Goal: Task Accomplishment & Management: Contribute content

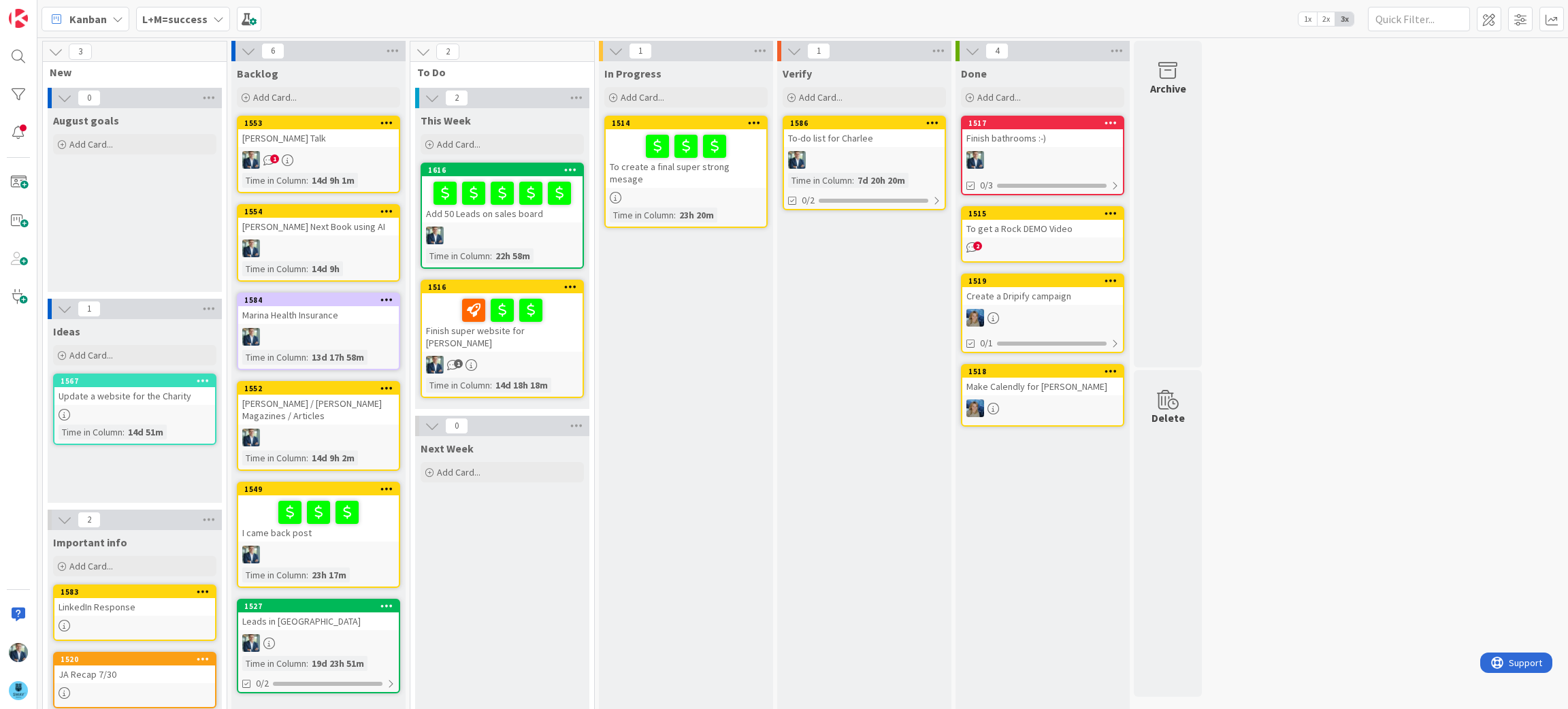
click at [213, 14] on icon at bounding box center [218, 18] width 11 height 11
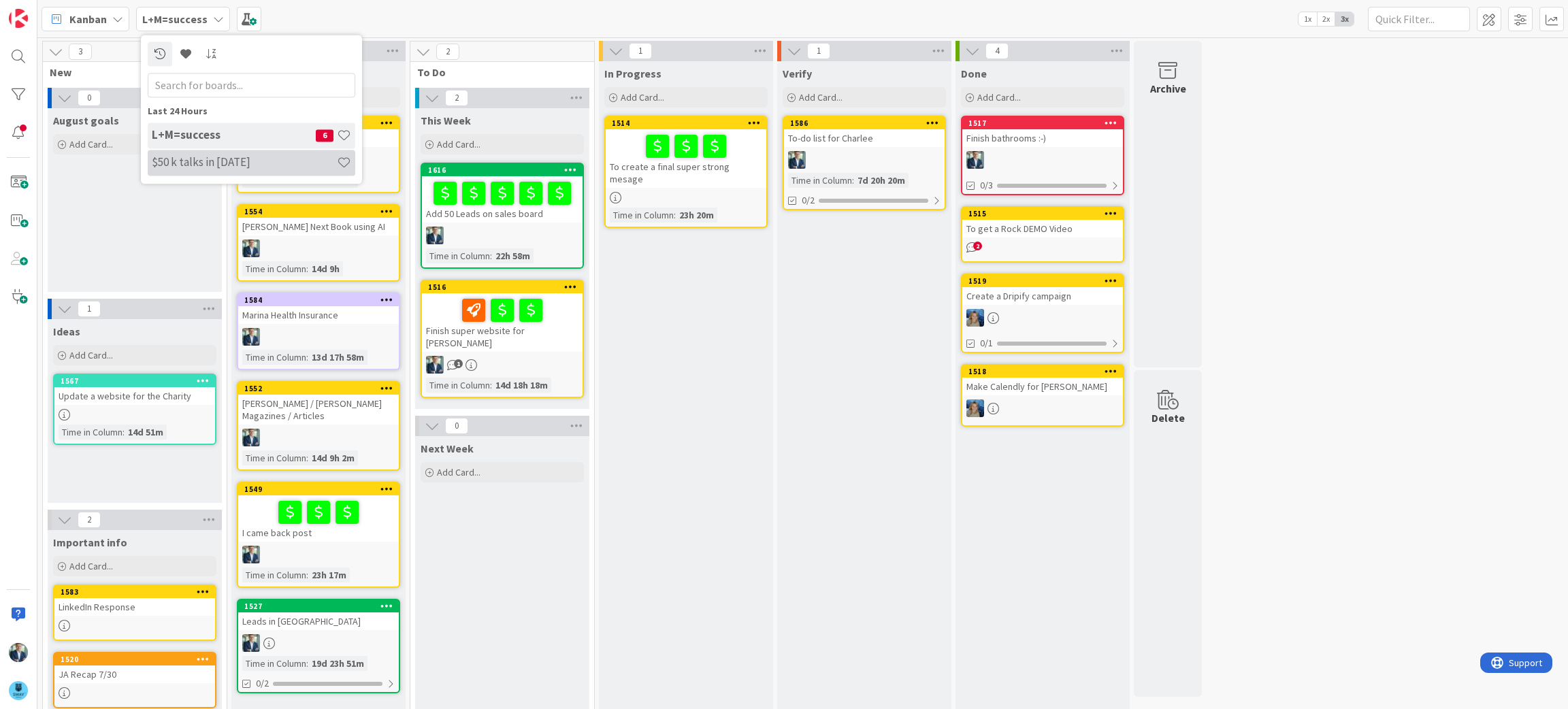
click at [202, 159] on h4 "$50 k talks in [DATE]" at bounding box center [243, 162] width 185 height 13
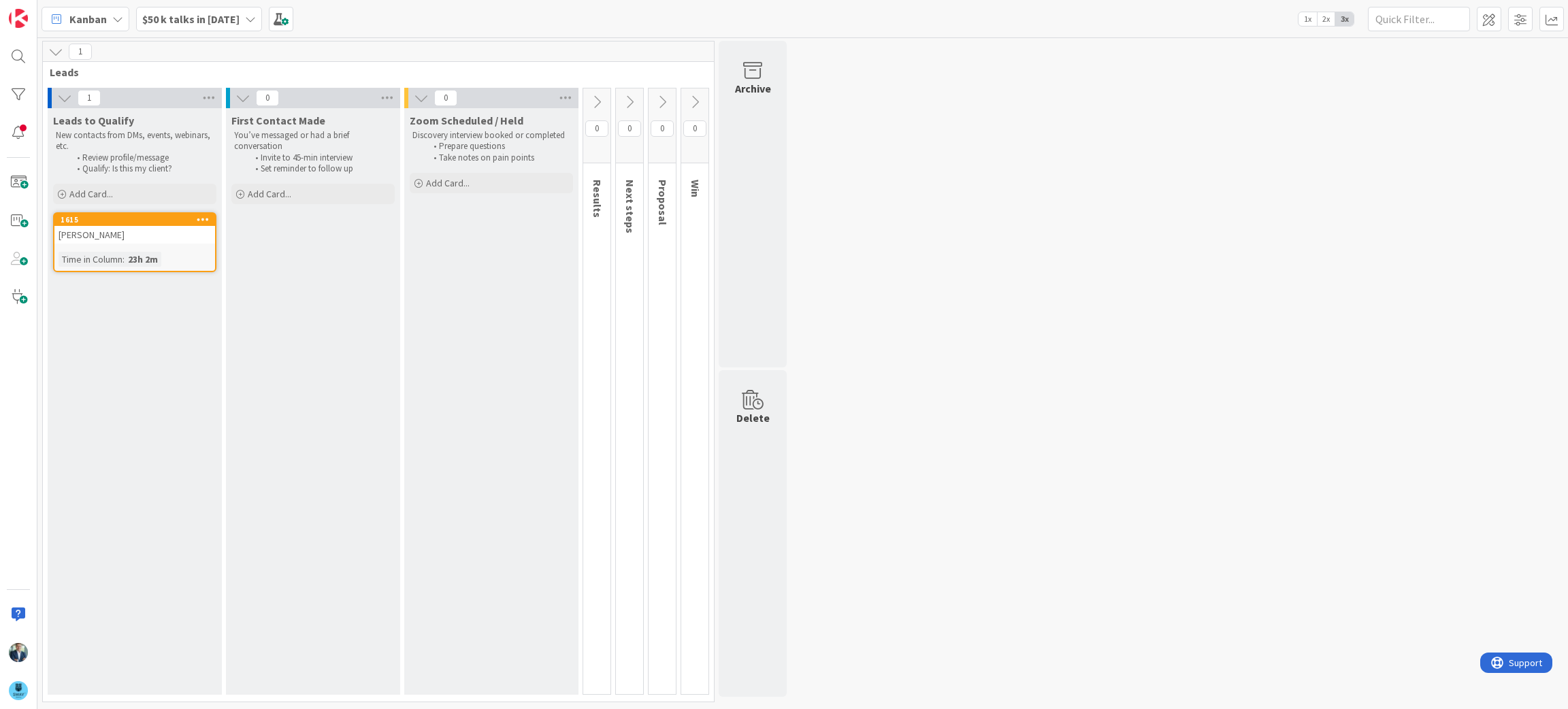
click at [245, 14] on icon at bounding box center [250, 18] width 11 height 11
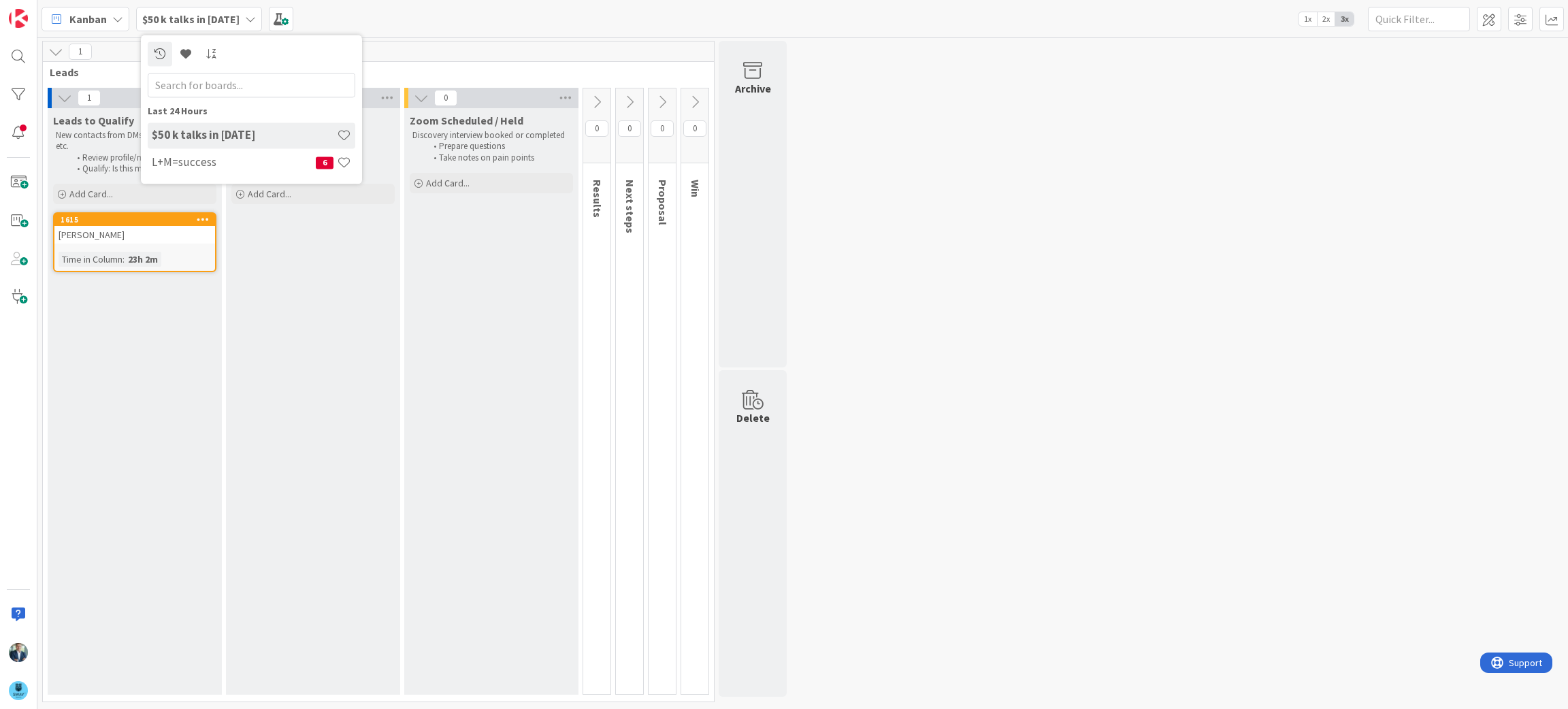
click at [155, 484] on div "Leads to Qualify New contacts from DMs, events, webinars, etc. Review profile/m…" at bounding box center [135, 400] width 174 height 586
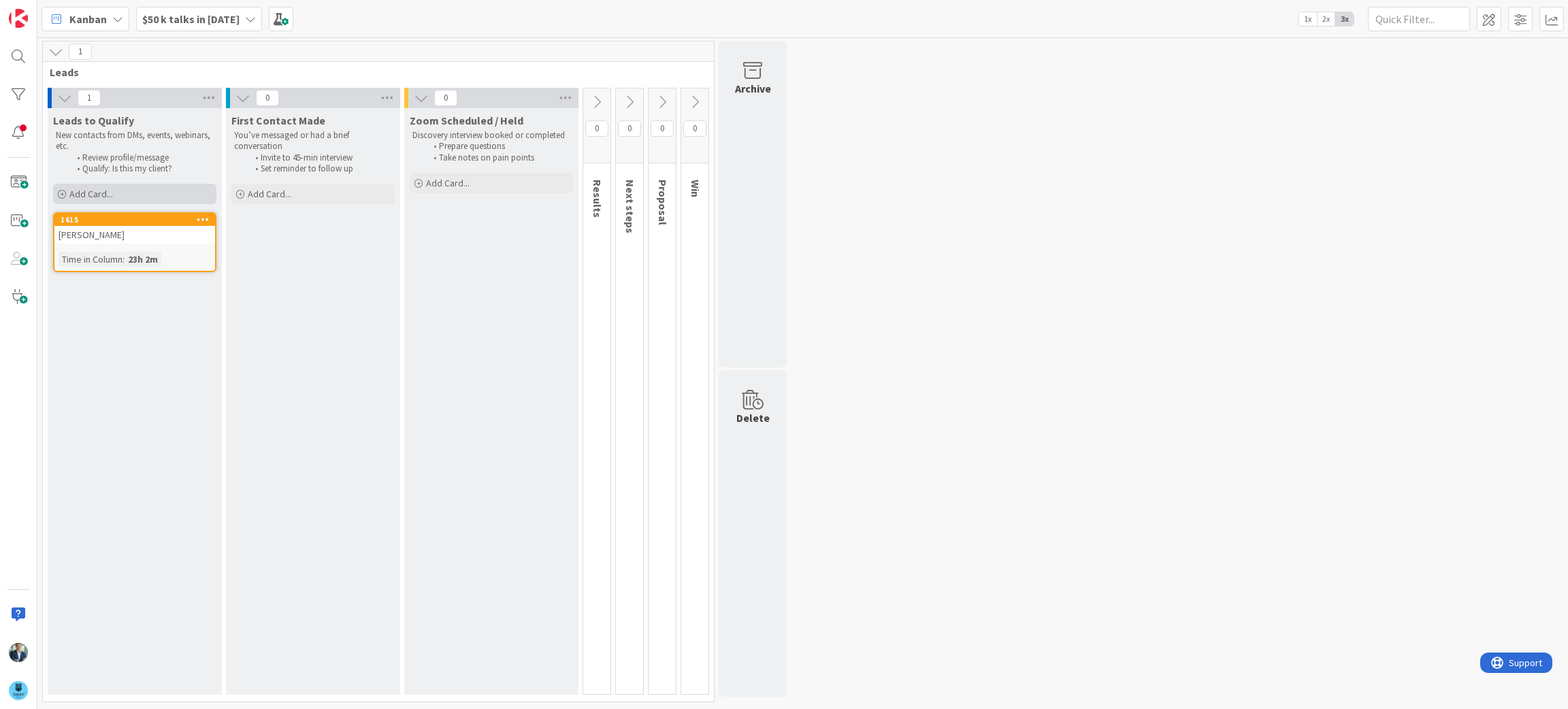
click at [89, 191] on span "Add Card..." at bounding box center [91, 194] width 43 height 13
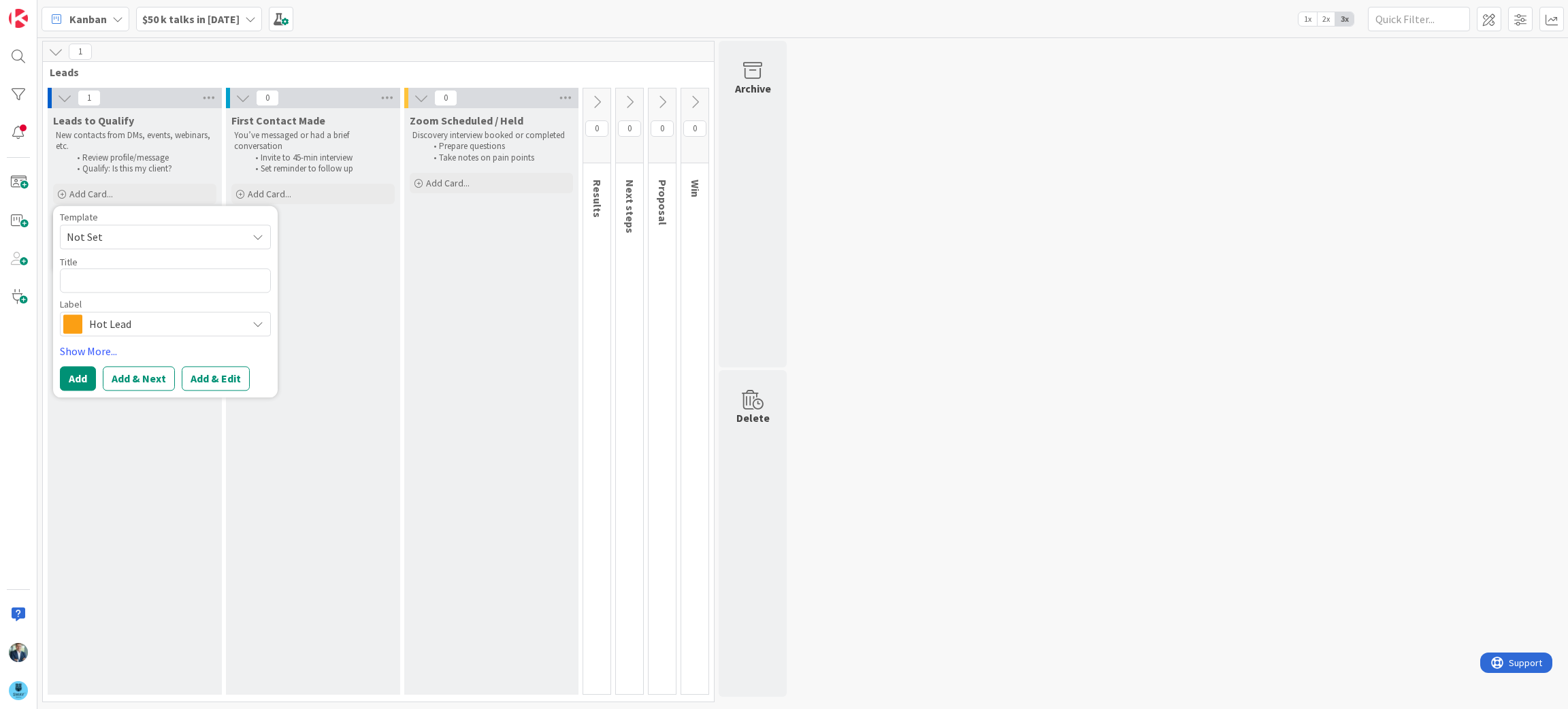
type textarea "x"
type textarea "T"
type textarea "x"
type textarea "Tam"
type textarea "x"
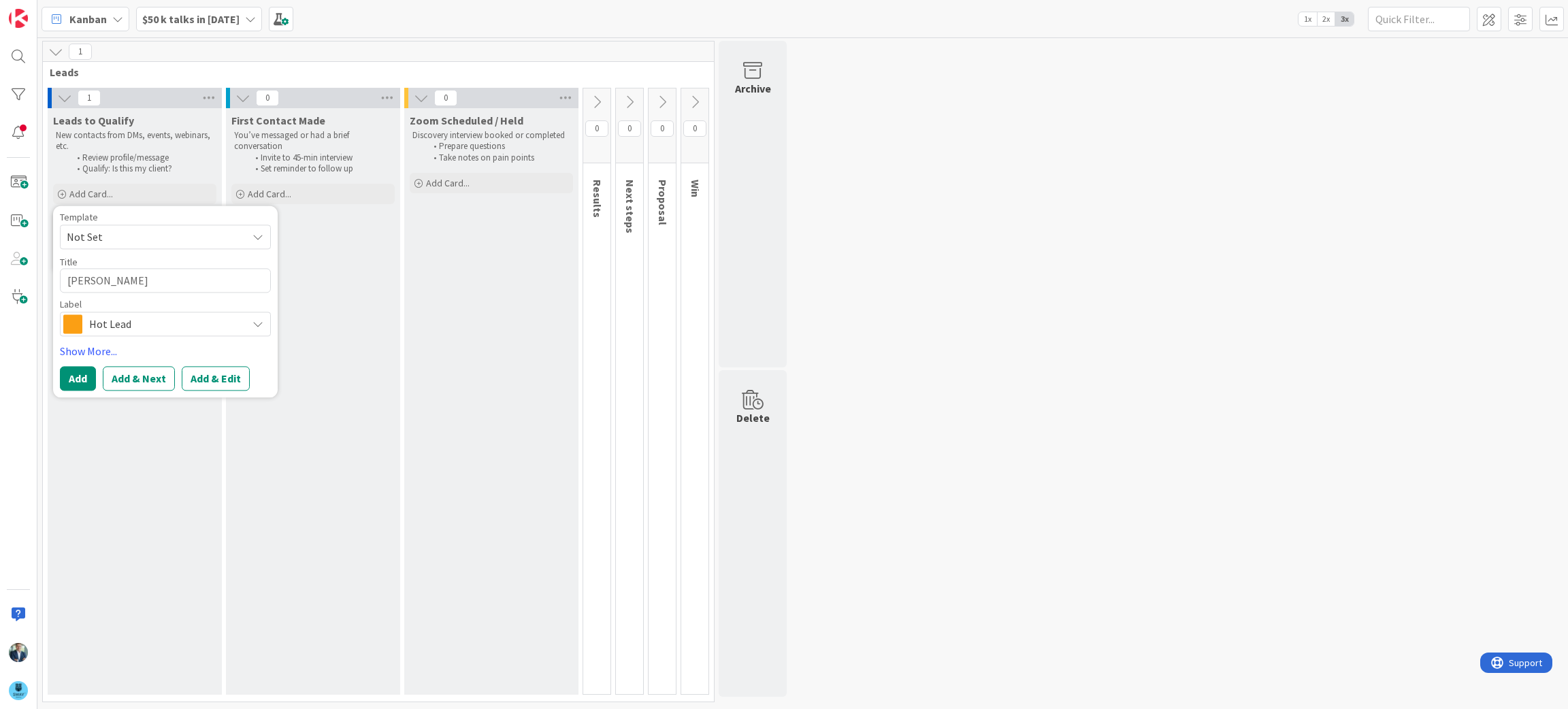
type textarea "Tama"
type textarea "x"
type textarea "Tamar"
type textarea "x"
type textarea "Tamara"
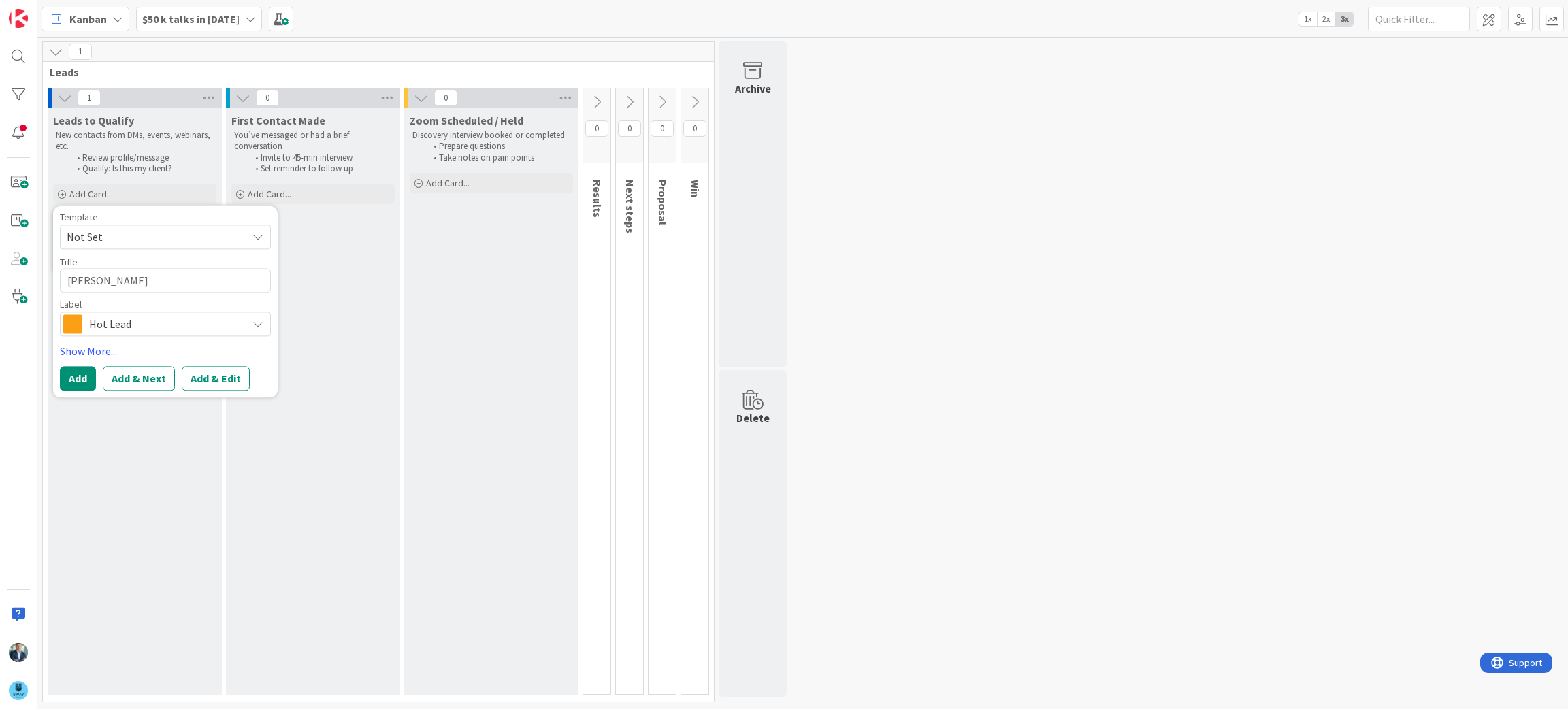
type textarea "x"
type textarea "Tamara L"
type textarea "x"
type textarea "Tamara Lo"
type textarea "x"
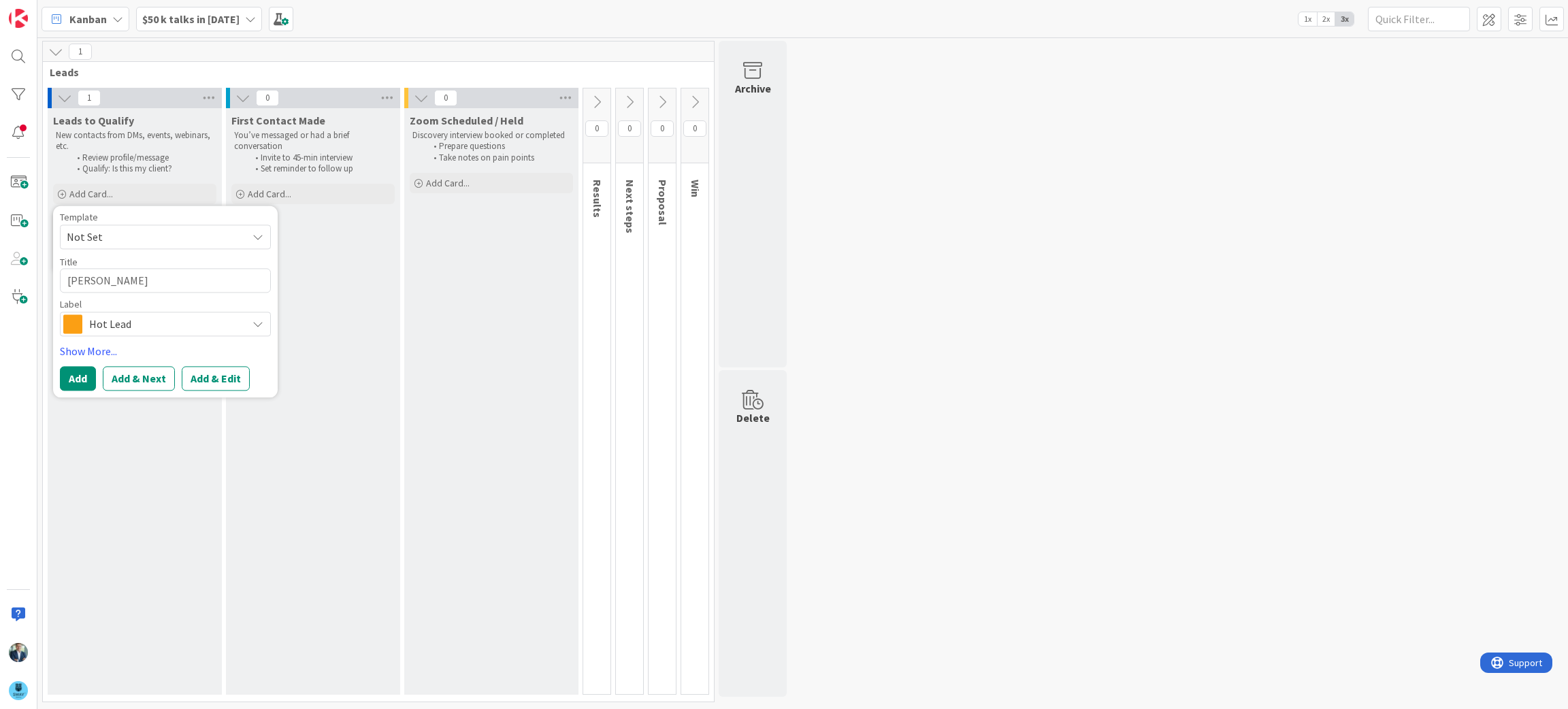
type textarea "Tamara Lor"
type textarea "x"
type textarea "Tamara Lori"
type textarea "x"
type textarea "[PERSON_NAME]"
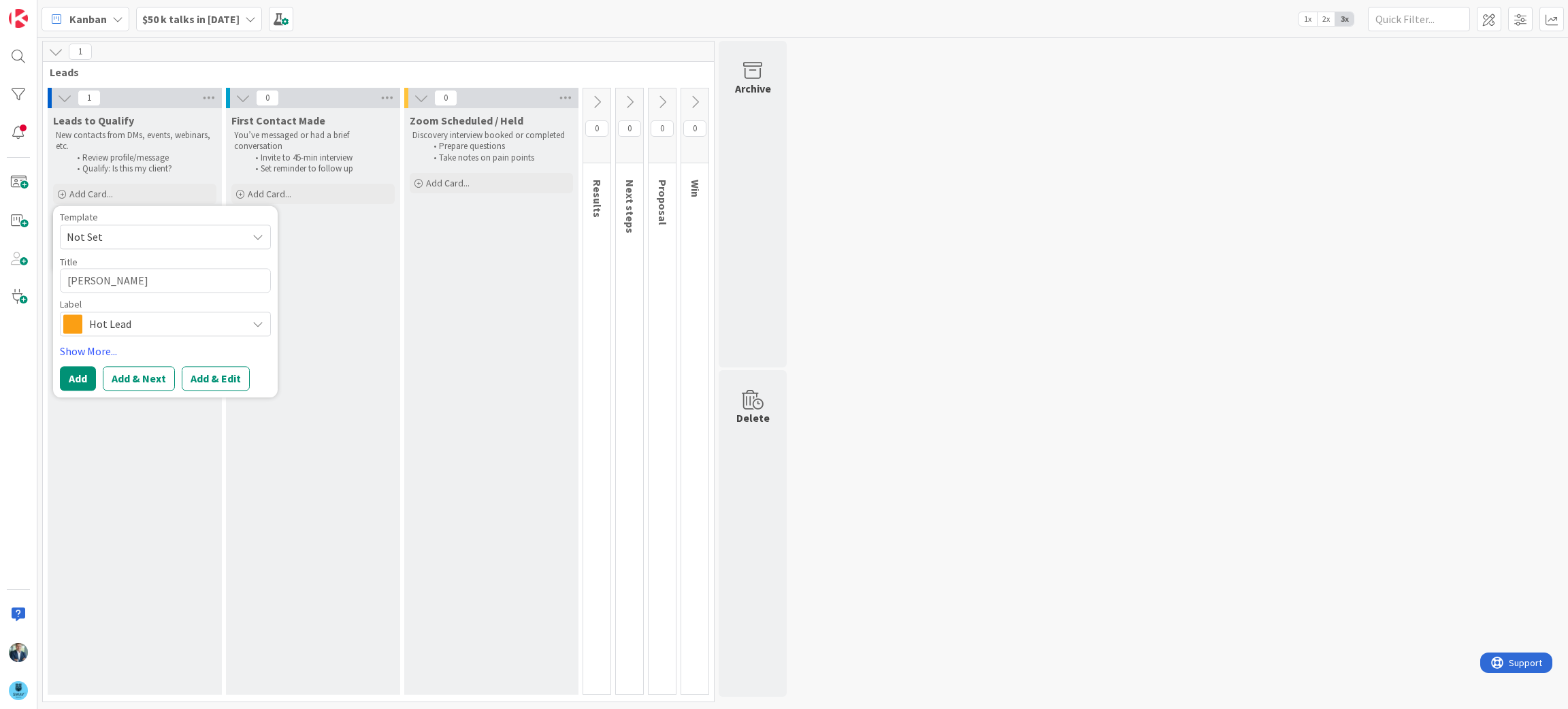
type textarea "x"
type textarea "[PERSON_NAME]"
click at [258, 324] on icon at bounding box center [258, 324] width 11 height 11
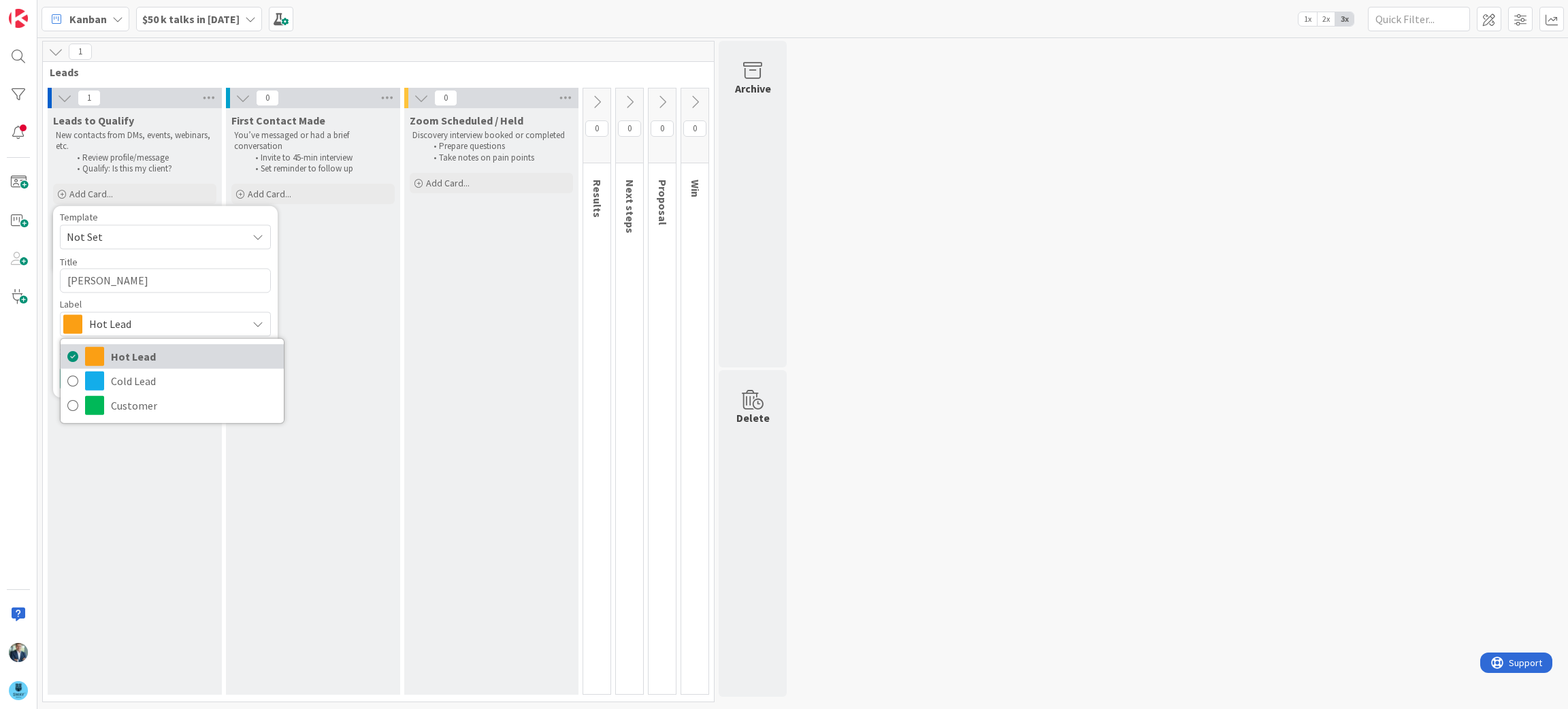
click at [110, 354] on link "Hot Lead" at bounding box center [171, 356] width 223 height 24
type textarea "x"
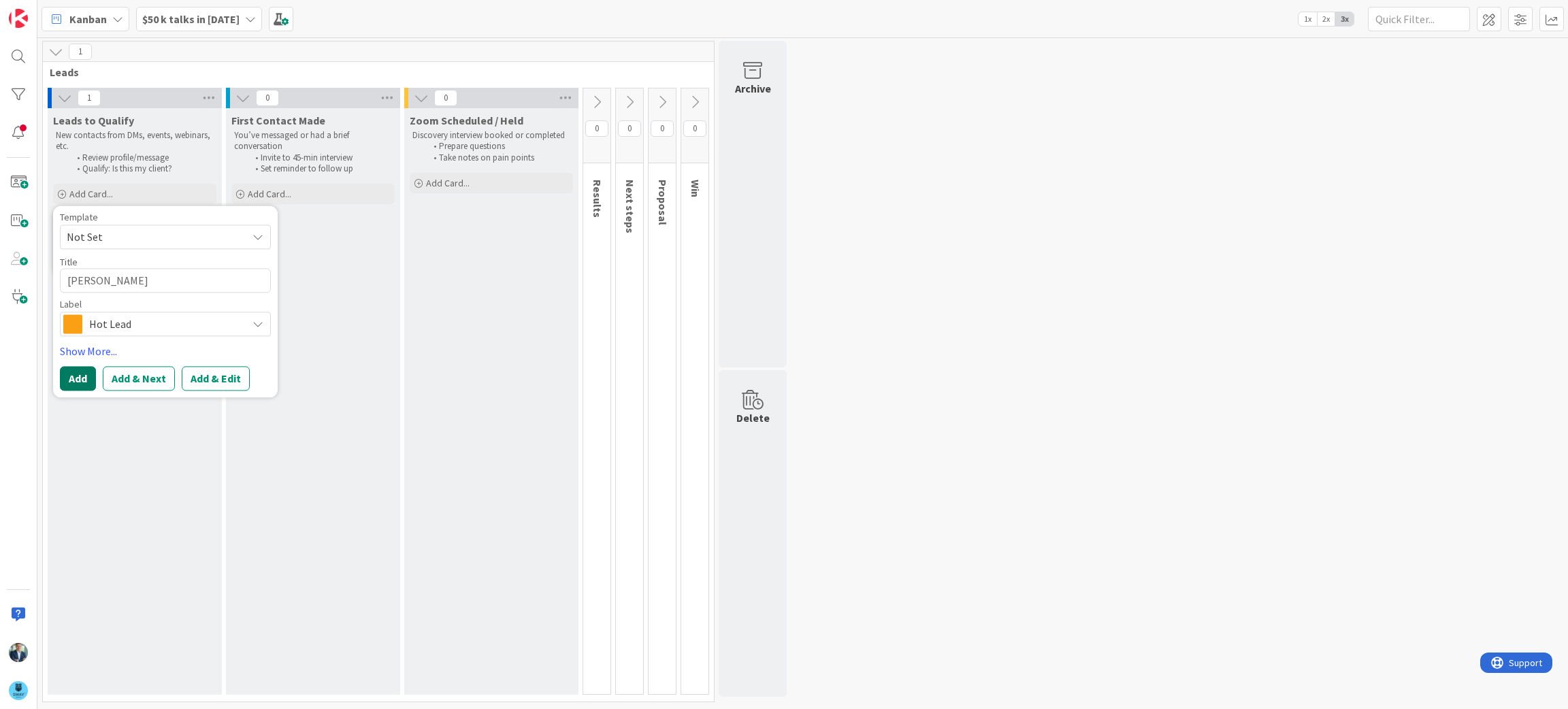
click at [77, 380] on button "Add" at bounding box center [78, 379] width 36 height 24
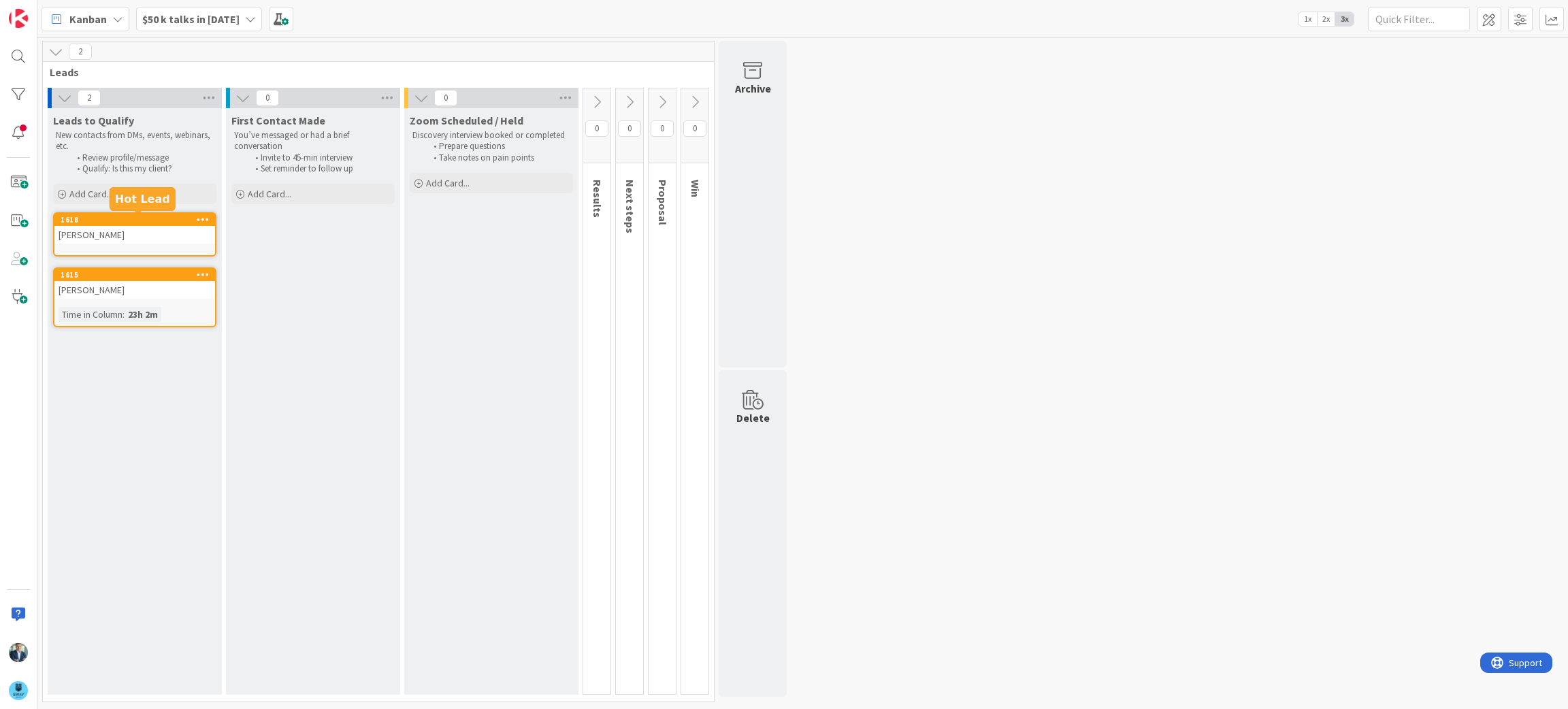
click at [109, 223] on div "1618" at bounding box center [137, 219] width 155 height 9
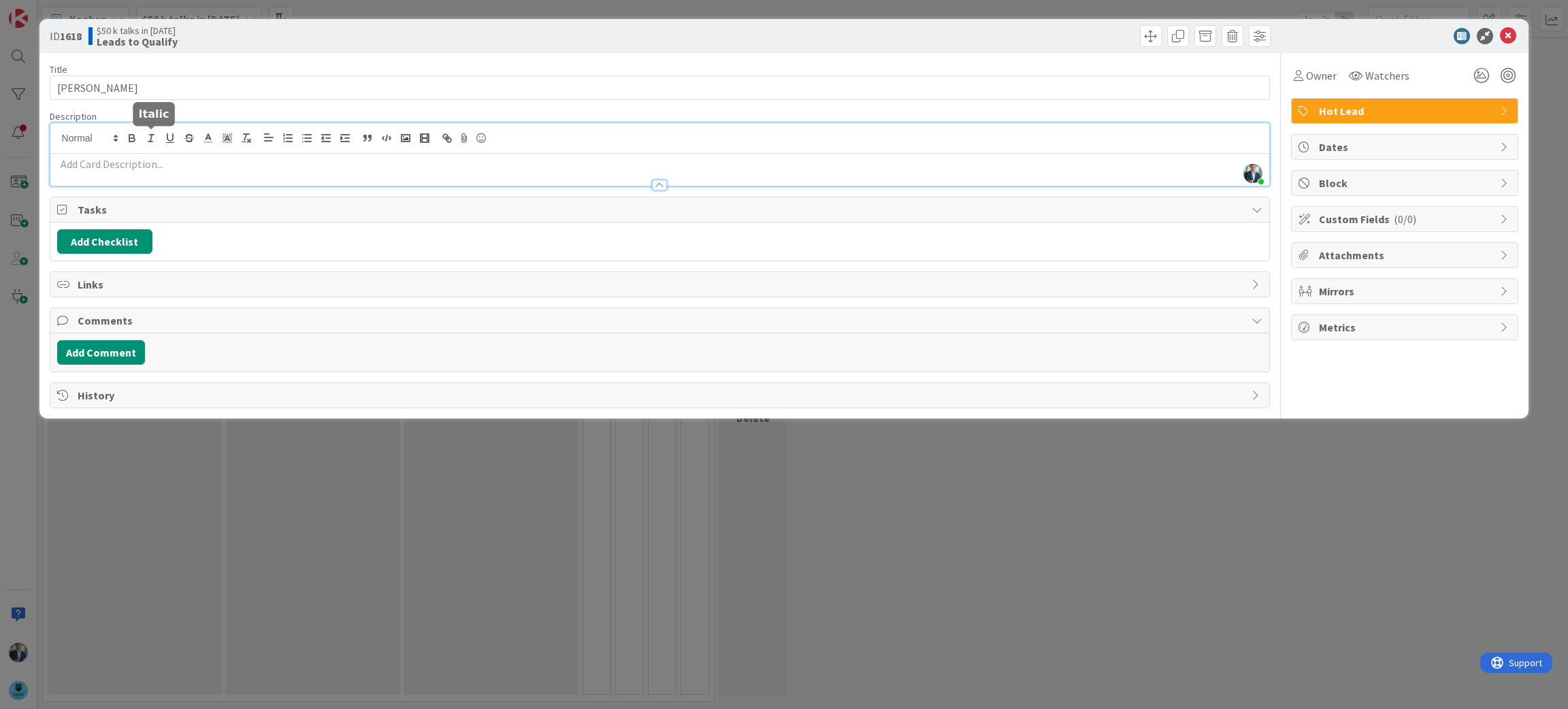
click at [151, 138] on div "Leif Becker just joined" at bounding box center [660, 154] width 1219 height 63
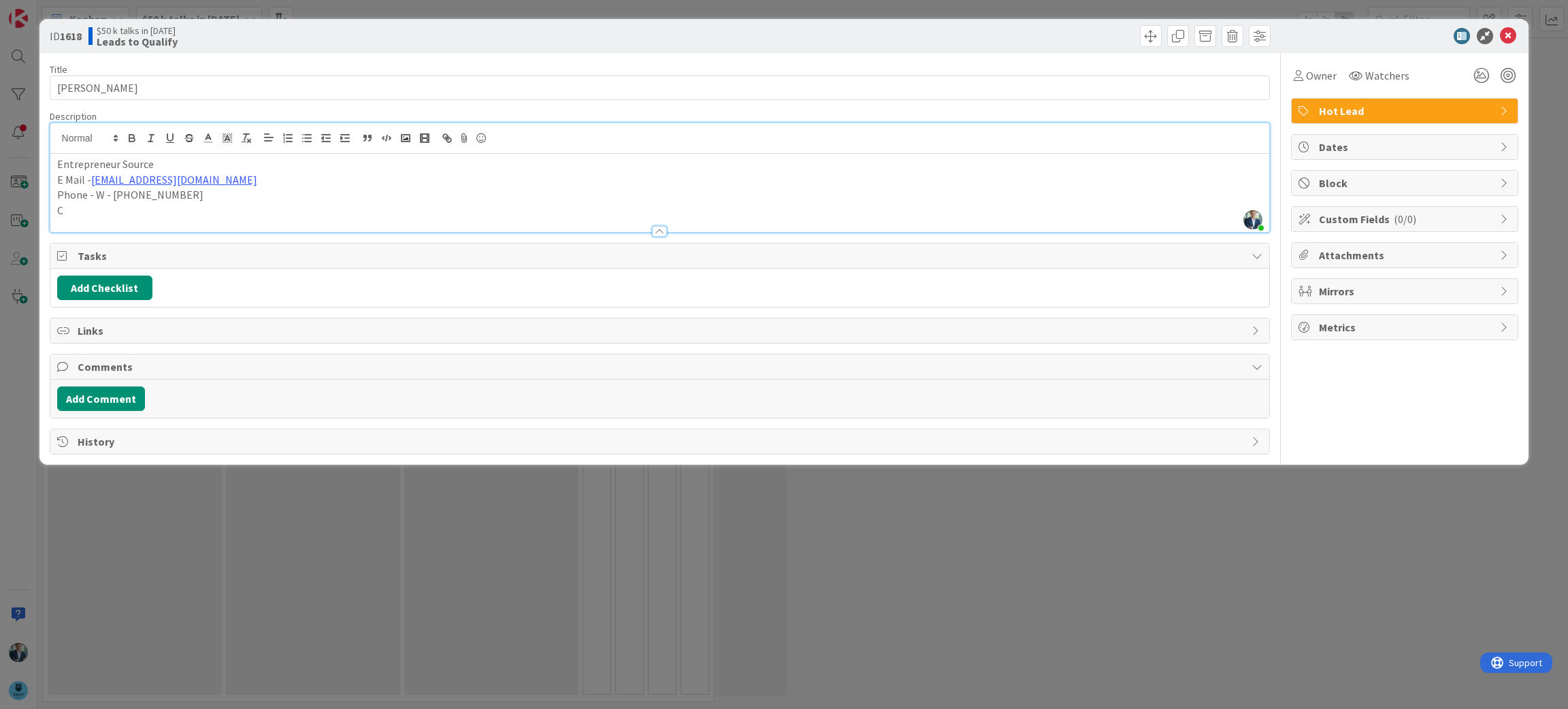
click at [109, 210] on p "C" at bounding box center [660, 211] width 1206 height 16
click at [1505, 35] on icon at bounding box center [1509, 36] width 17 height 17
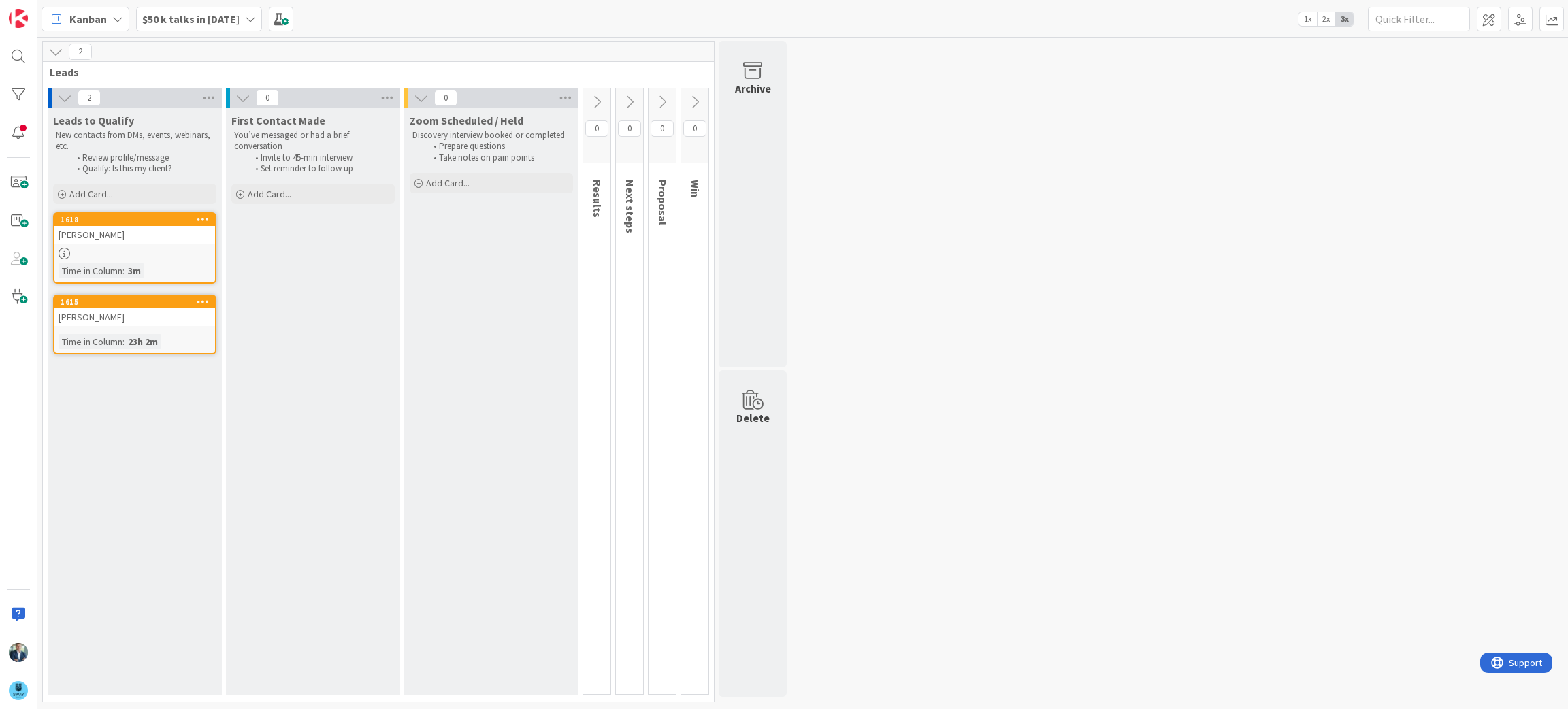
click at [130, 306] on div "1615" at bounding box center [135, 302] width 161 height 13
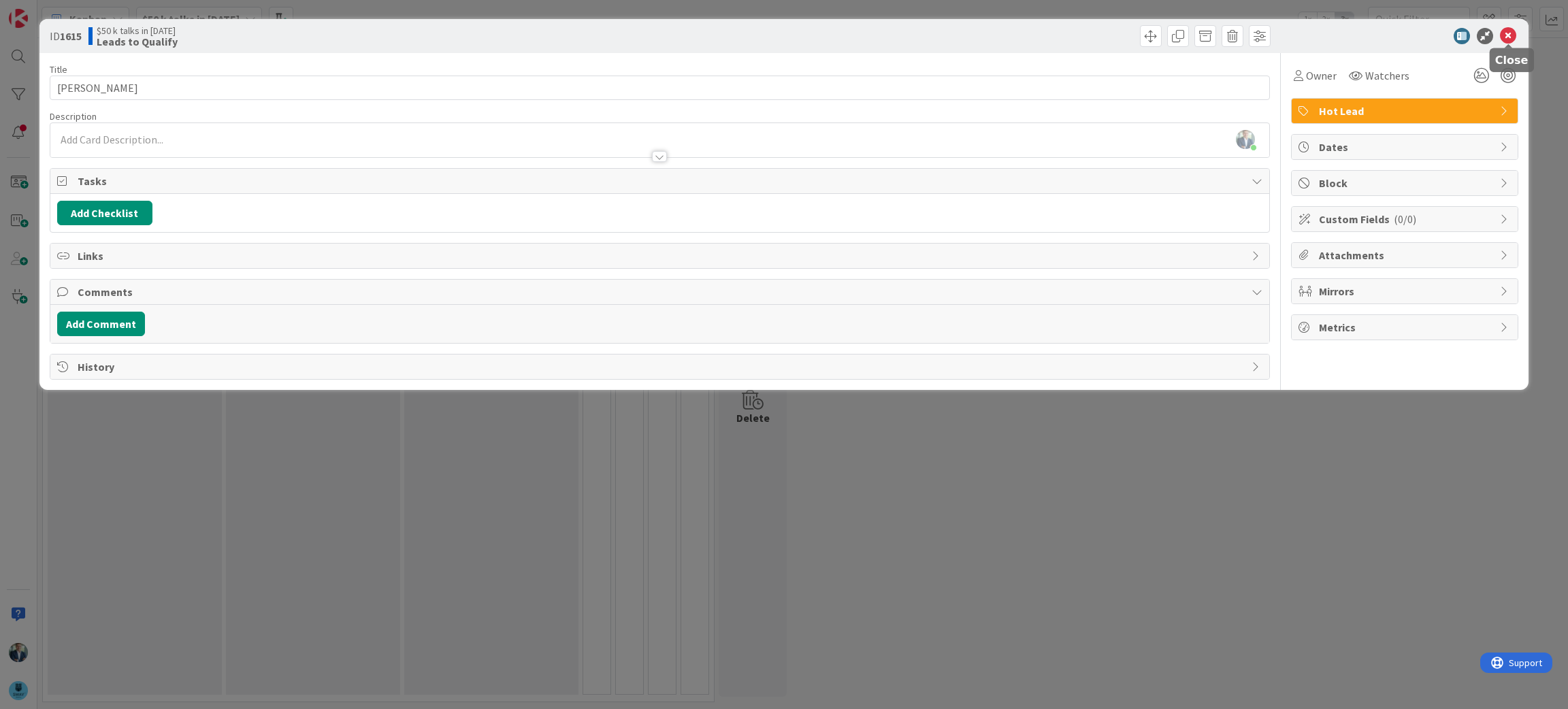
click at [1508, 37] on icon at bounding box center [1509, 36] width 17 height 17
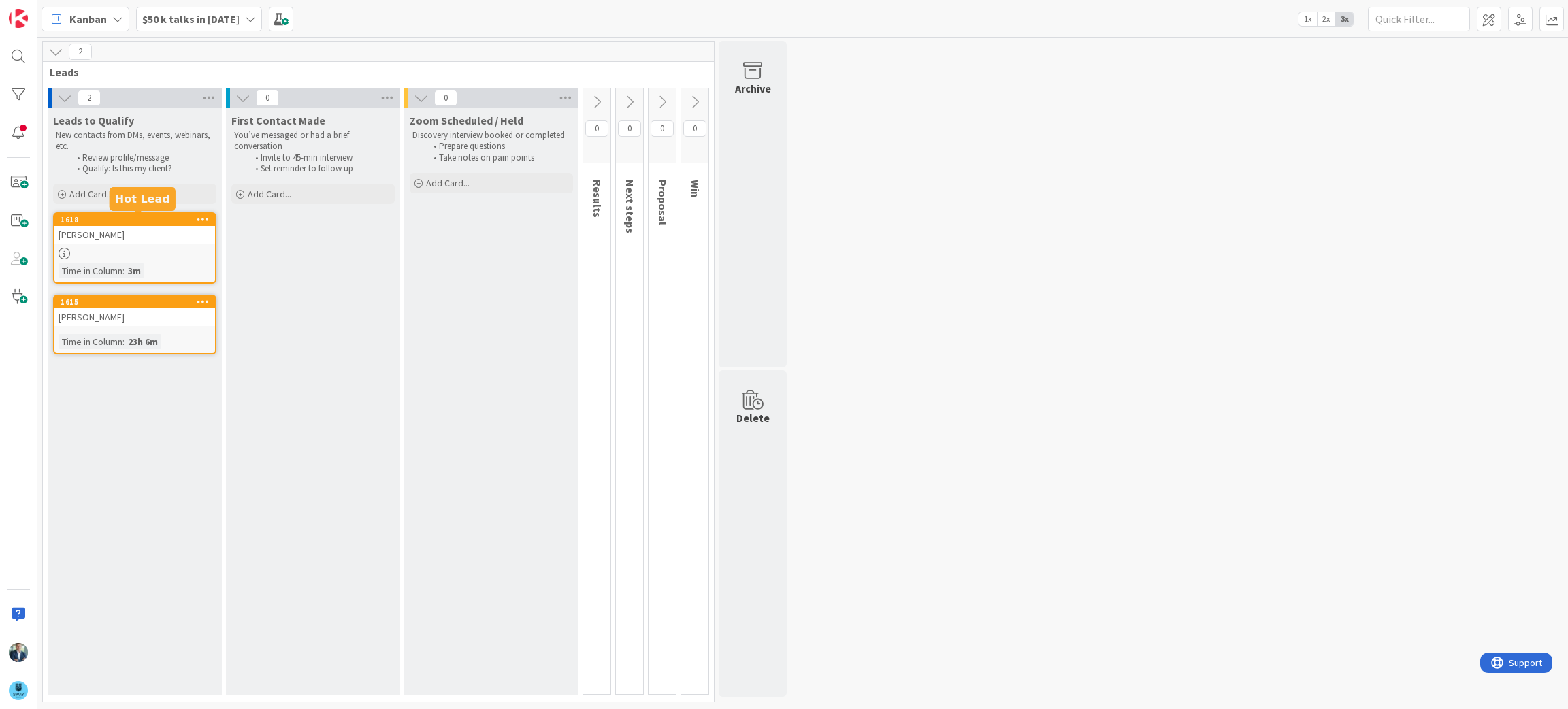
click at [117, 221] on div "1618" at bounding box center [137, 219] width 155 height 9
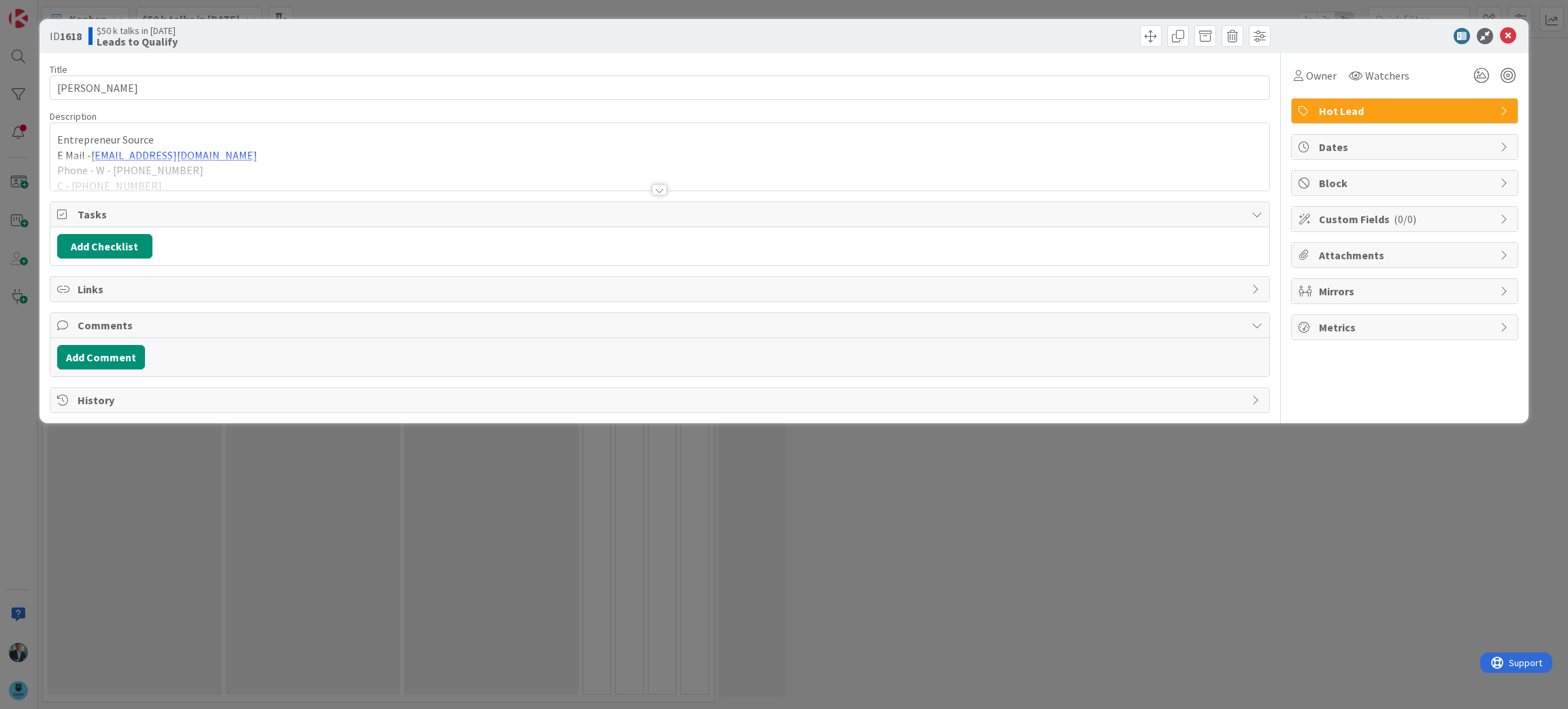
click at [334, 177] on div at bounding box center [660, 173] width 1219 height 35
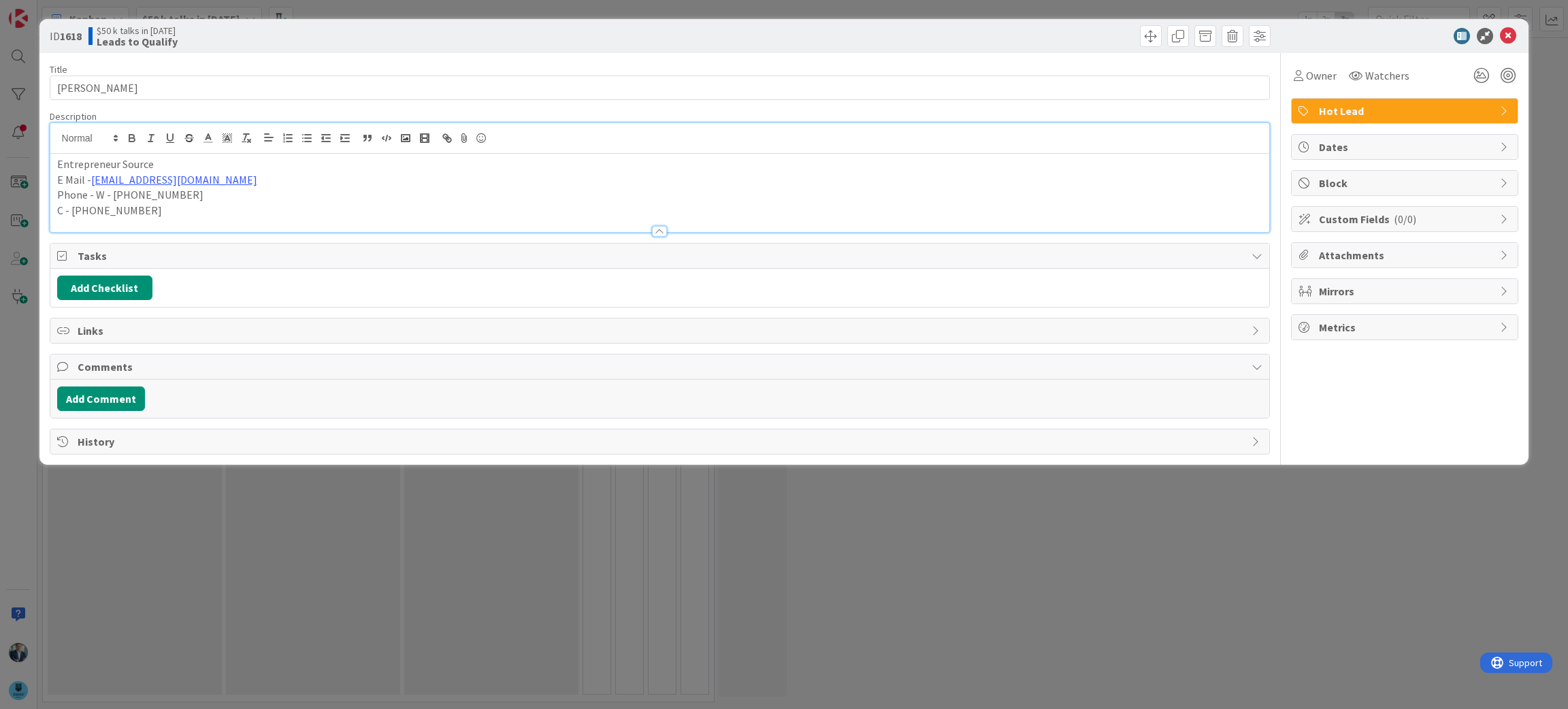
click at [202, 207] on p "C - 203-592-1266" at bounding box center [660, 211] width 1206 height 16
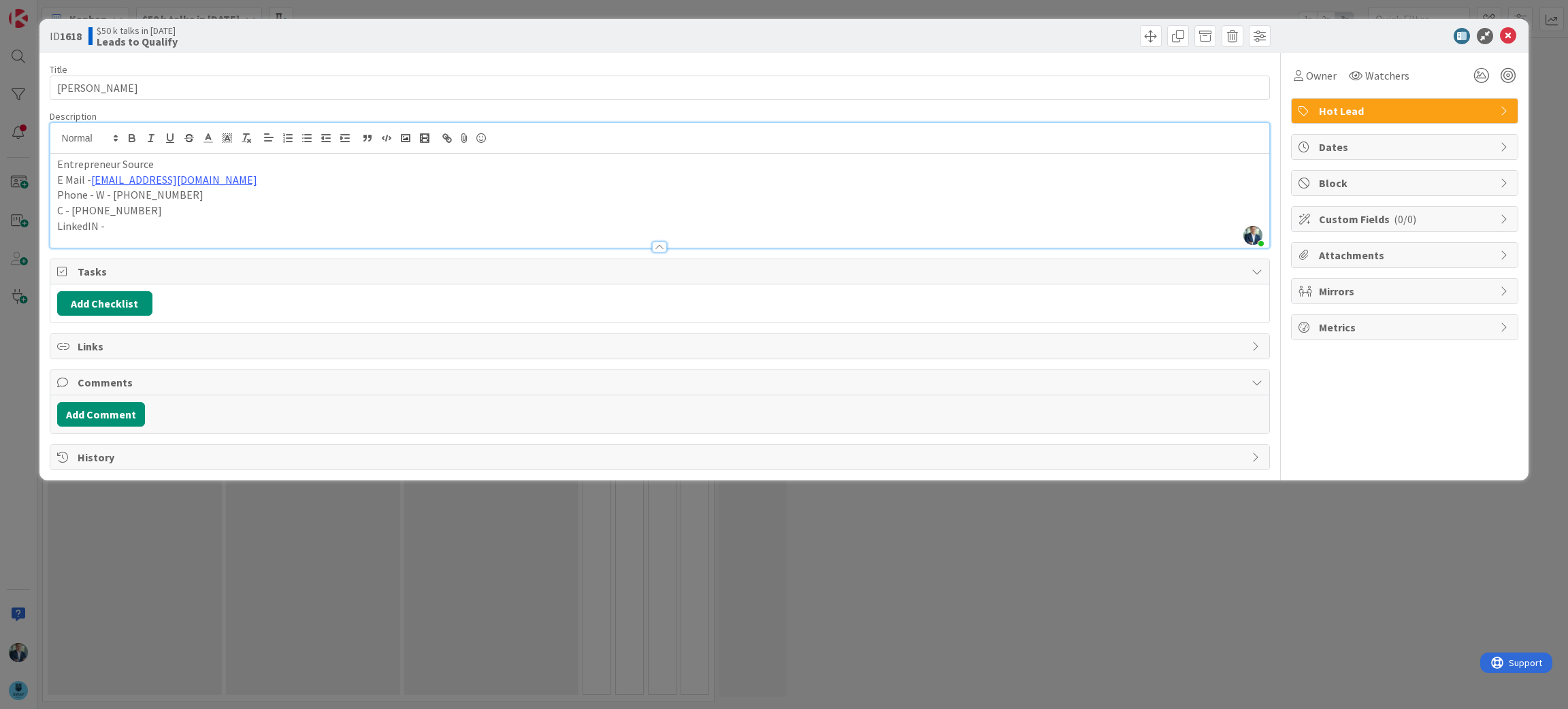
click at [126, 227] on p "LinkedIN -" at bounding box center [660, 226] width 1206 height 16
click at [375, 224] on p "LinkedIN - https://www.linkedin.com/in/tamaraloring/" at bounding box center [660, 226] width 1206 height 16
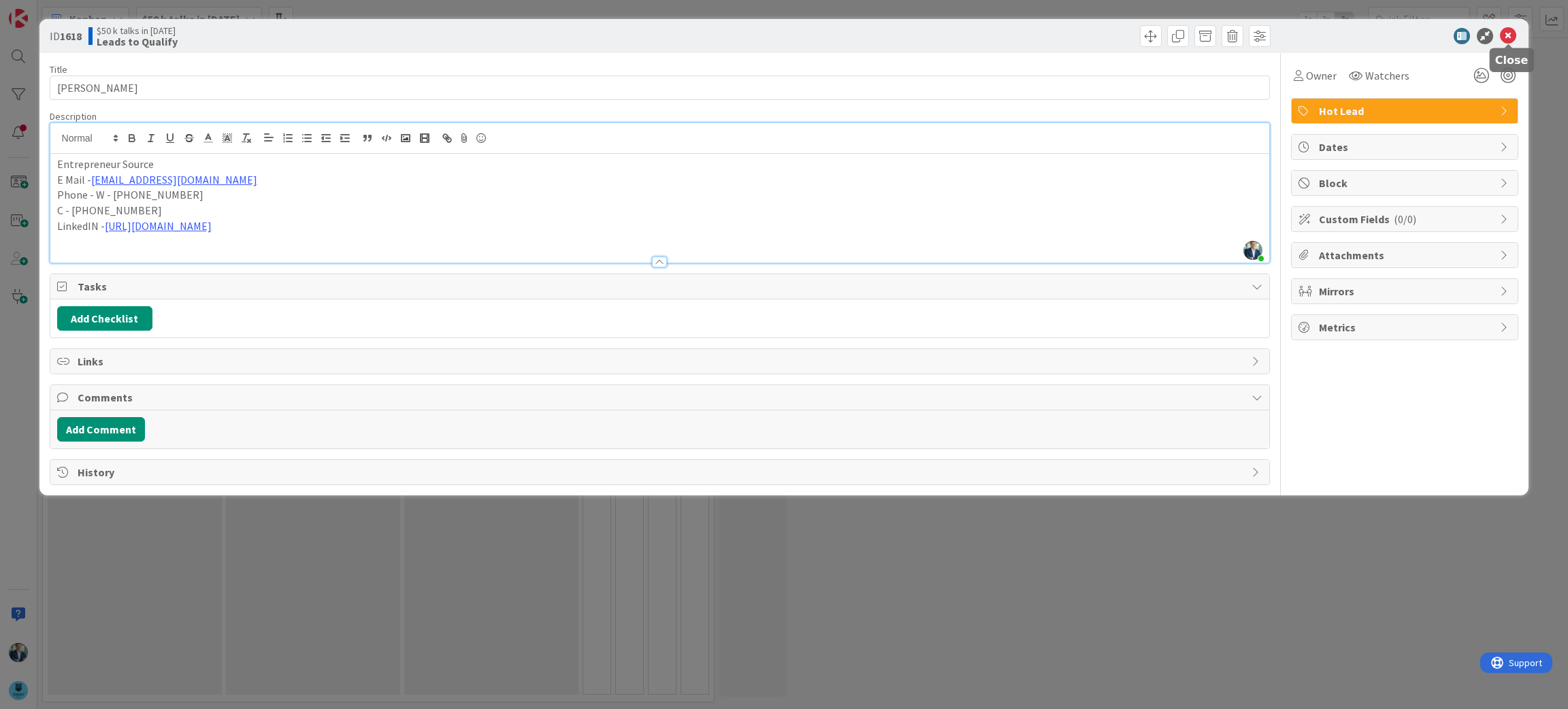
click at [1512, 34] on icon at bounding box center [1509, 36] width 17 height 17
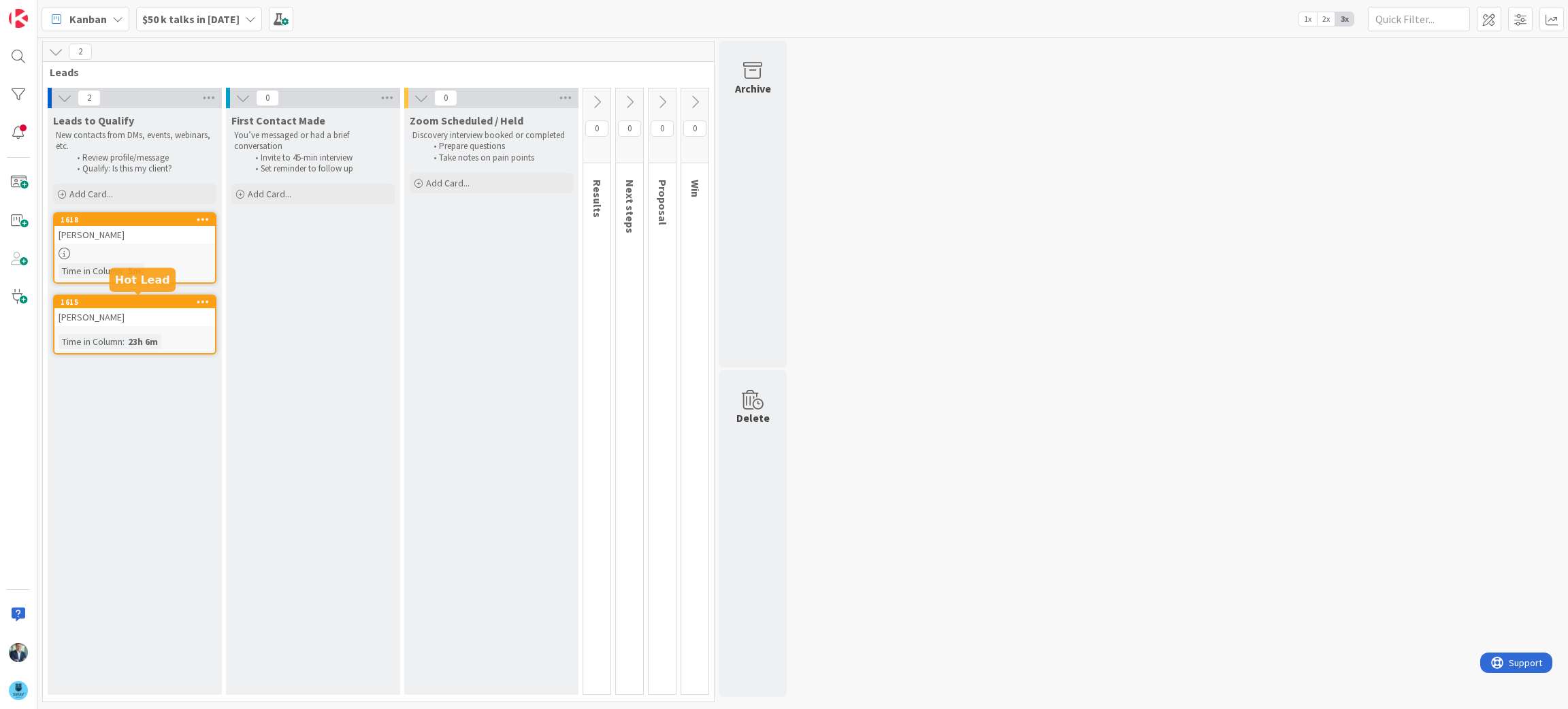
click at [152, 305] on div "1615" at bounding box center [137, 302] width 155 height 9
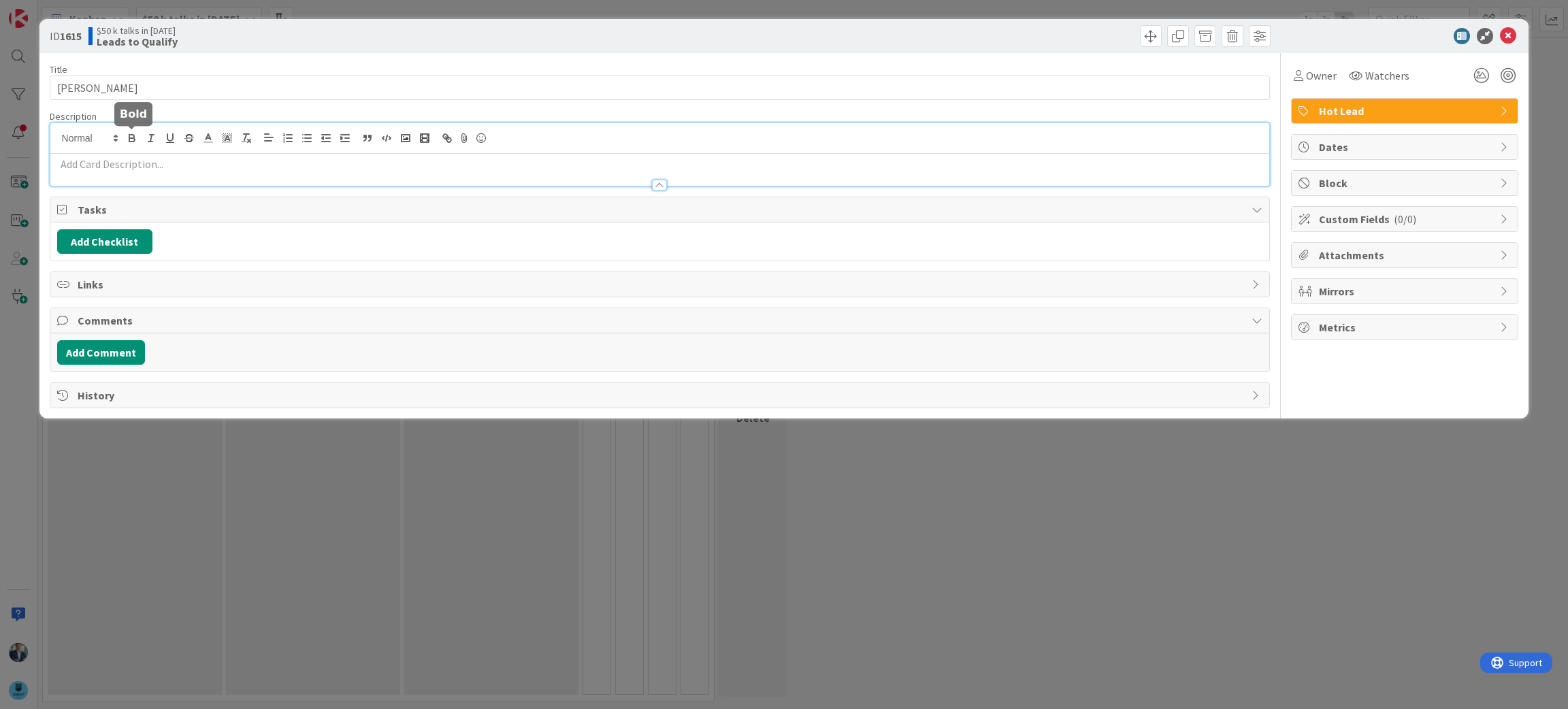
click at [124, 130] on div at bounding box center [660, 154] width 1219 height 63
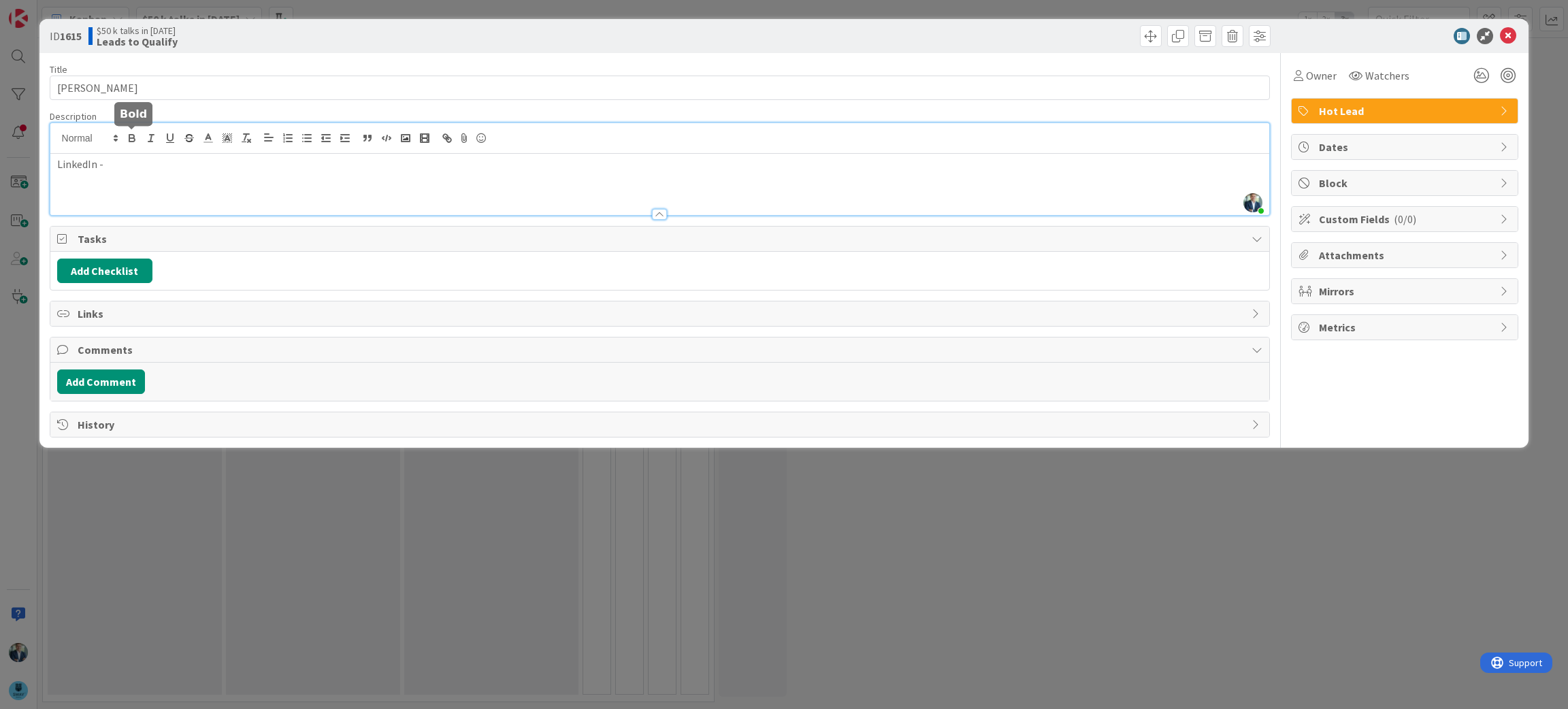
drag, startPoint x: 124, startPoint y: 130, endPoint x: 120, endPoint y: 161, distance: 31.3
click at [120, 161] on p "LinkedIn -" at bounding box center [660, 164] width 1206 height 16
click at [214, 210] on div at bounding box center [660, 207] width 1219 height 14
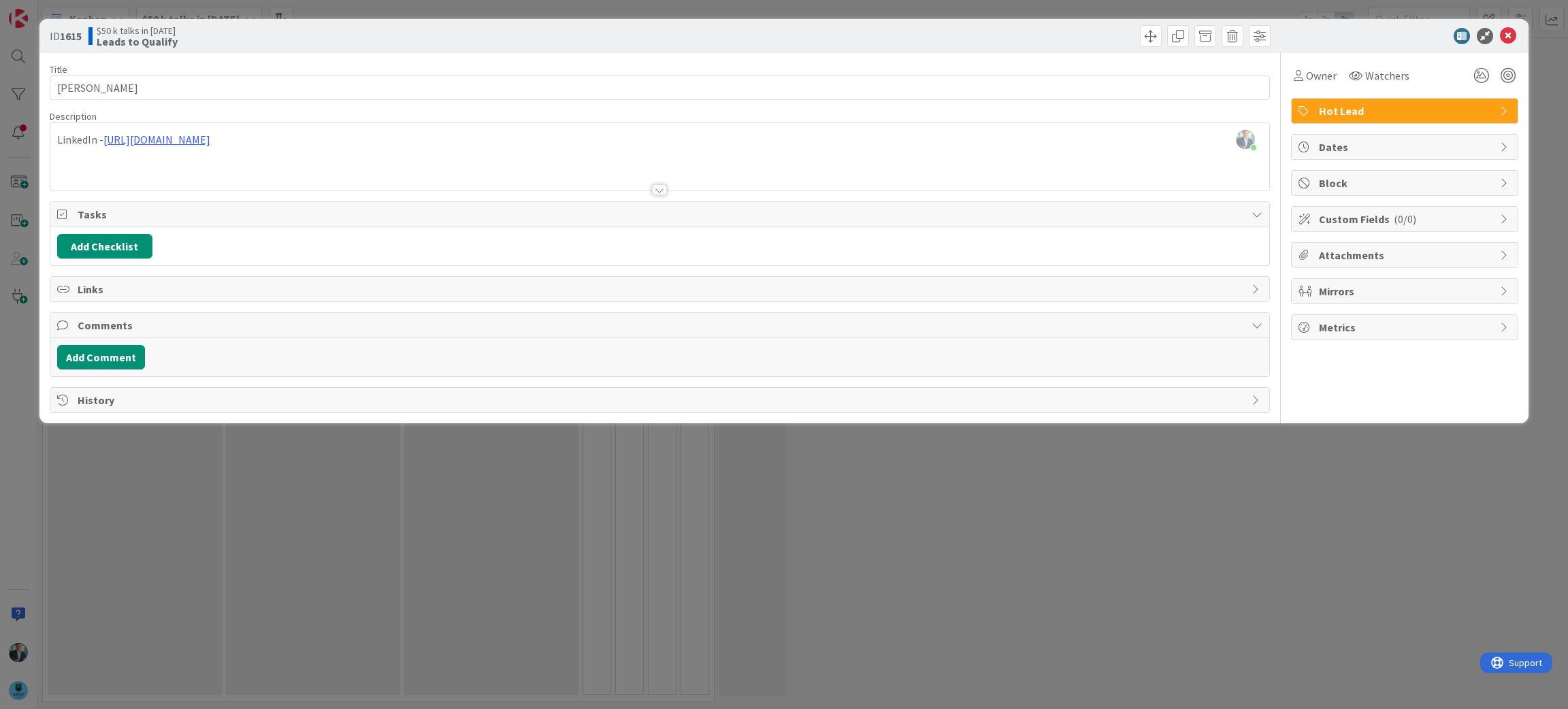
click at [58, 137] on p "LinkedIn - https://www.linkedin.com/in/briankmillercfe/" at bounding box center [660, 140] width 1206 height 16
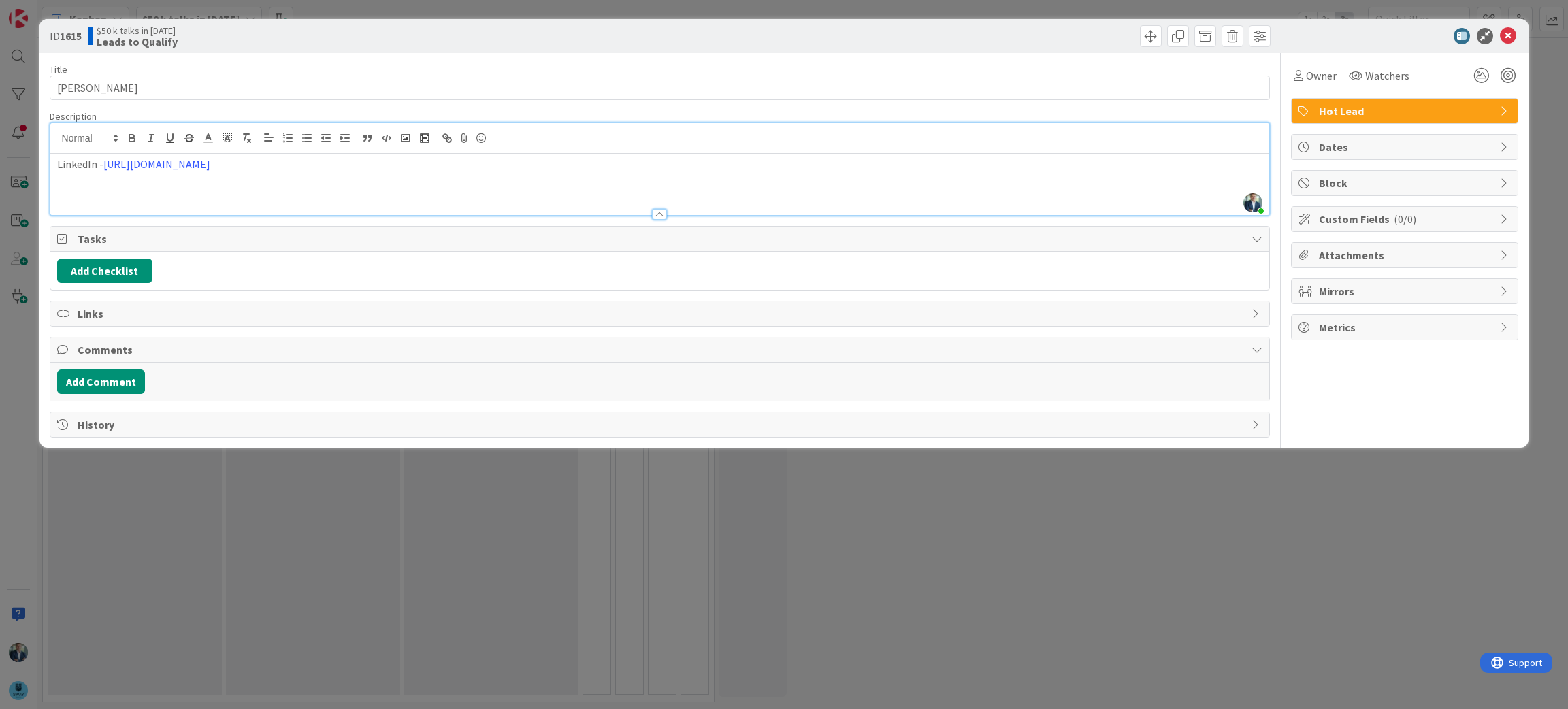
click at [75, 174] on div "LinkedIn - https://www.linkedin.com/in/briankmillercfe/" at bounding box center [660, 184] width 1219 height 61
click at [59, 166] on p "LinkedIn - https://www.linkedin.com/in/briankmillercfe/" at bounding box center [660, 164] width 1206 height 16
click at [396, 187] on p "LinkedIn - https://www.linkedin.com/in/briankmillercfe/" at bounding box center [660, 195] width 1206 height 16
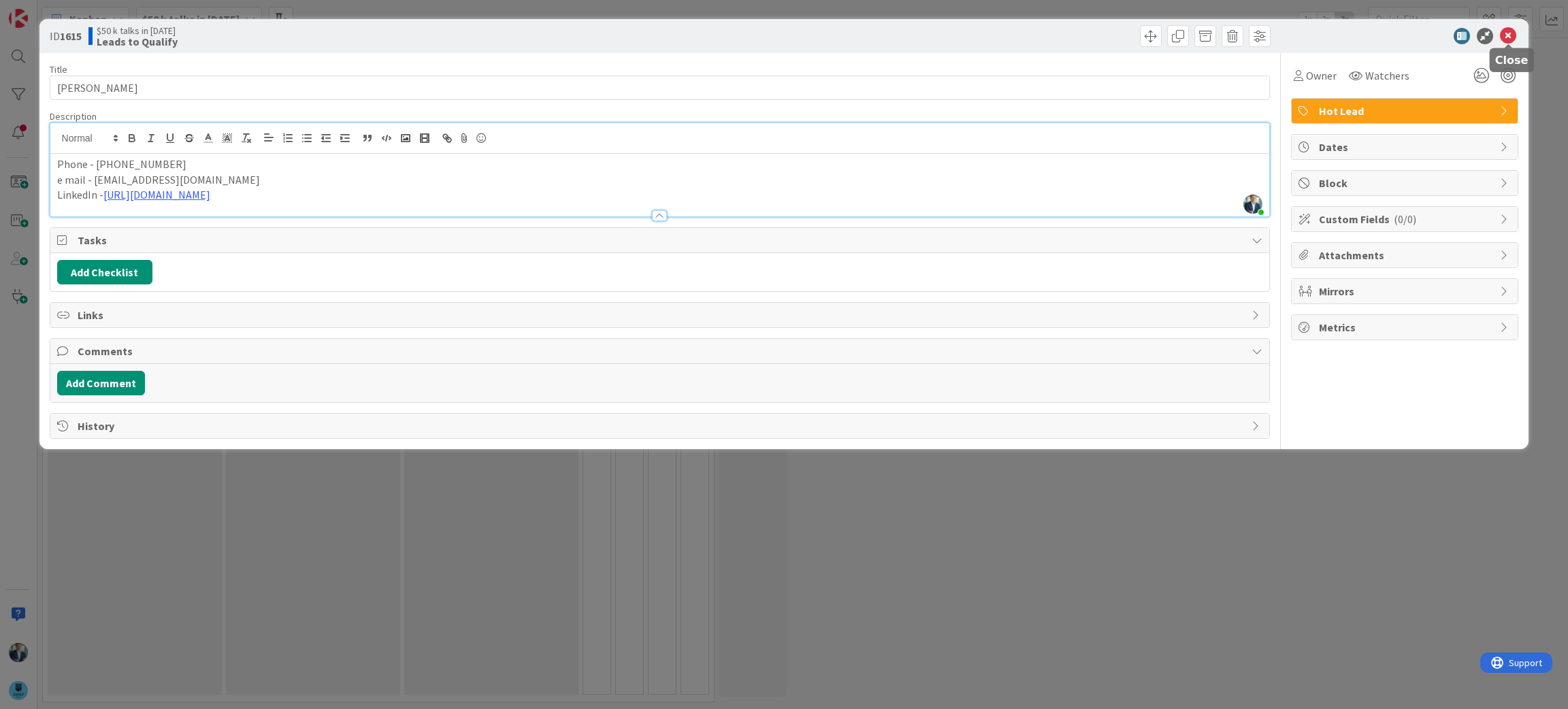
click at [1506, 33] on icon at bounding box center [1509, 36] width 17 height 17
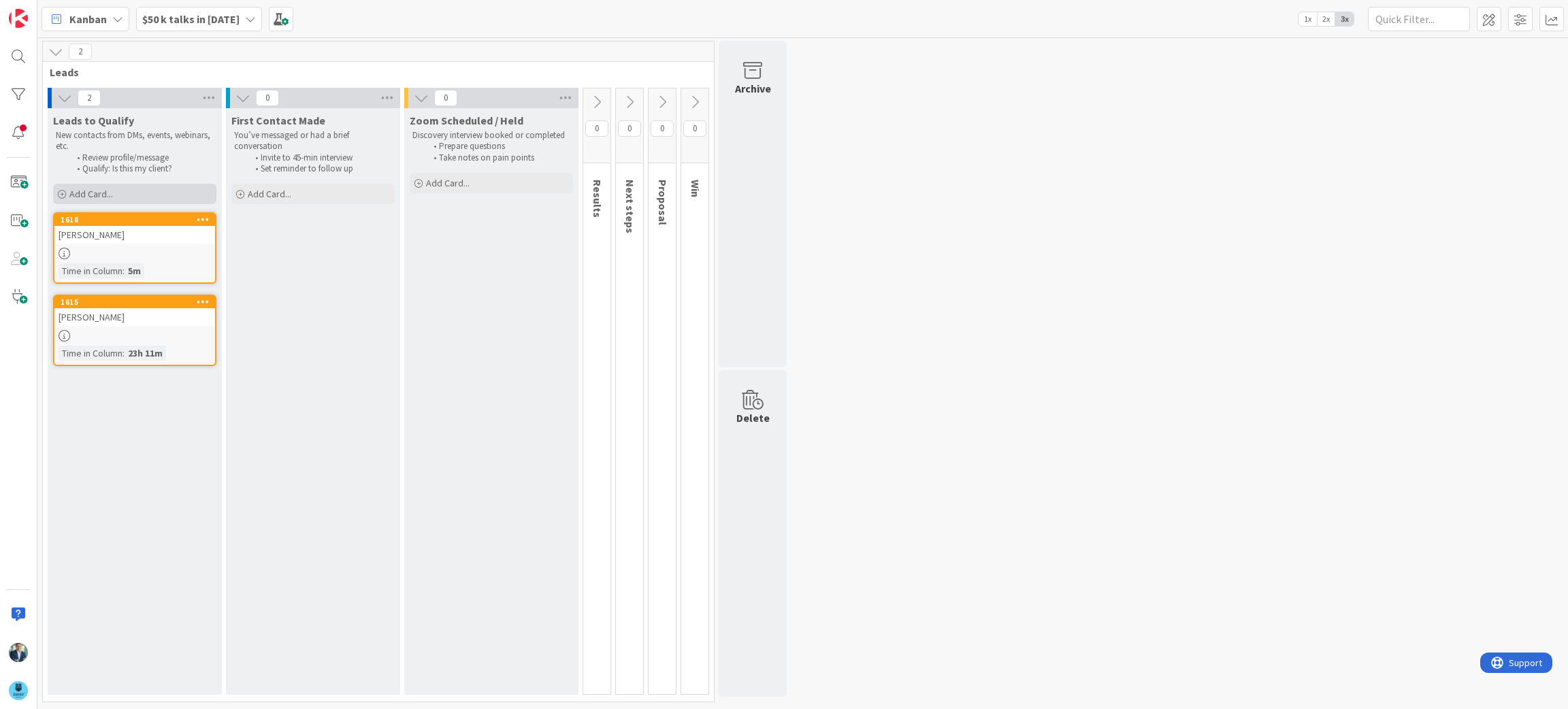
click at [118, 191] on div "Add Card..." at bounding box center [134, 194] width 163 height 20
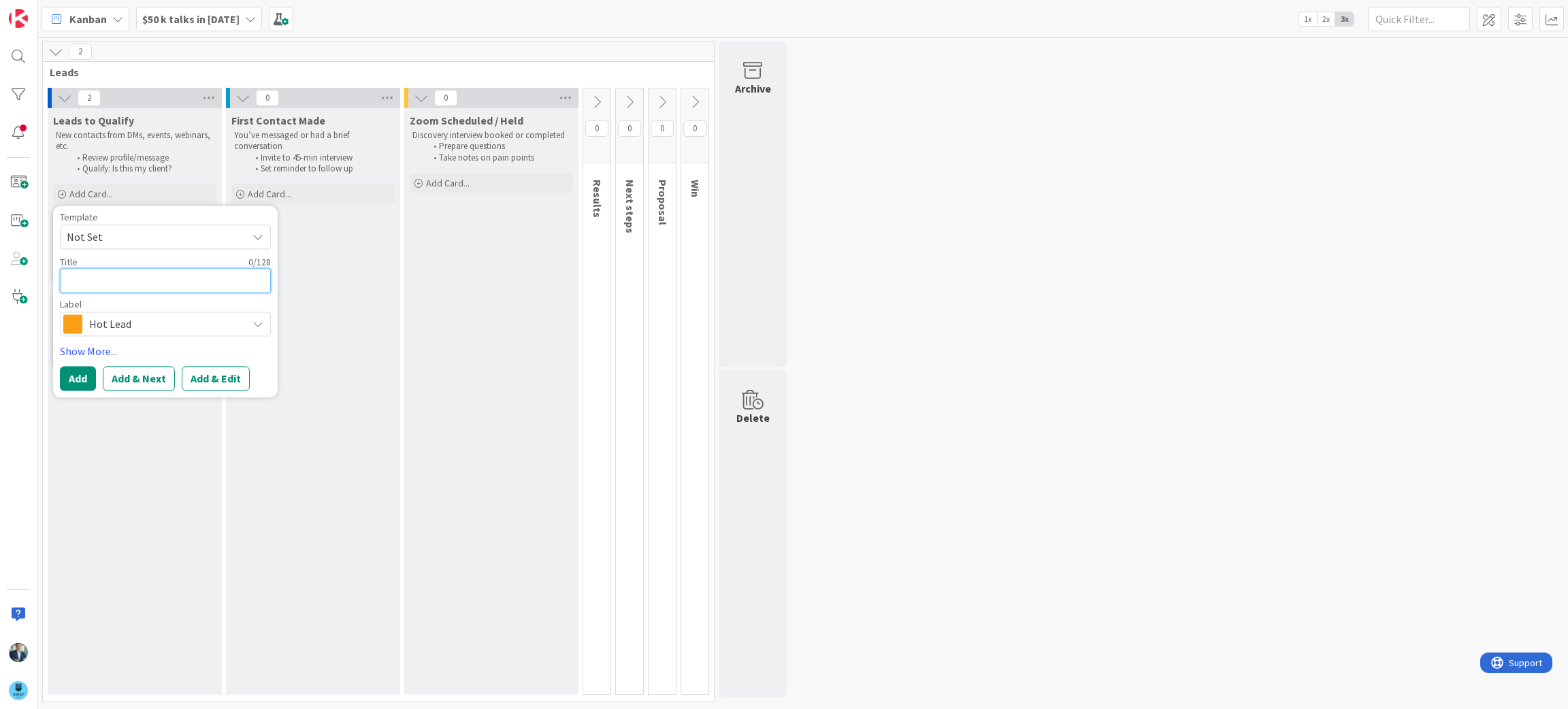
type textarea "x"
type textarea "E"
type textarea "x"
type textarea "Eu"
type textarea "x"
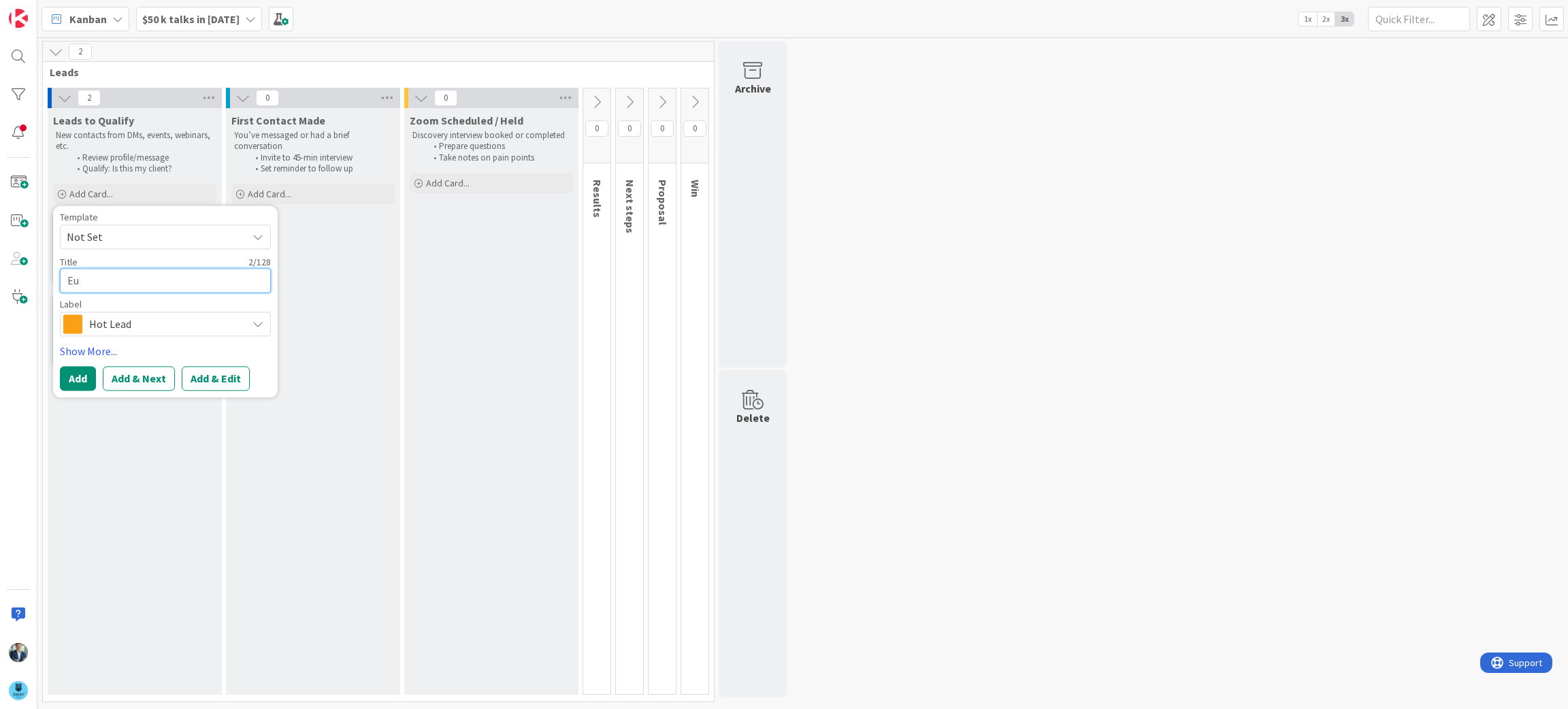
type textarea "Eug"
type textarea "x"
type textarea "Euge"
type textarea "x"
type textarea "Eugen"
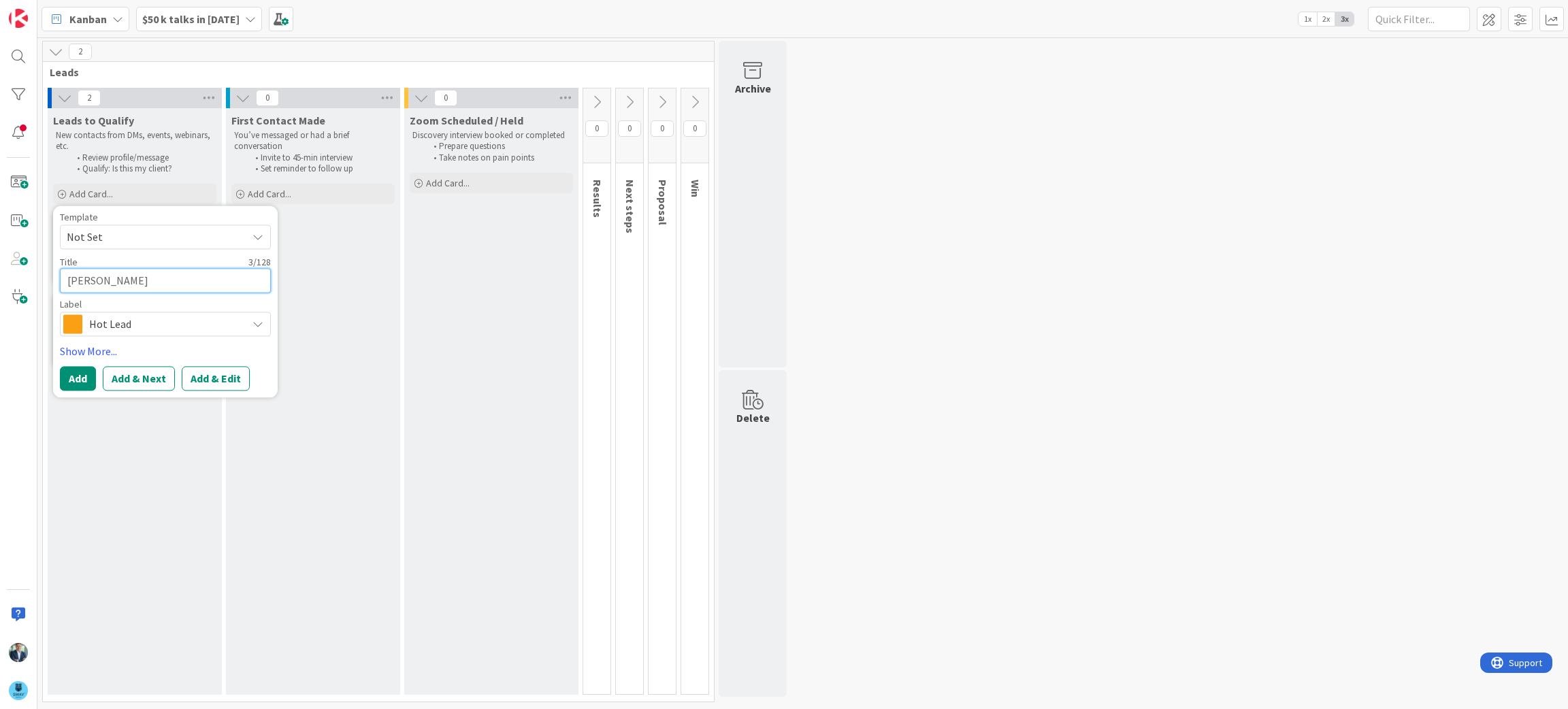
type textarea "x"
type textarea "Eugenb"
type textarea "x"
type textarea "Eugenbe"
type textarea "x"
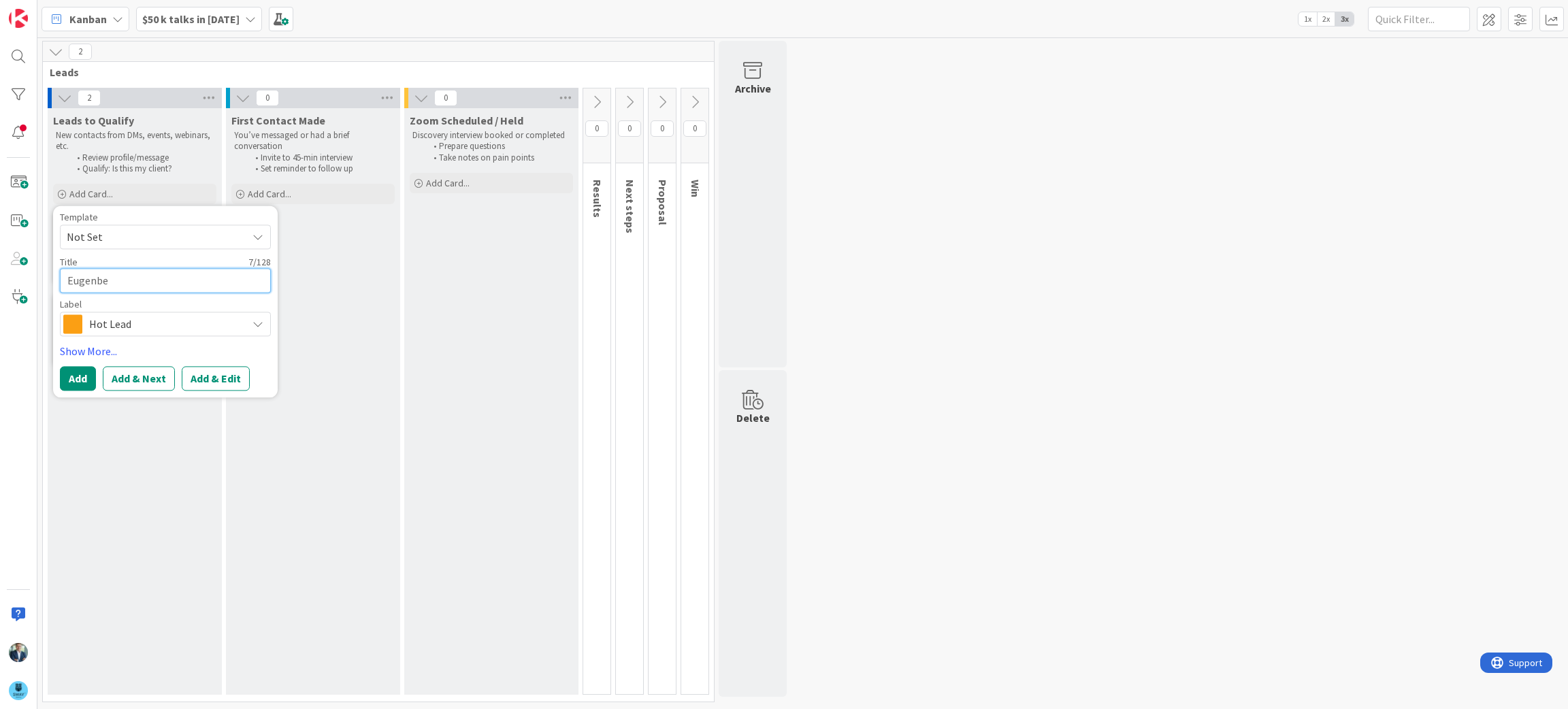
type textarea "Eugenb"
type textarea "x"
type textarea "Eugen"
type textarea "x"
type textarea "Eugene"
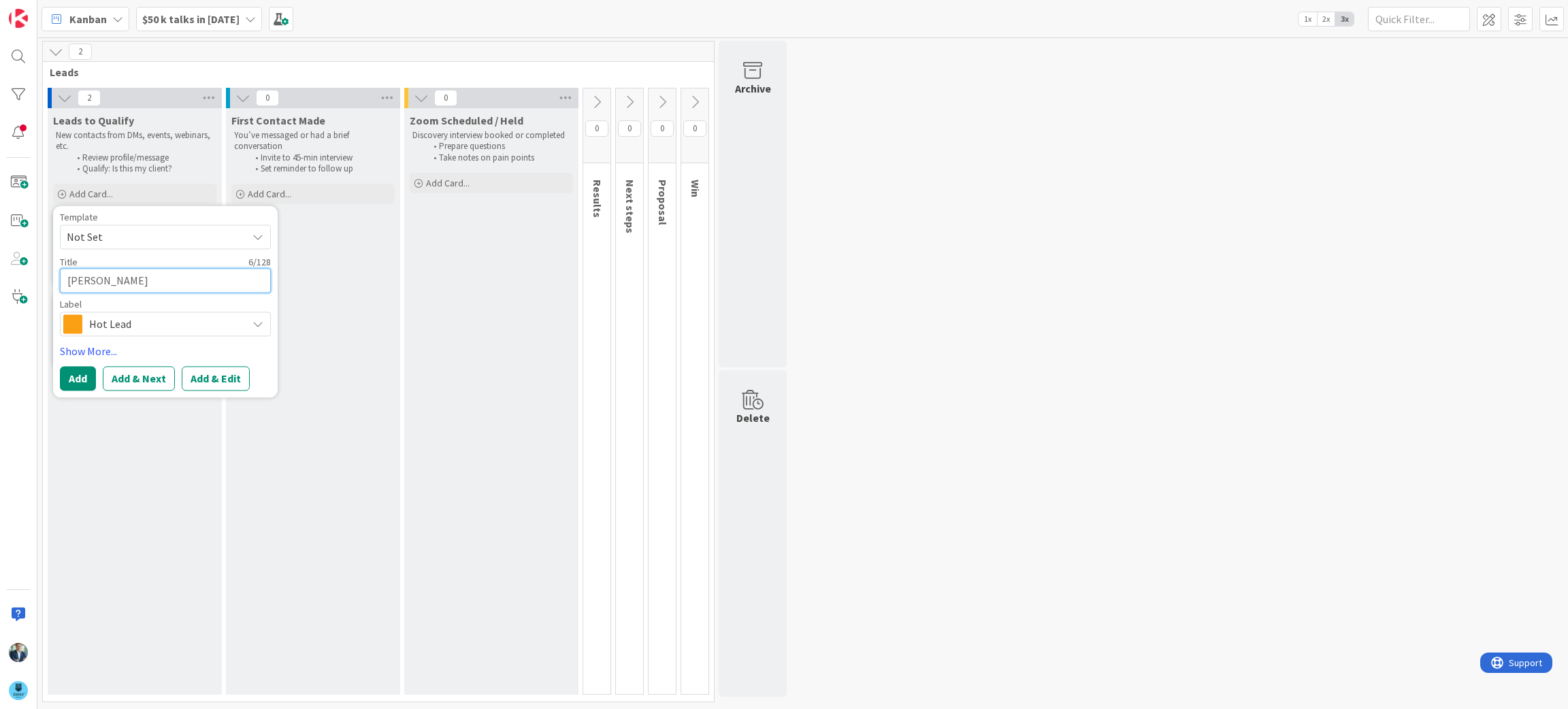
type textarea "x"
type textarea "Eugene"
type textarea "x"
type textarea "Eugene A"
type textarea "x"
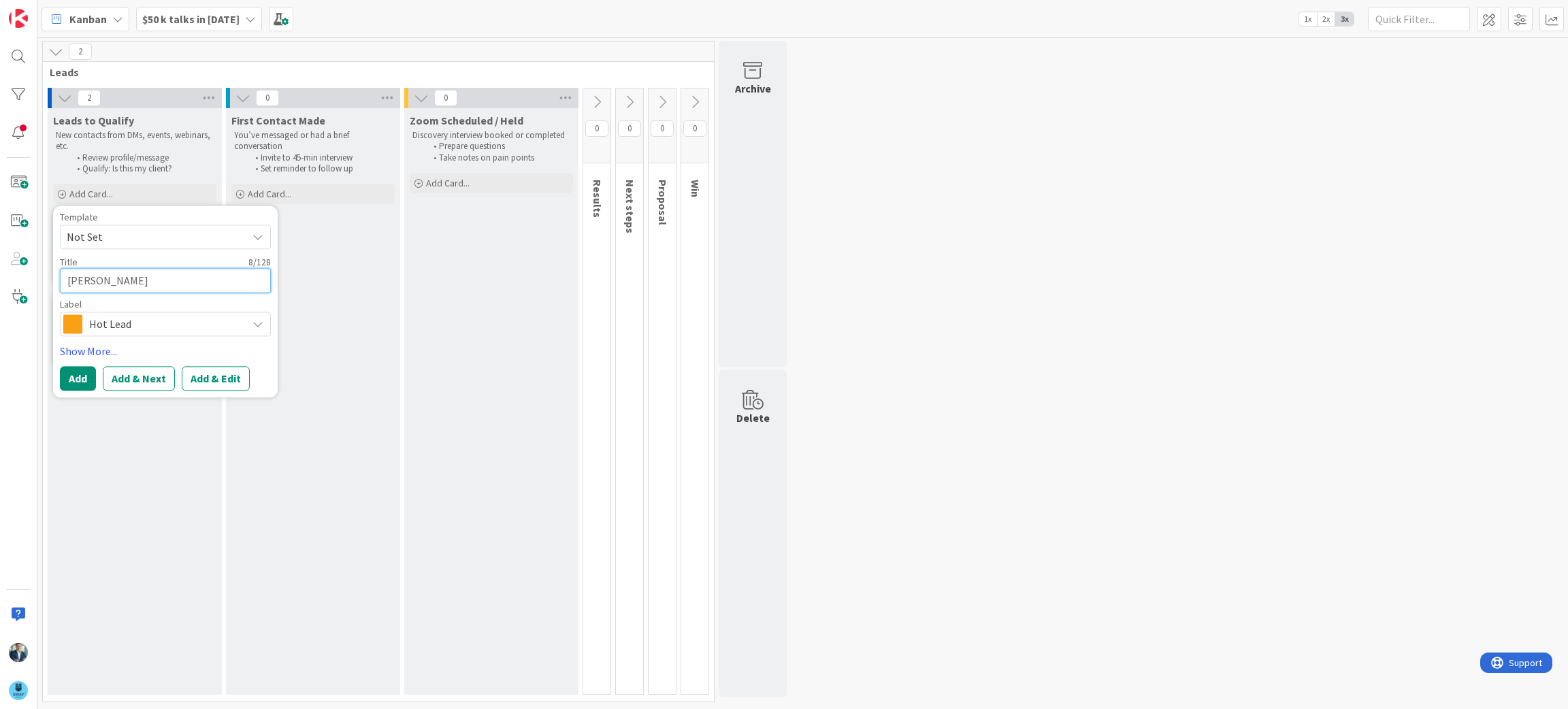
type textarea "Eugene AL"
type textarea "x"
type textarea "Eugene ALl"
type textarea "x"
type textarea "Eugene ALle"
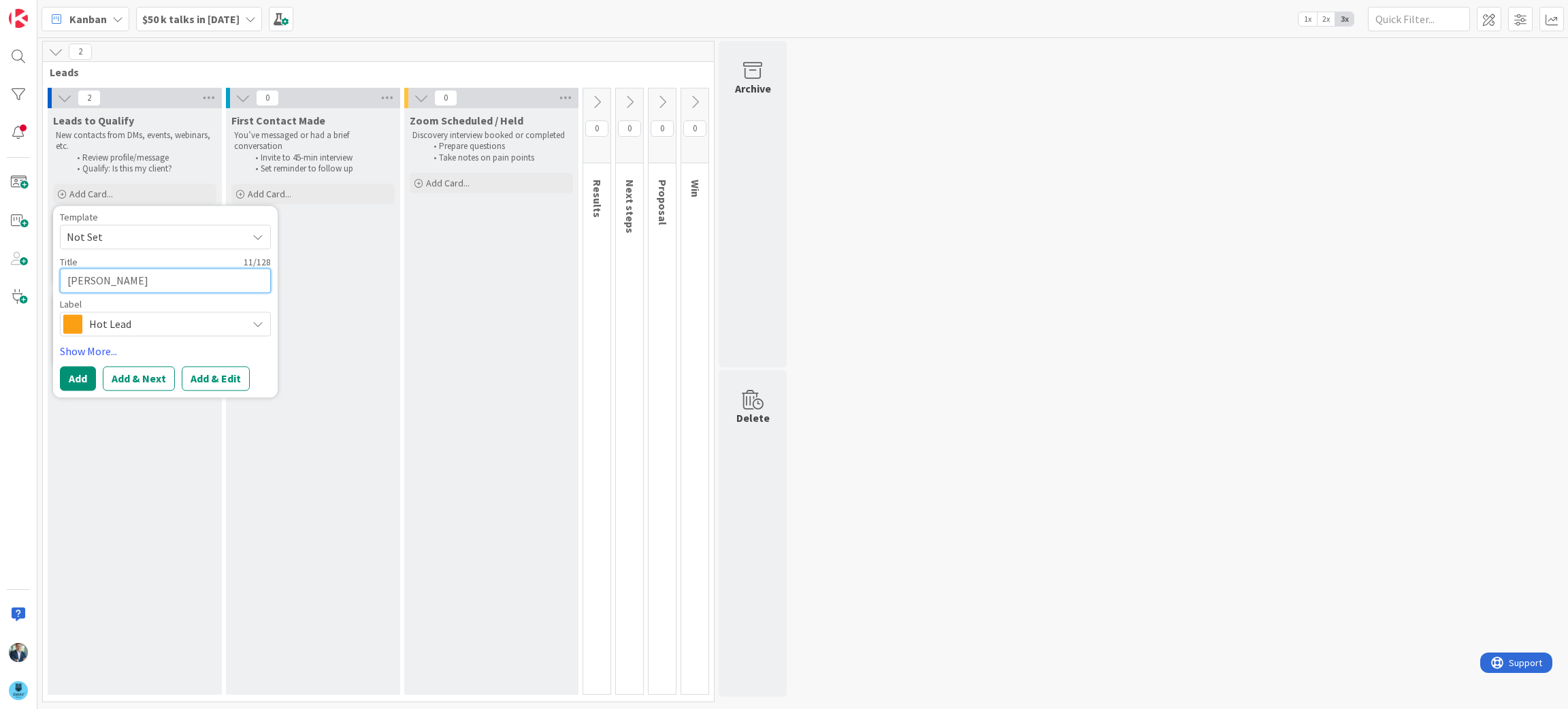
type textarea "x"
type textarea "Eugene ALlet"
type textarea "x"
type textarea "Eugene ALlett"
type textarea "x"
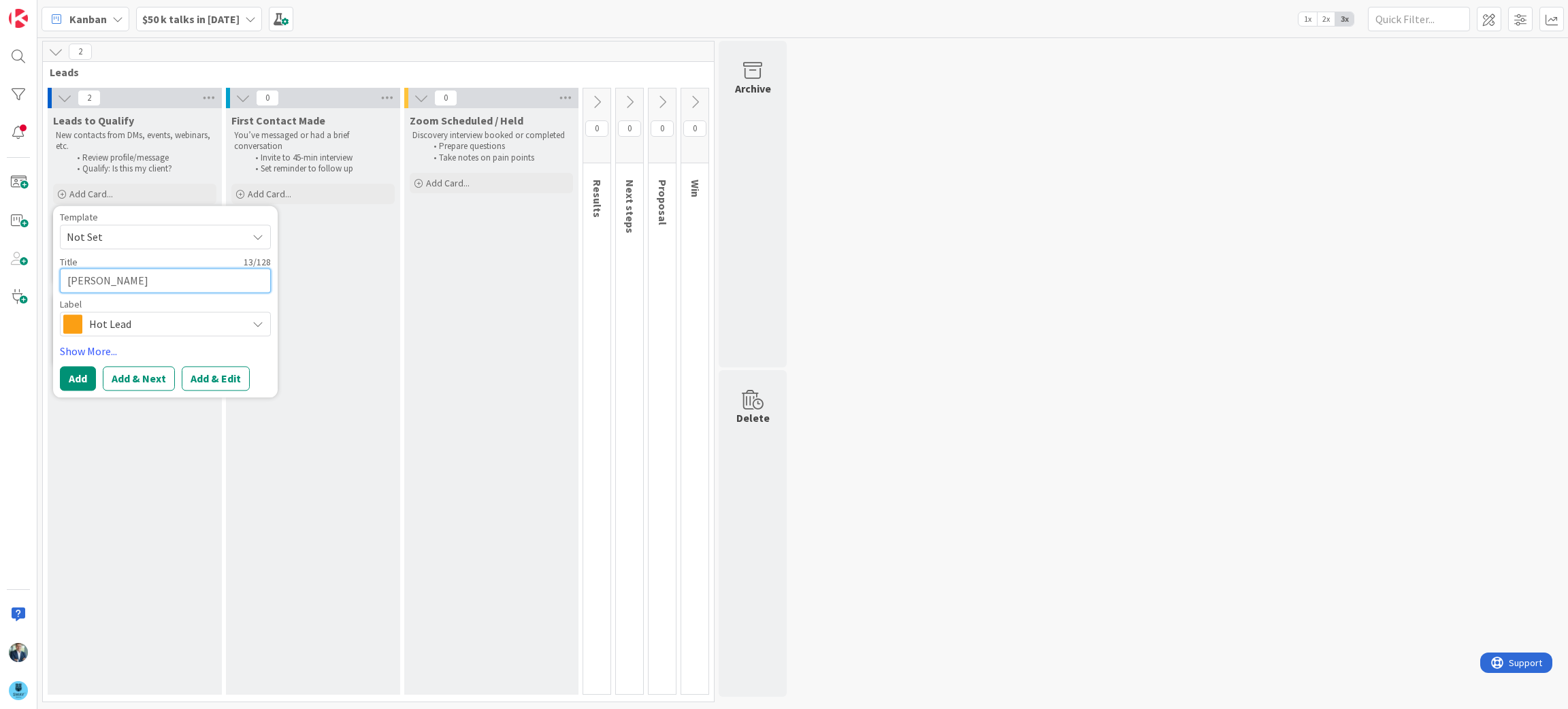
type textarea "Eugene ALletto"
type textarea "x"
type textarea "Eugene ALlett"
type textarea "x"
type textarea "Eugene ALlet"
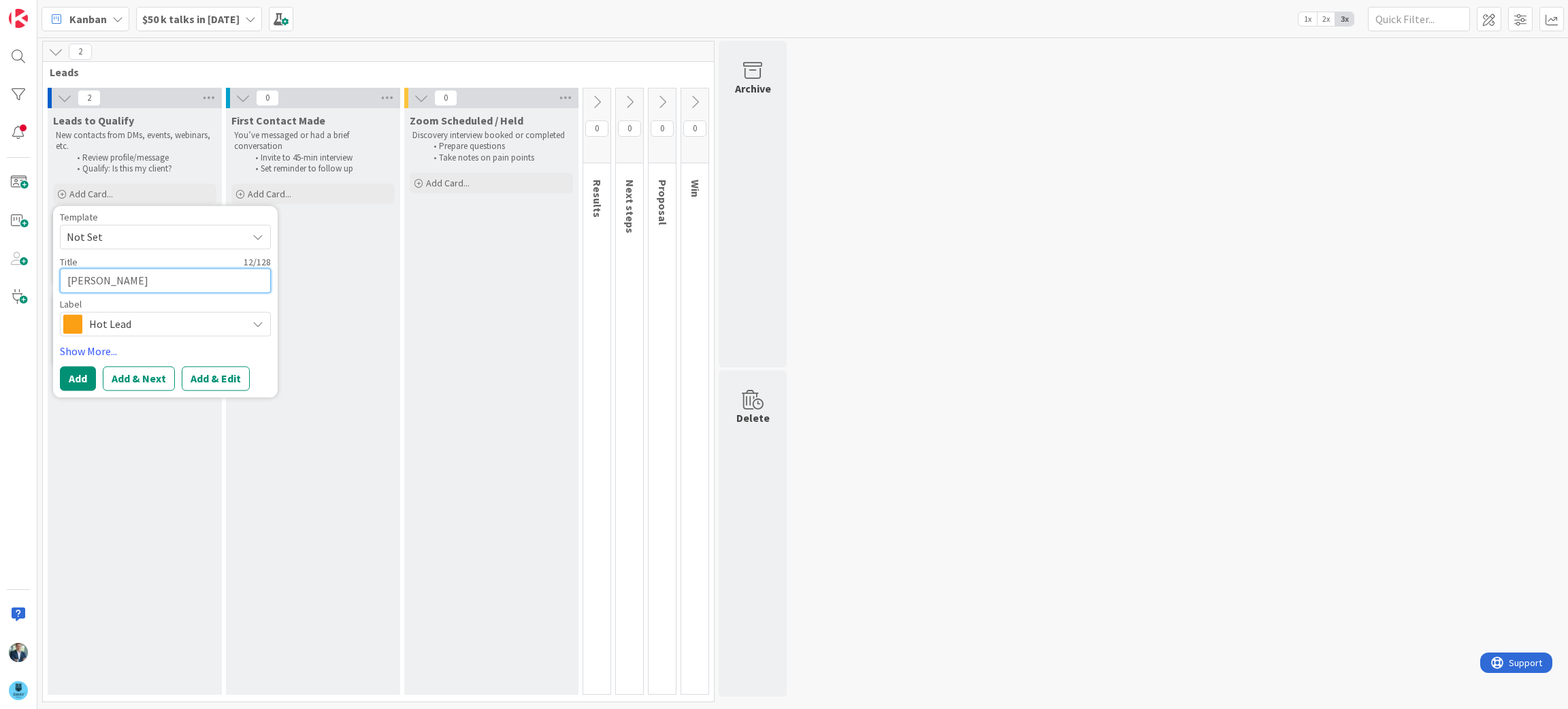
type textarea "x"
type textarea "Eugene ALle"
type textarea "x"
type textarea "Eugene ALl"
type textarea "x"
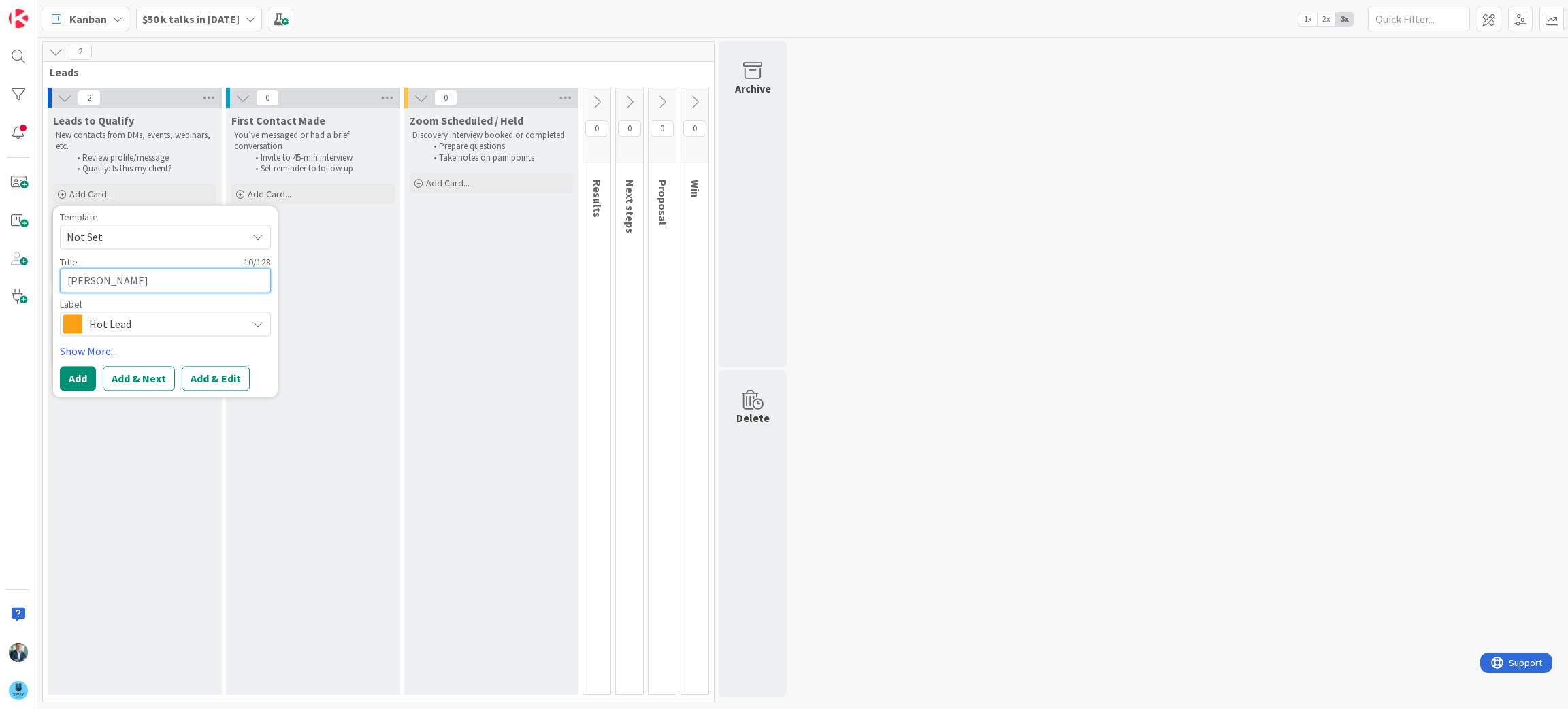
type textarea "Eugene AL"
type textarea "x"
type textarea "Eugene A"
type textarea "x"
type textarea "Eugene Al"
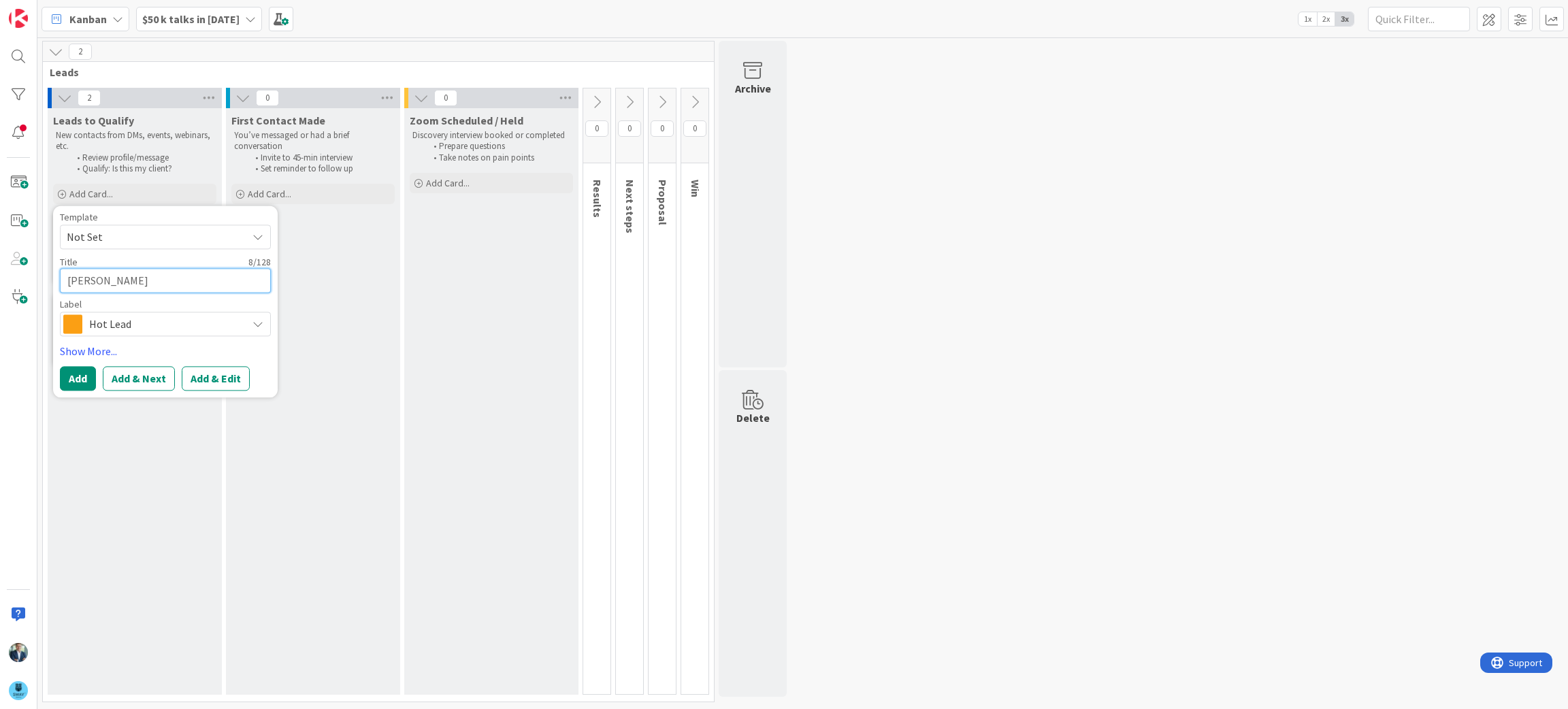
type textarea "x"
type textarea "Eugene All"
type textarea "x"
type textarea "Eugene Alle"
type textarea "x"
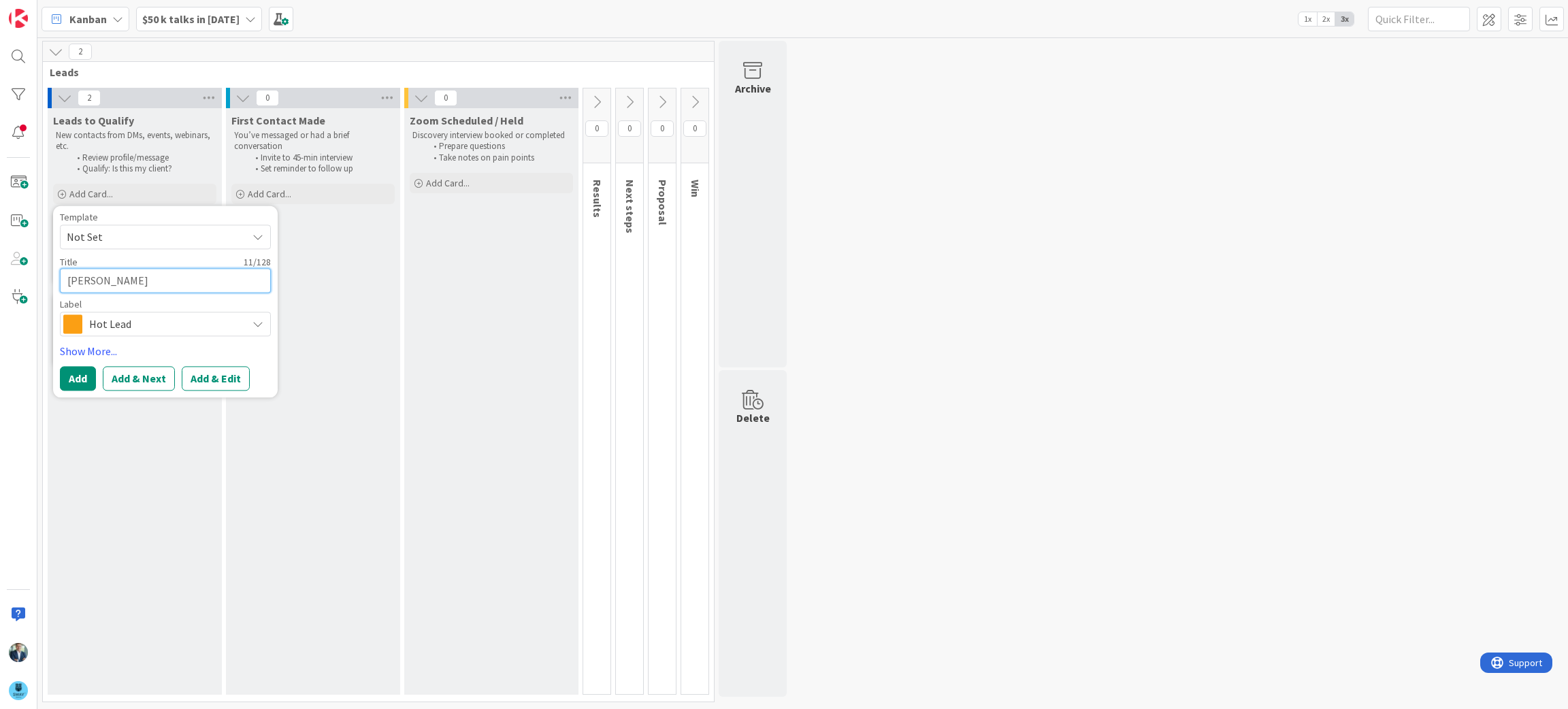
type textarea "Eugene Allet"
type textarea "x"
type textarea "Eugene Allett"
type textarea "x"
type textarea "[PERSON_NAME]"
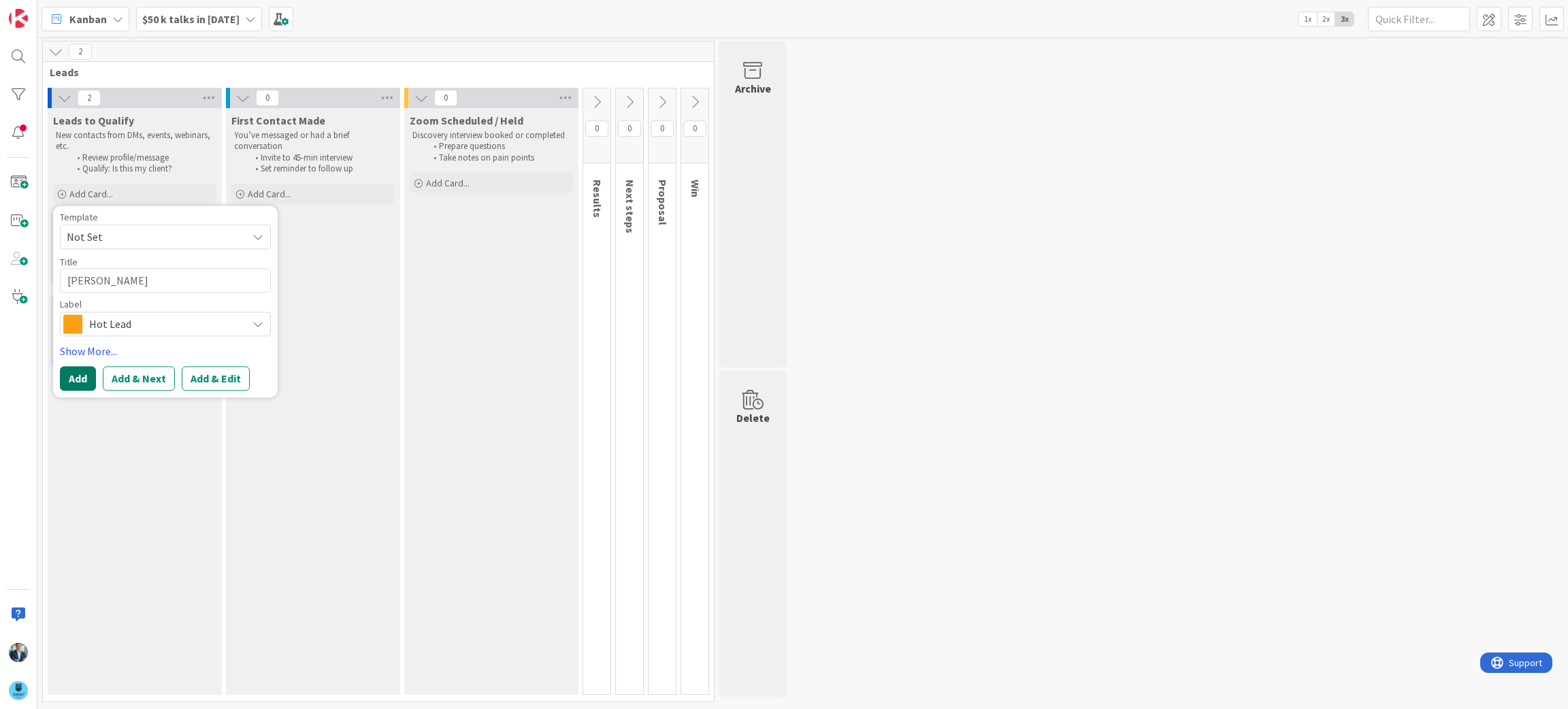
click at [73, 383] on button "Add" at bounding box center [78, 379] width 36 height 24
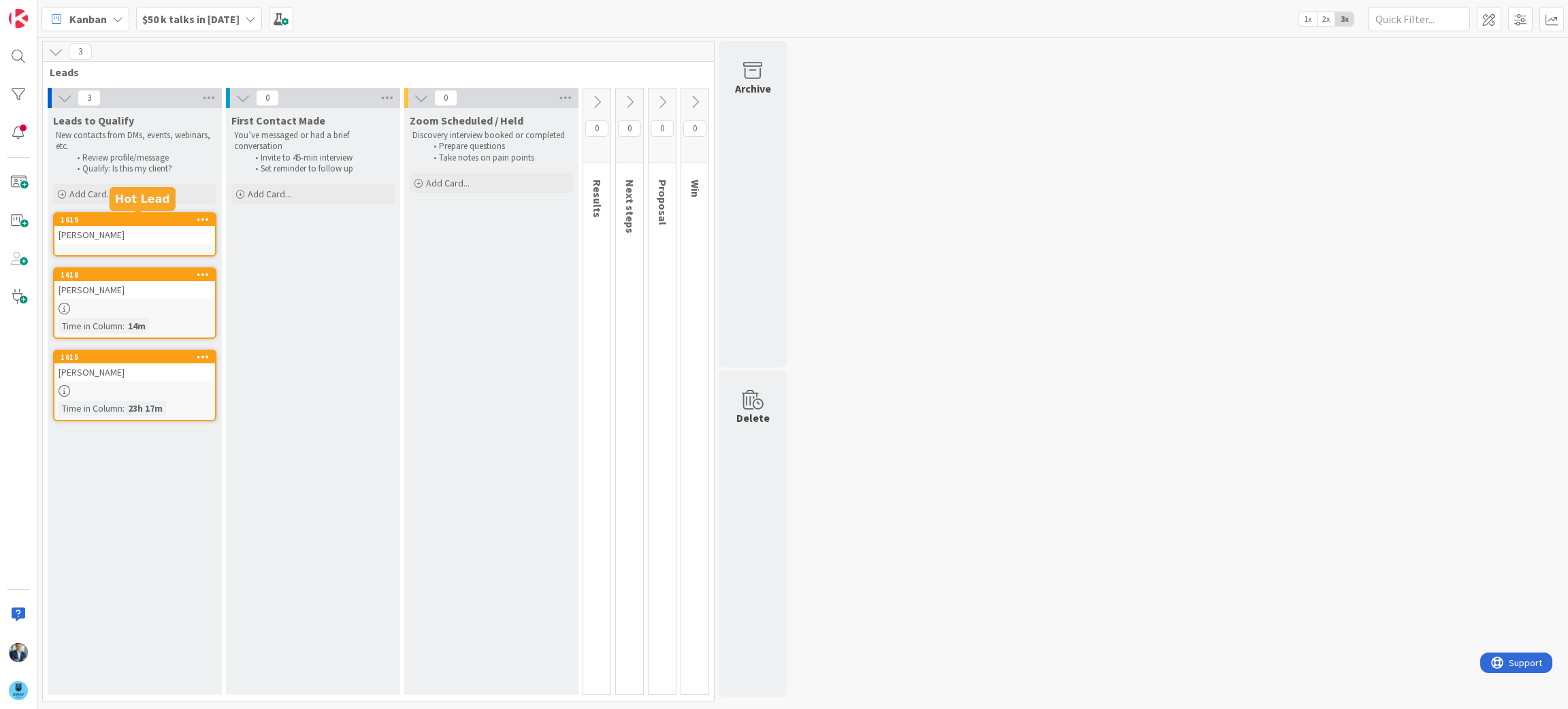
click at [130, 222] on div "1619" at bounding box center [137, 219] width 155 height 9
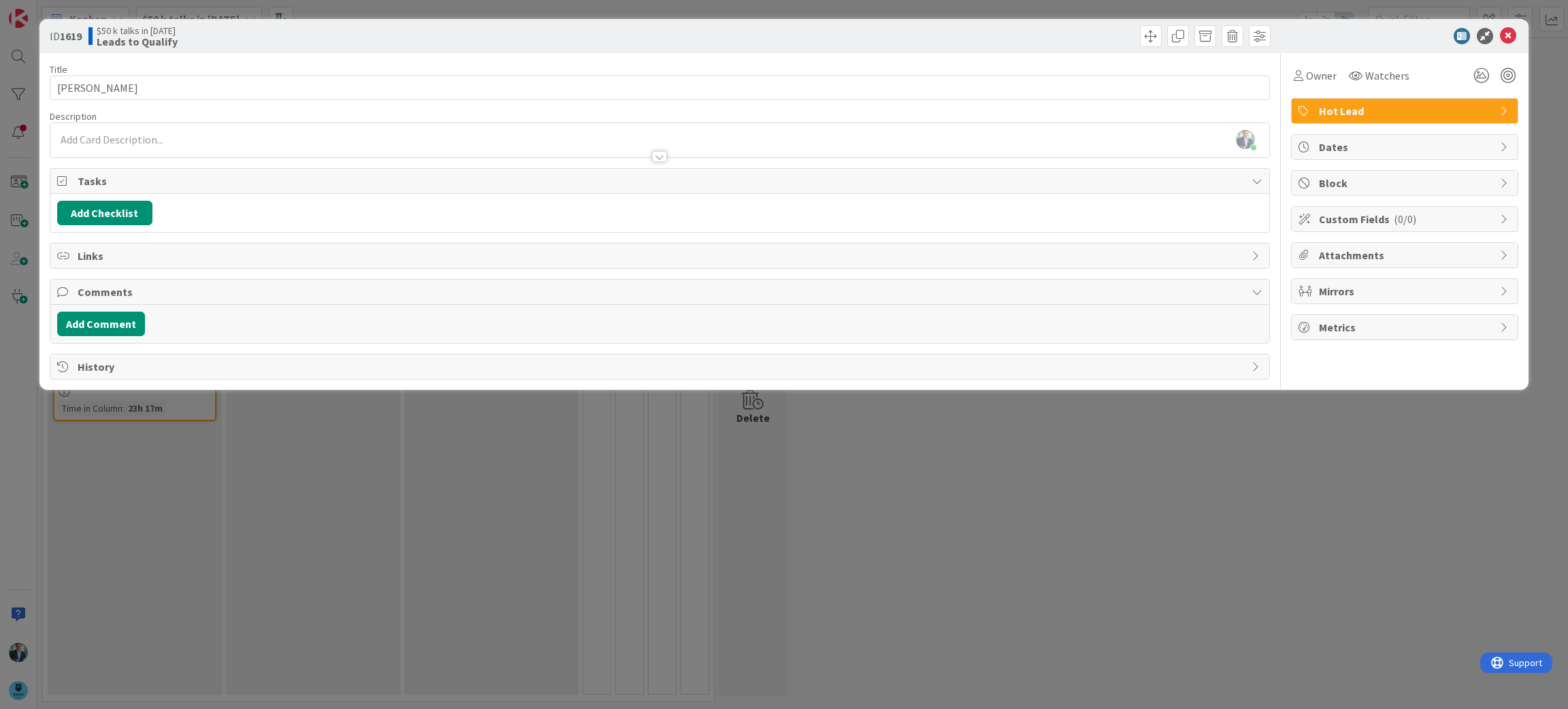
click at [133, 139] on div "Leif Becker just joined" at bounding box center [660, 140] width 1219 height 34
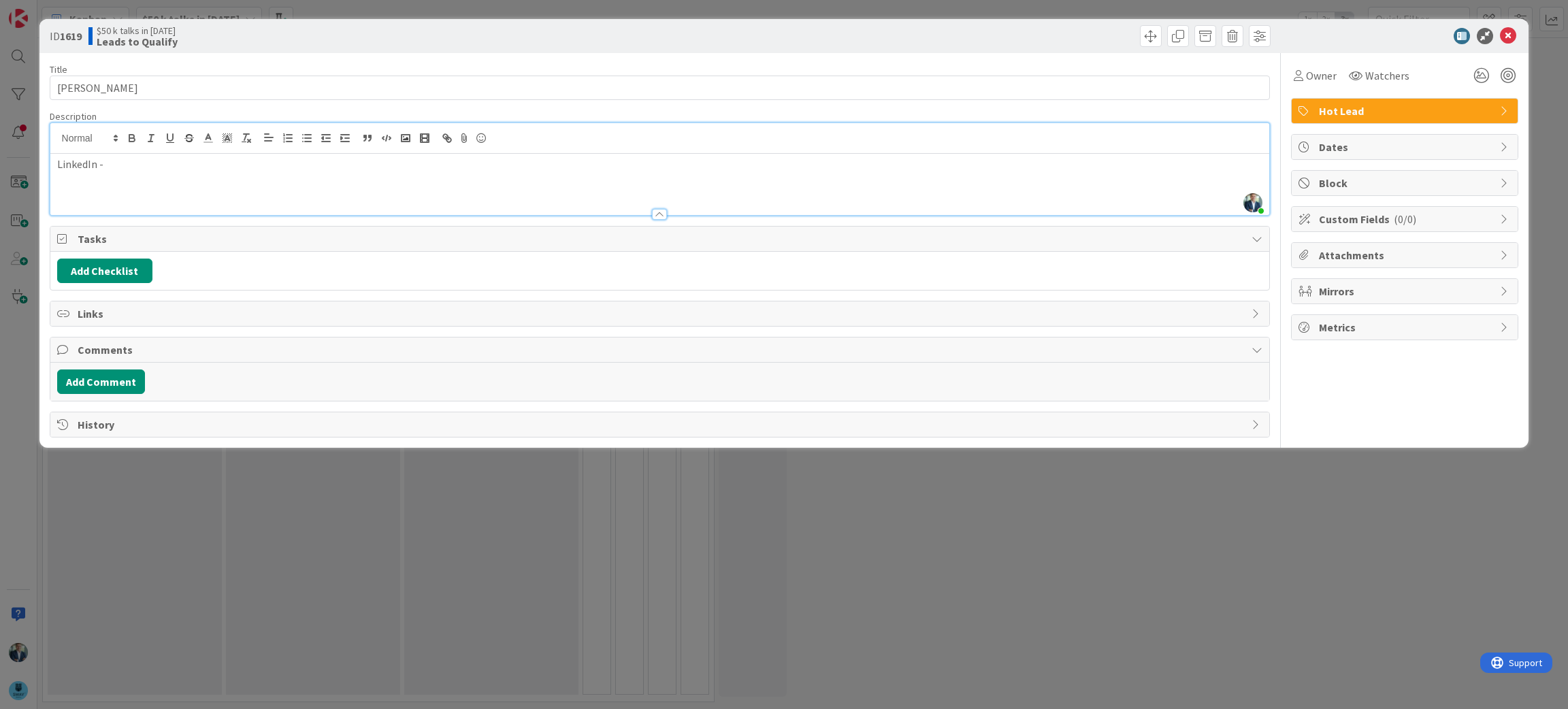
click at [136, 166] on p "LinkedIn -" at bounding box center [660, 164] width 1206 height 16
click at [413, 193] on div "LinkedIn - https://www.linkedin.com/in/eugene-alletto-9760ab4/" at bounding box center [660, 184] width 1219 height 61
click at [458, 162] on p "LinkedIn - https://www.linkedin.com/in/eugene-alletto-9760ab4/" at bounding box center [660, 164] width 1206 height 16
click at [247, 191] on div "LinkedIn - https://www.linkedin.com/in/eugene-alletto-9760ab4/" at bounding box center [660, 184] width 1219 height 61
click at [59, 187] on div "LinkedIn - https://www.linkedin.com/in/eugene-alletto-9760ab4/" at bounding box center [660, 184] width 1219 height 61
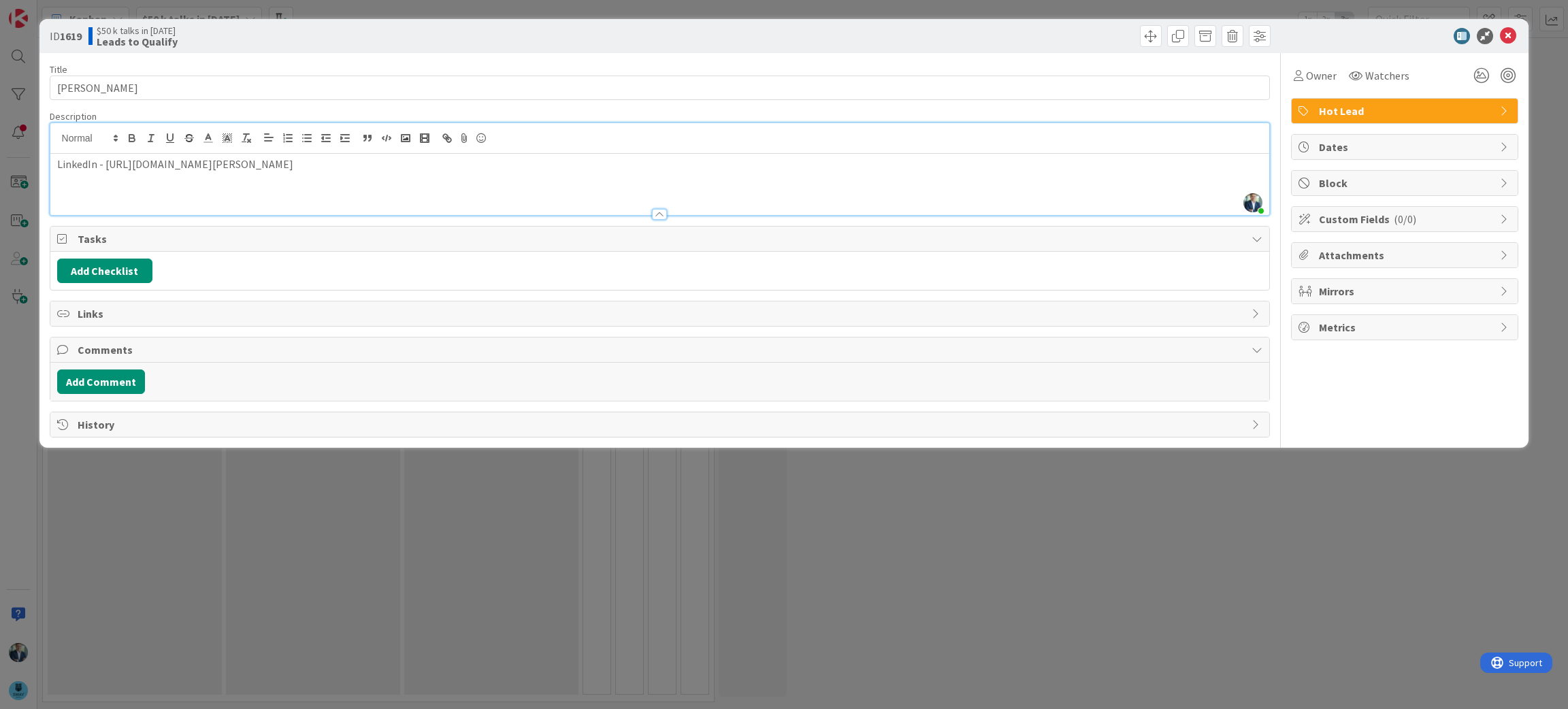
click at [151, 183] on div "LinkedIn - https://www.linkedin.com/in/eugene-alletto-9760ab4/" at bounding box center [660, 184] width 1219 height 61
click at [192, 89] on input "[PERSON_NAME]" at bounding box center [660, 87] width 1221 height 24
click at [231, 201] on div at bounding box center [660, 208] width 1221 height 15
click at [1514, 36] on icon at bounding box center [1509, 36] width 17 height 17
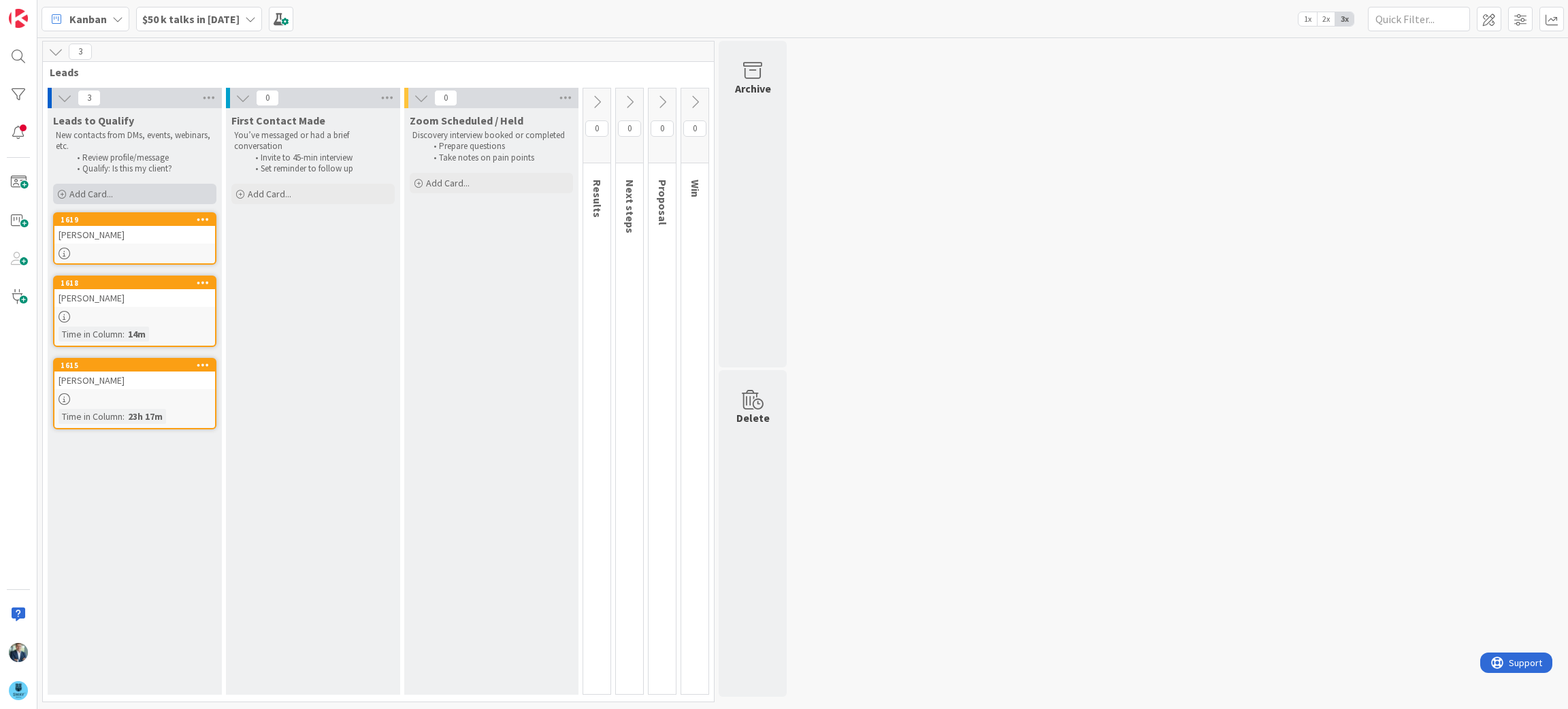
click at [118, 194] on div "Add Card..." at bounding box center [134, 194] width 163 height 20
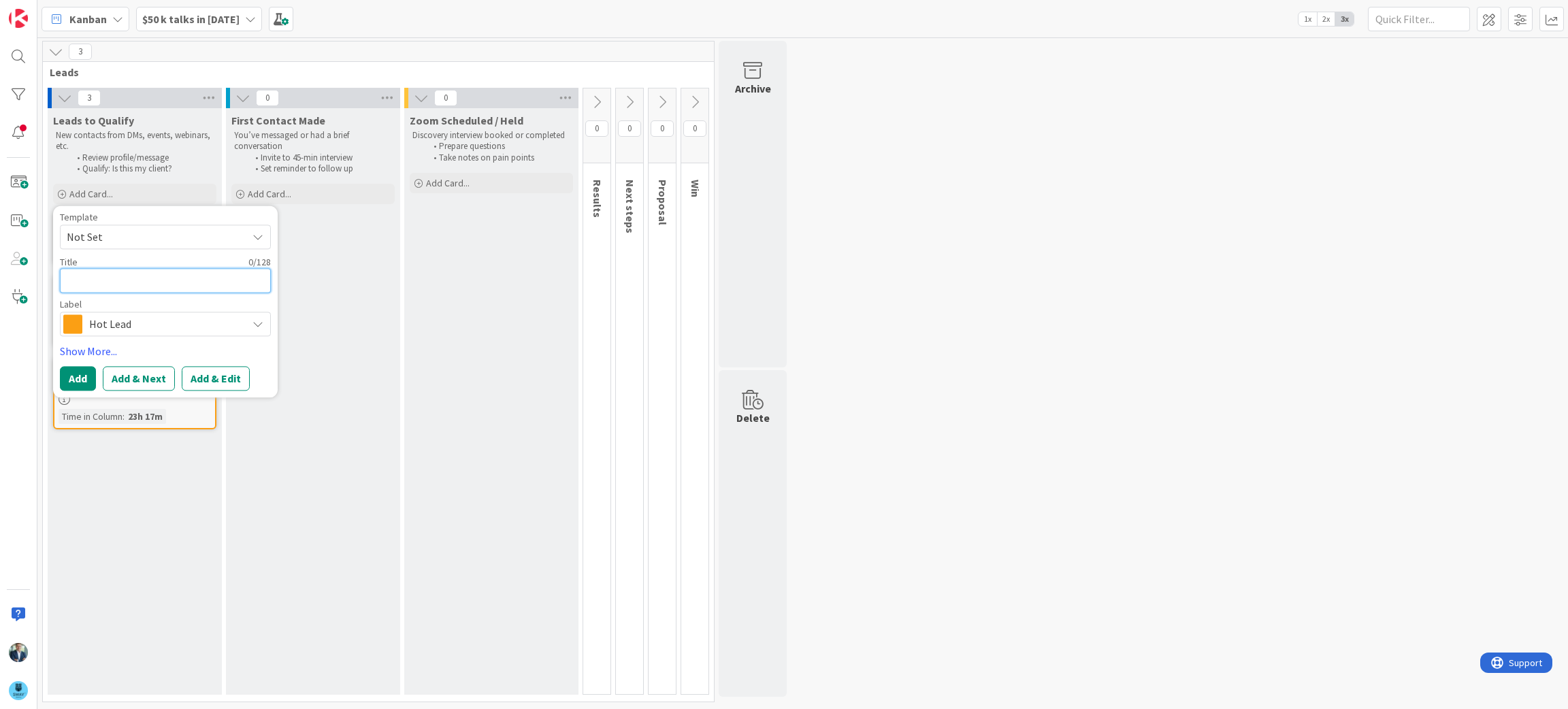
type textarea "x"
type textarea "T"
type textarea "x"
type textarea "Ta"
type textarea "x"
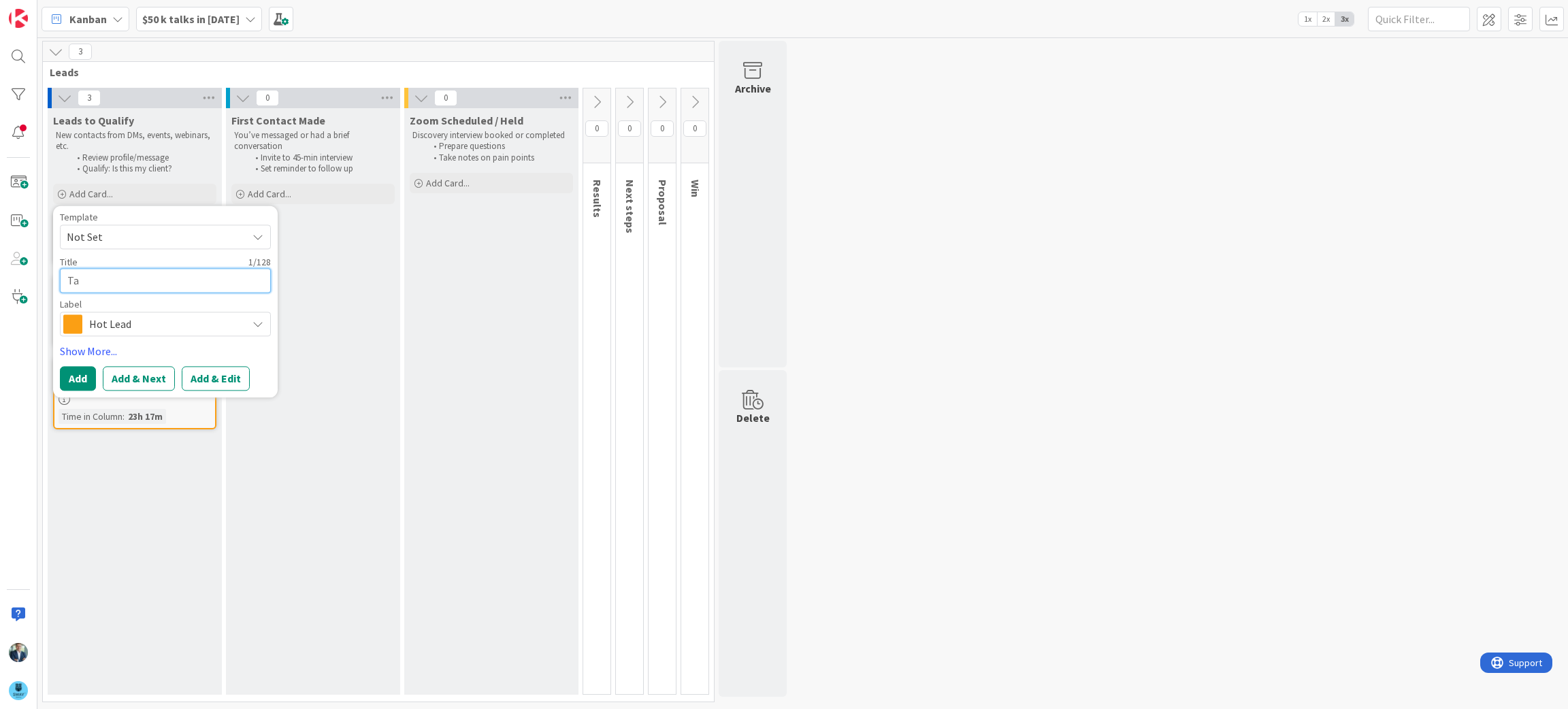
type textarea "Tam"
type textarea "x"
type textarea "Tami"
type textarea "x"
type textarea "Tami"
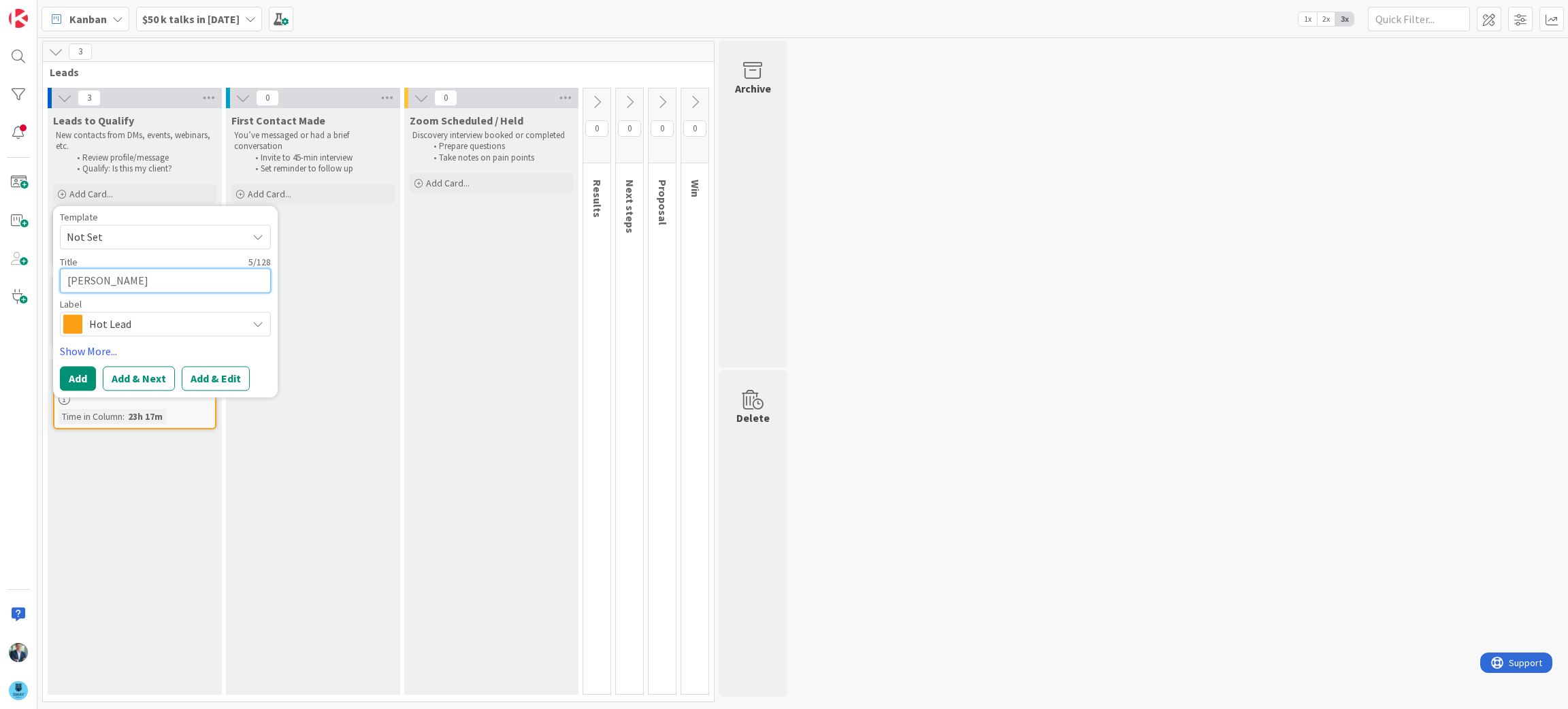
type textarea "x"
type textarea "Tami B"
type textarea "x"
type textarea "Tami Bo"
type textarea "x"
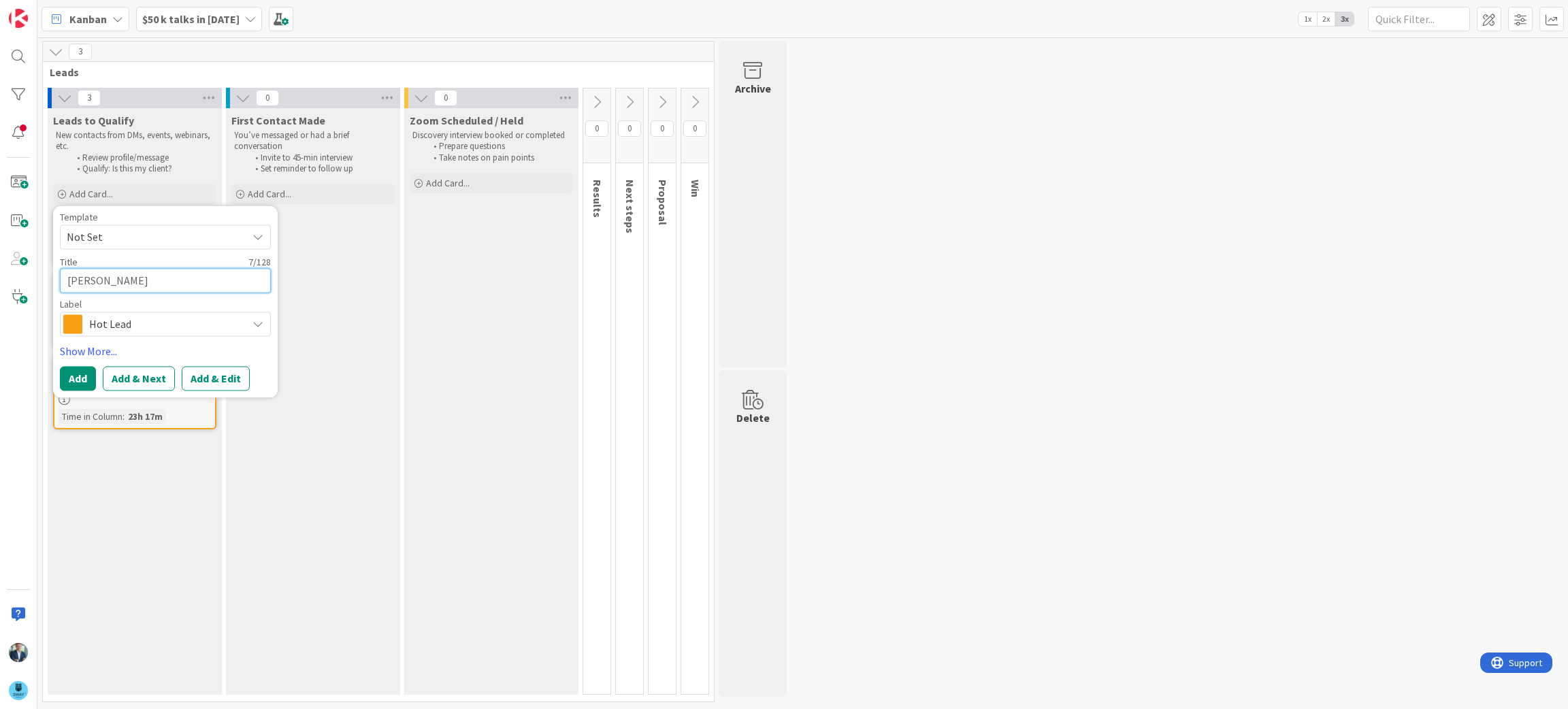
type textarea "Tami Bon"
type textarea "x"
type textarea "Tami Bonn"
type textarea "x"
type textarea "Tami Bonne"
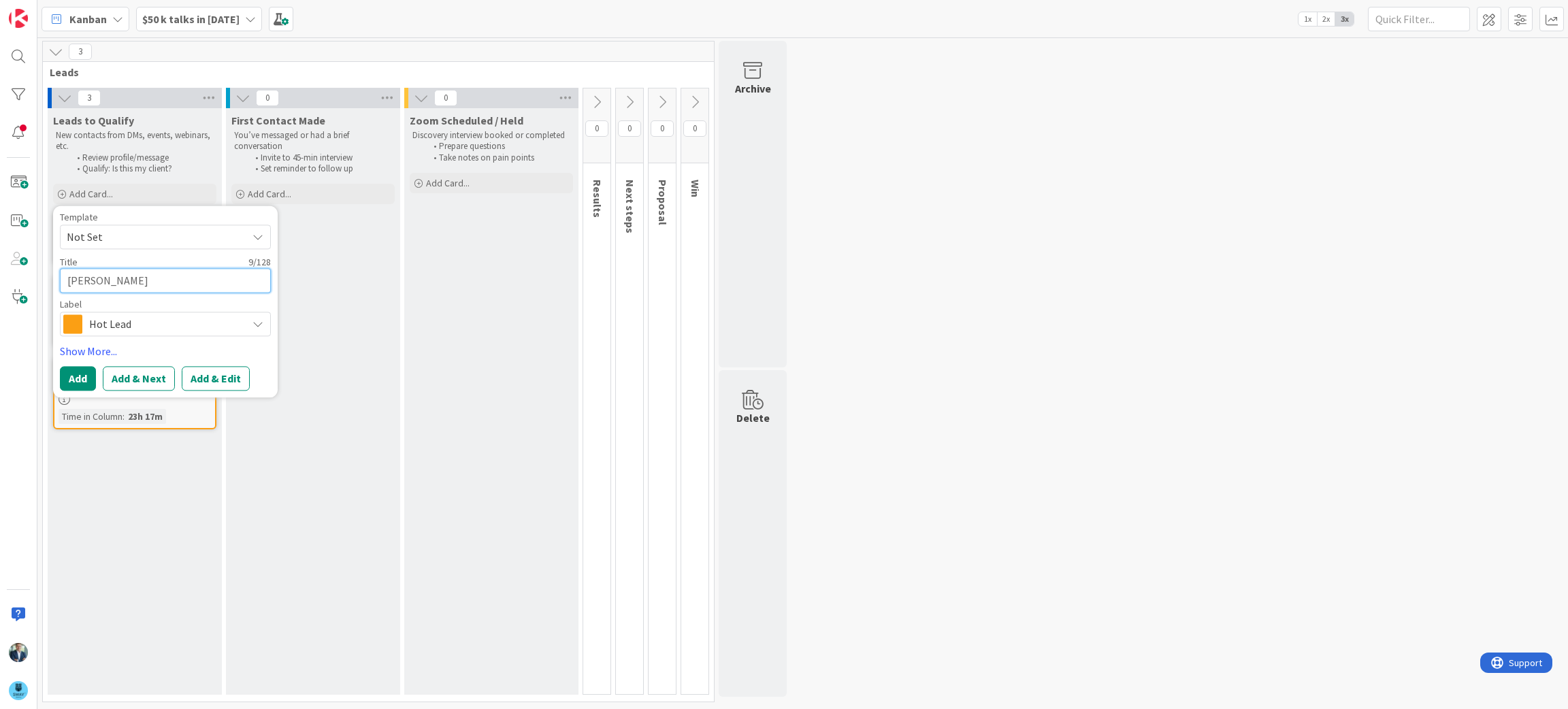
type textarea "x"
type textarea "Tami Bonnel"
type textarea "x"
type textarea "[PERSON_NAME]"
click at [261, 323] on icon at bounding box center [258, 324] width 11 height 11
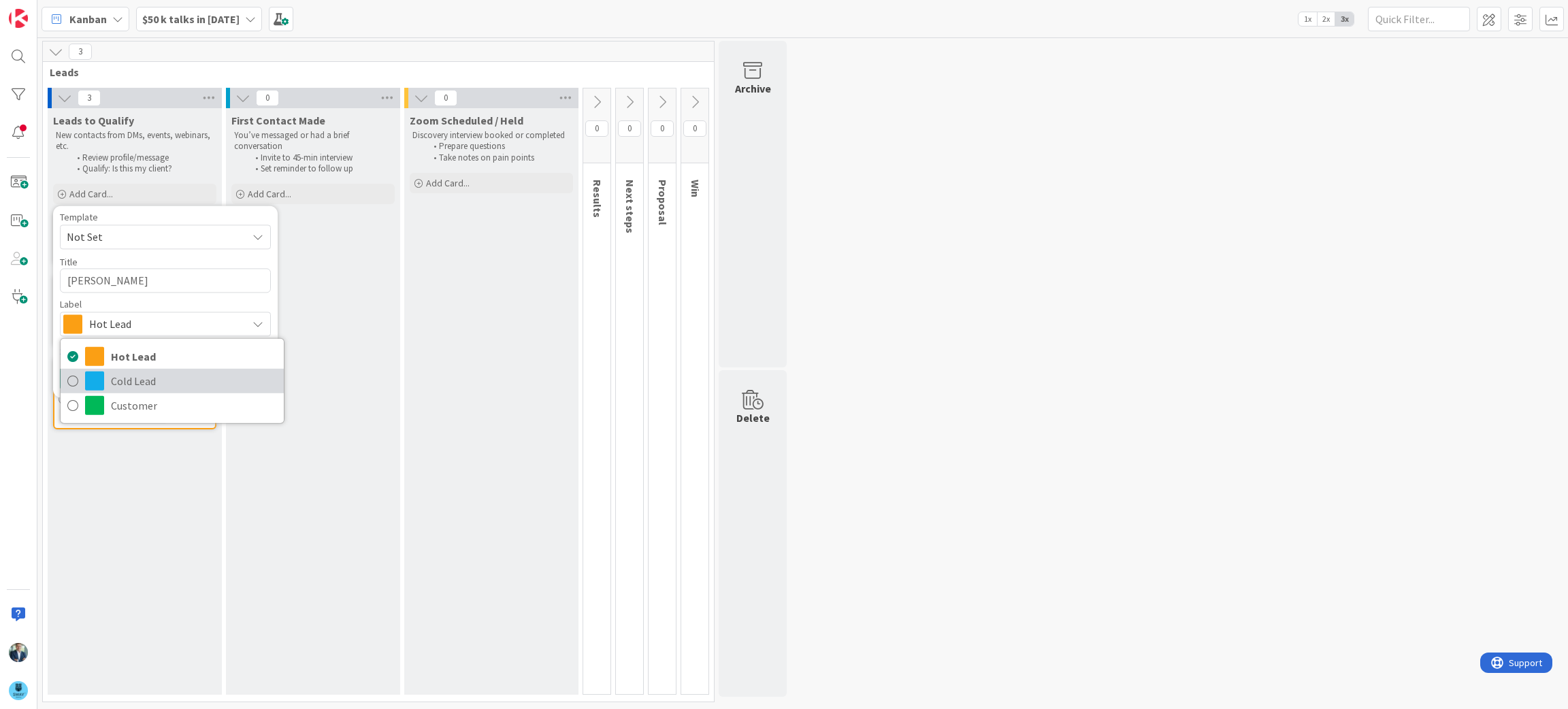
click at [71, 382] on icon at bounding box center [73, 381] width 11 height 20
click at [72, 377] on button "Add" at bounding box center [78, 379] width 36 height 24
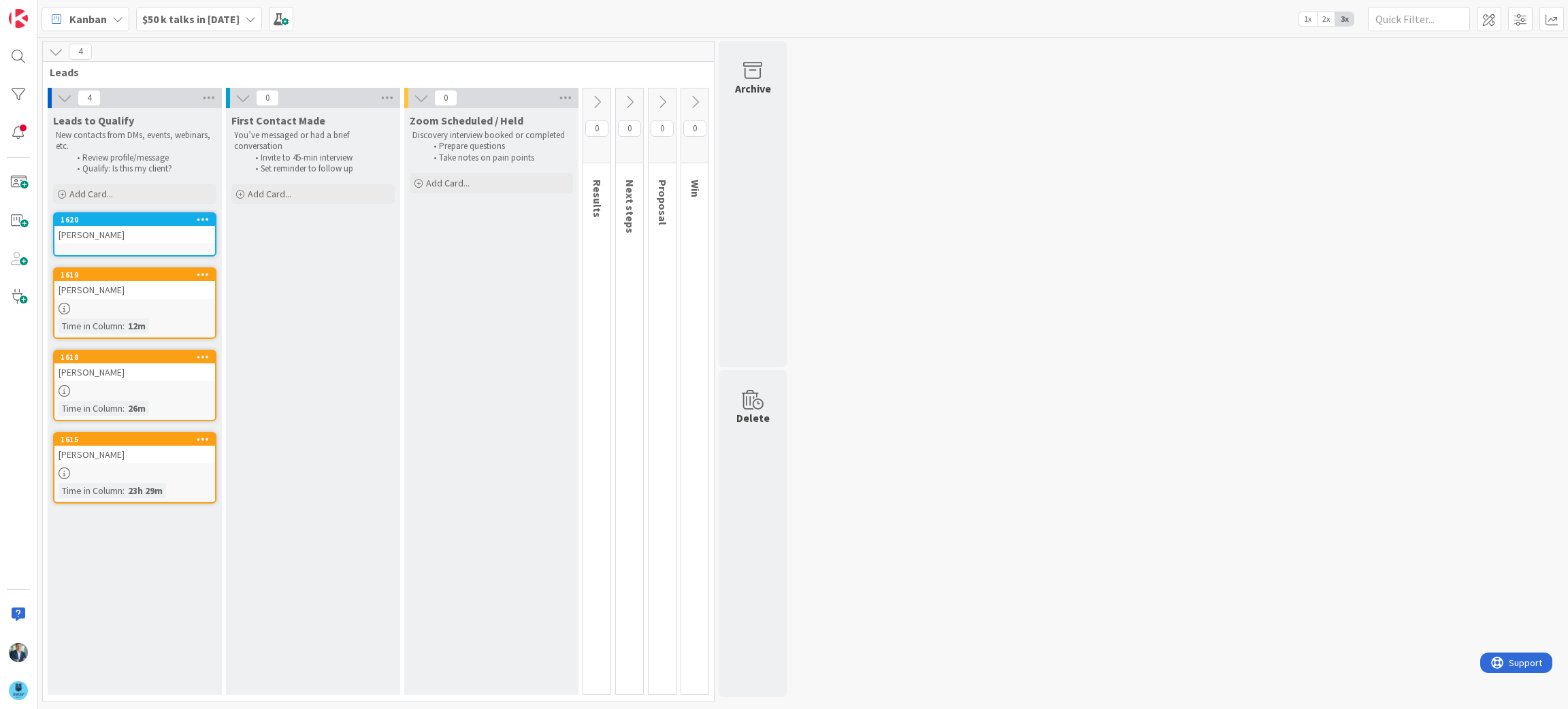
click at [122, 232] on div "[PERSON_NAME]" at bounding box center [135, 234] width 161 height 18
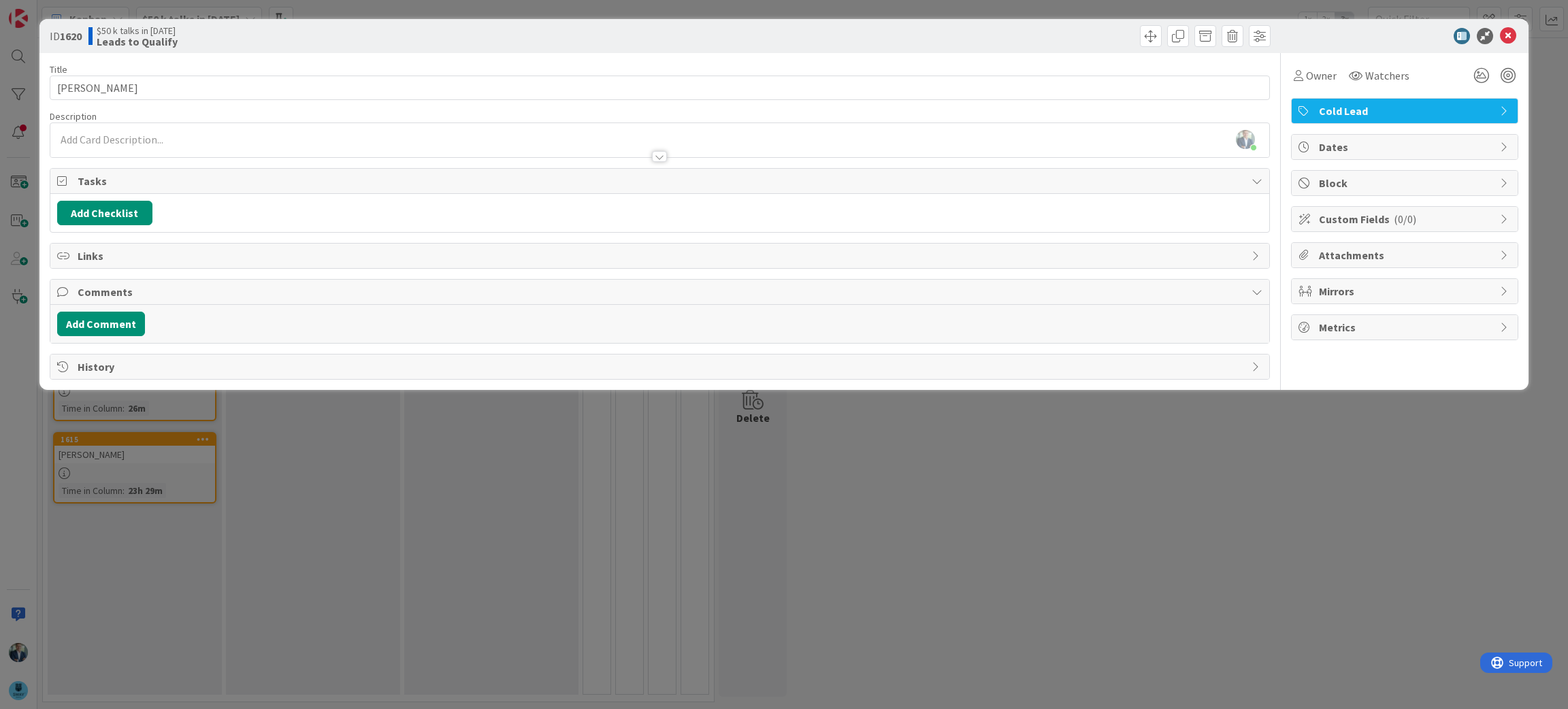
click at [119, 137] on div "Leif Becker just joined" at bounding box center [660, 140] width 1219 height 34
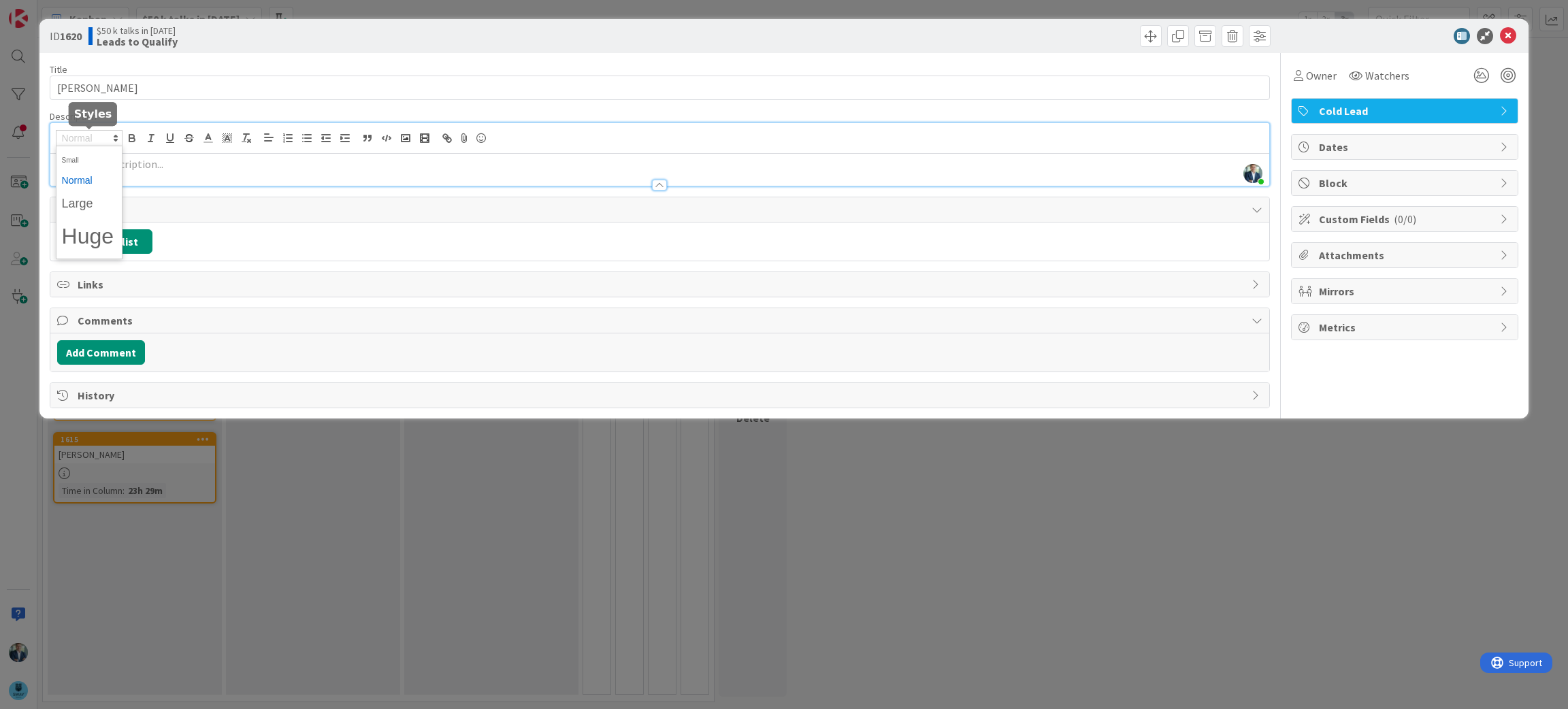
drag, startPoint x: 119, startPoint y: 137, endPoint x: 329, endPoint y: 57, distance: 224.7
click at [329, 57] on div "Title 12 / 128 Tami Bonnell Description Leif Becker just joined Owner Watchers …" at bounding box center [660, 230] width 1221 height 355
click at [125, 166] on p at bounding box center [660, 164] width 1206 height 16
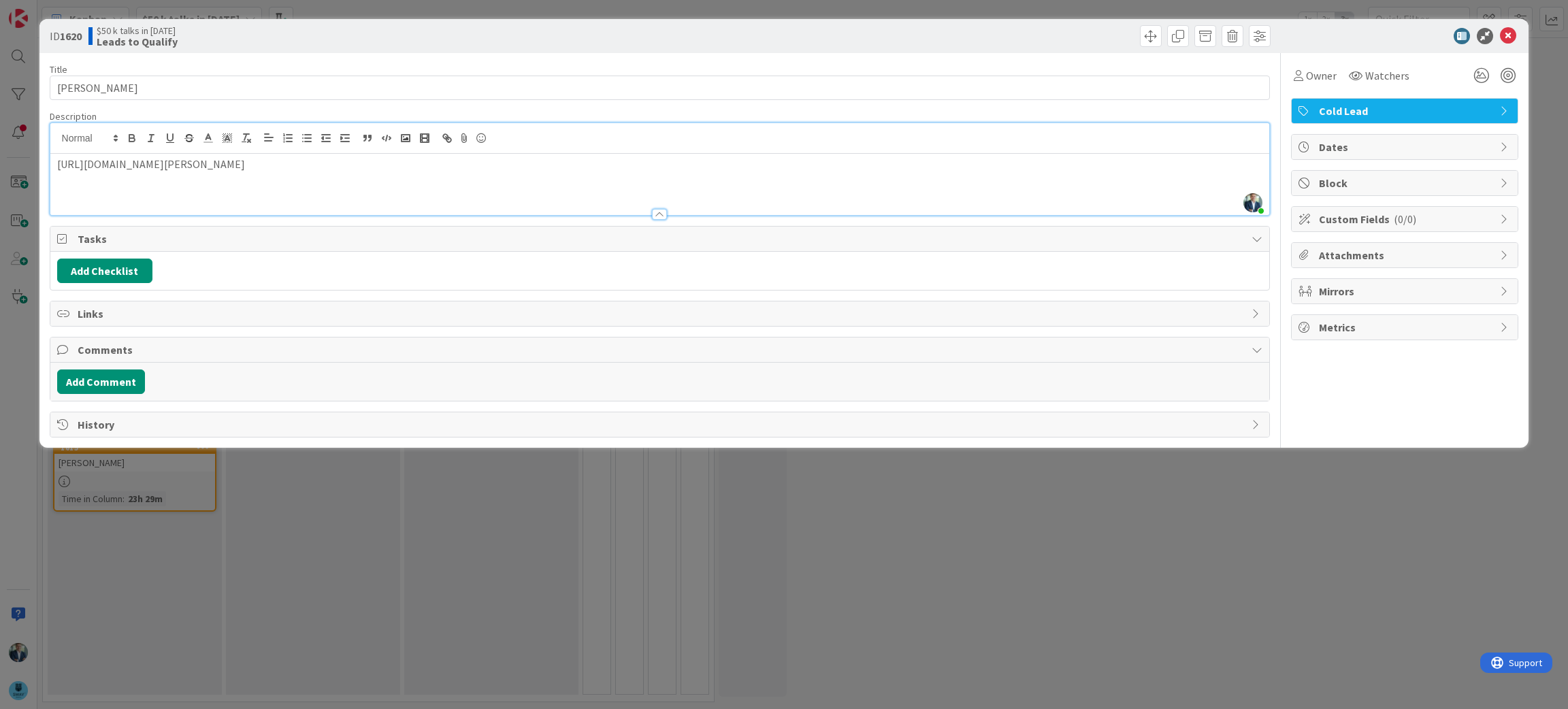
click at [671, 185] on div "[URL][DOMAIN_NAME][PERSON_NAME]" at bounding box center [660, 184] width 1219 height 61
click at [1511, 39] on icon at bounding box center [1509, 36] width 17 height 17
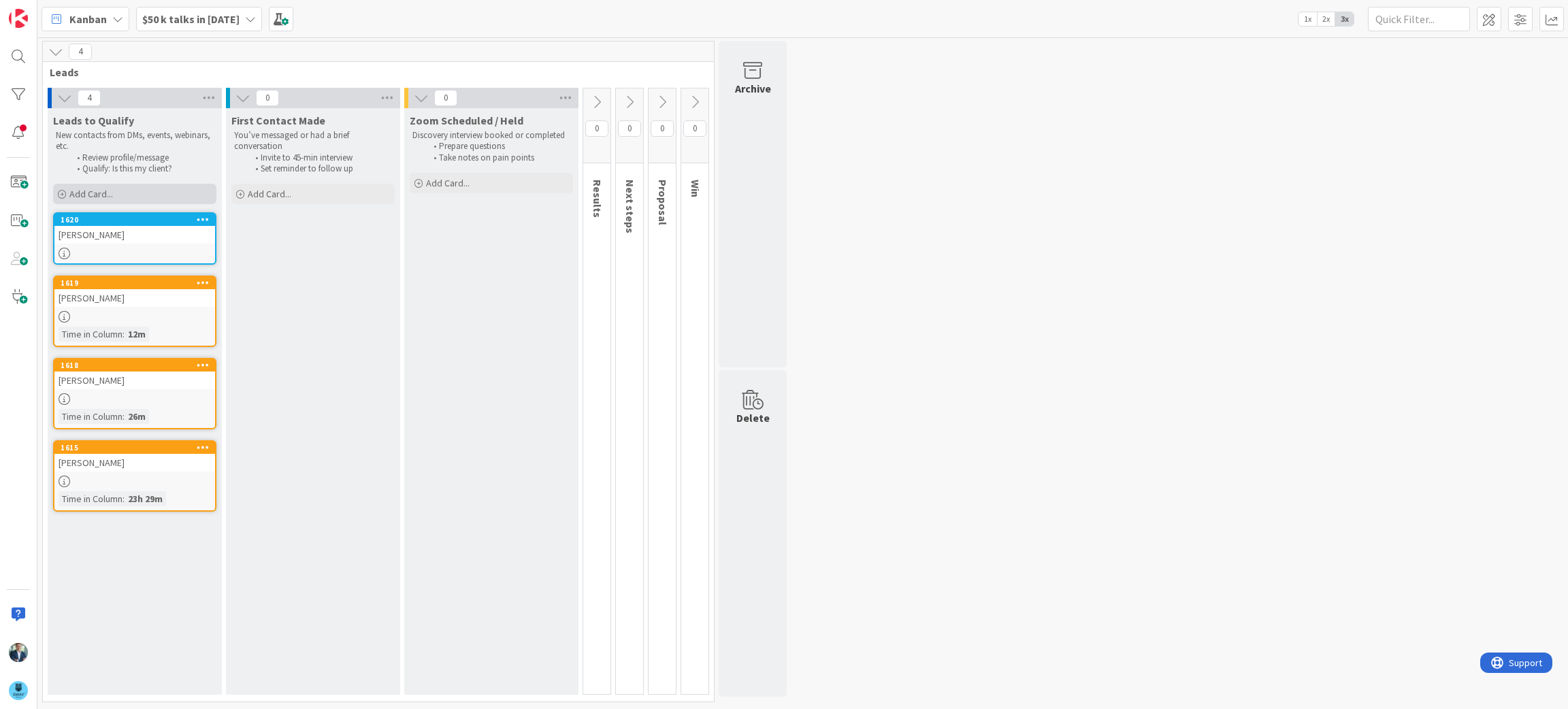
click at [105, 199] on span "Add Card..." at bounding box center [91, 194] width 43 height 13
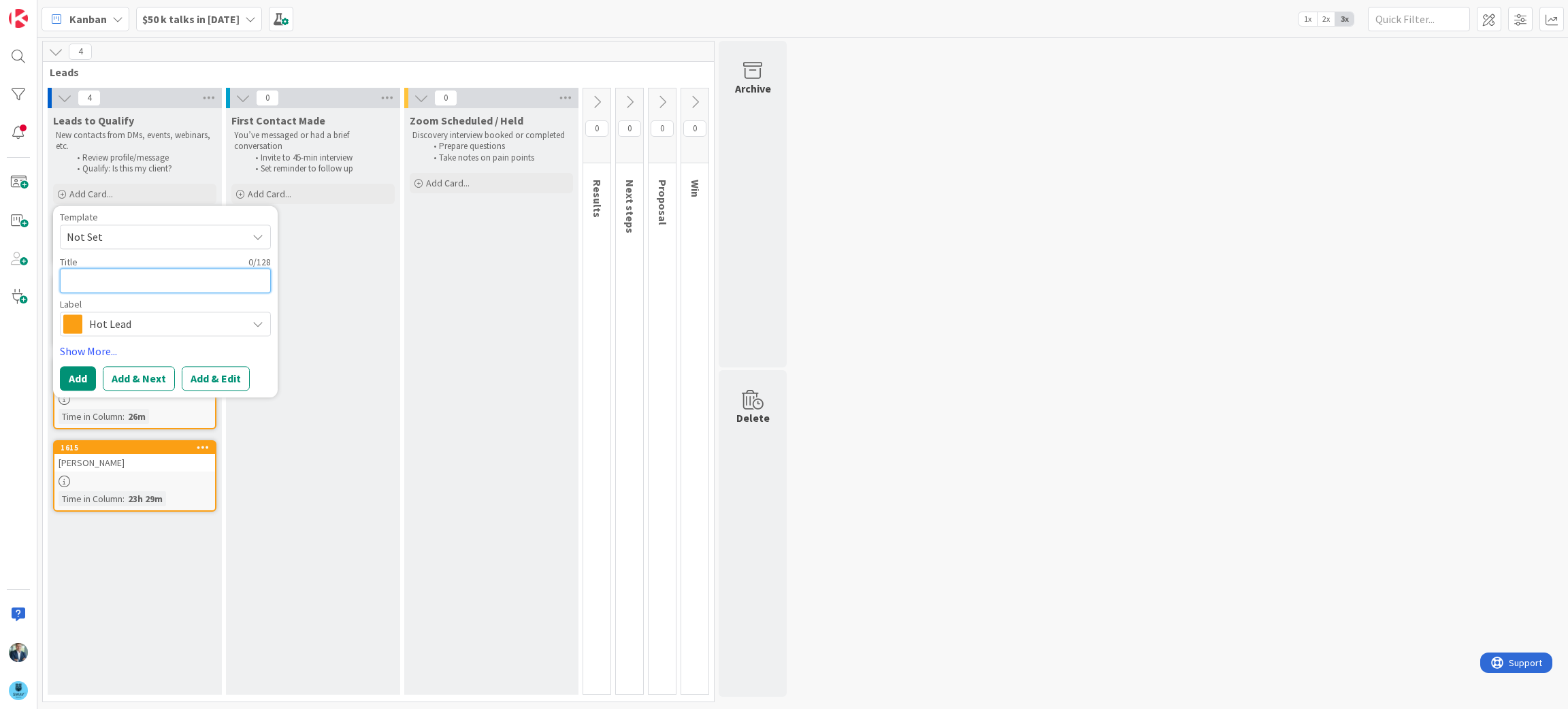
type textarea "x"
type textarea "C"
type textarea "x"
type textarea "Ch"
type textarea "x"
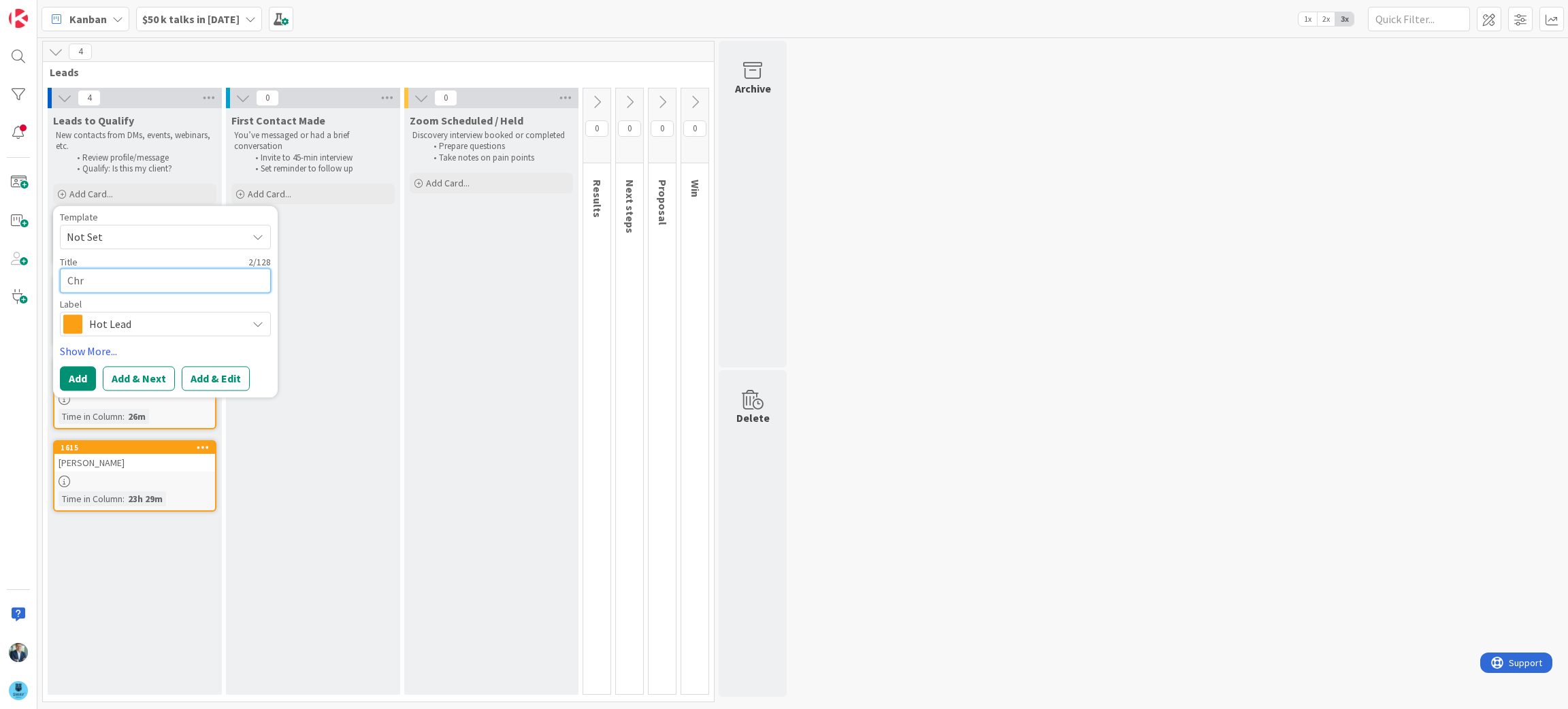
type textarea "Chri"
type textarea "x"
type textarea "Chris"
type textarea "x"
type textarea "Christ"
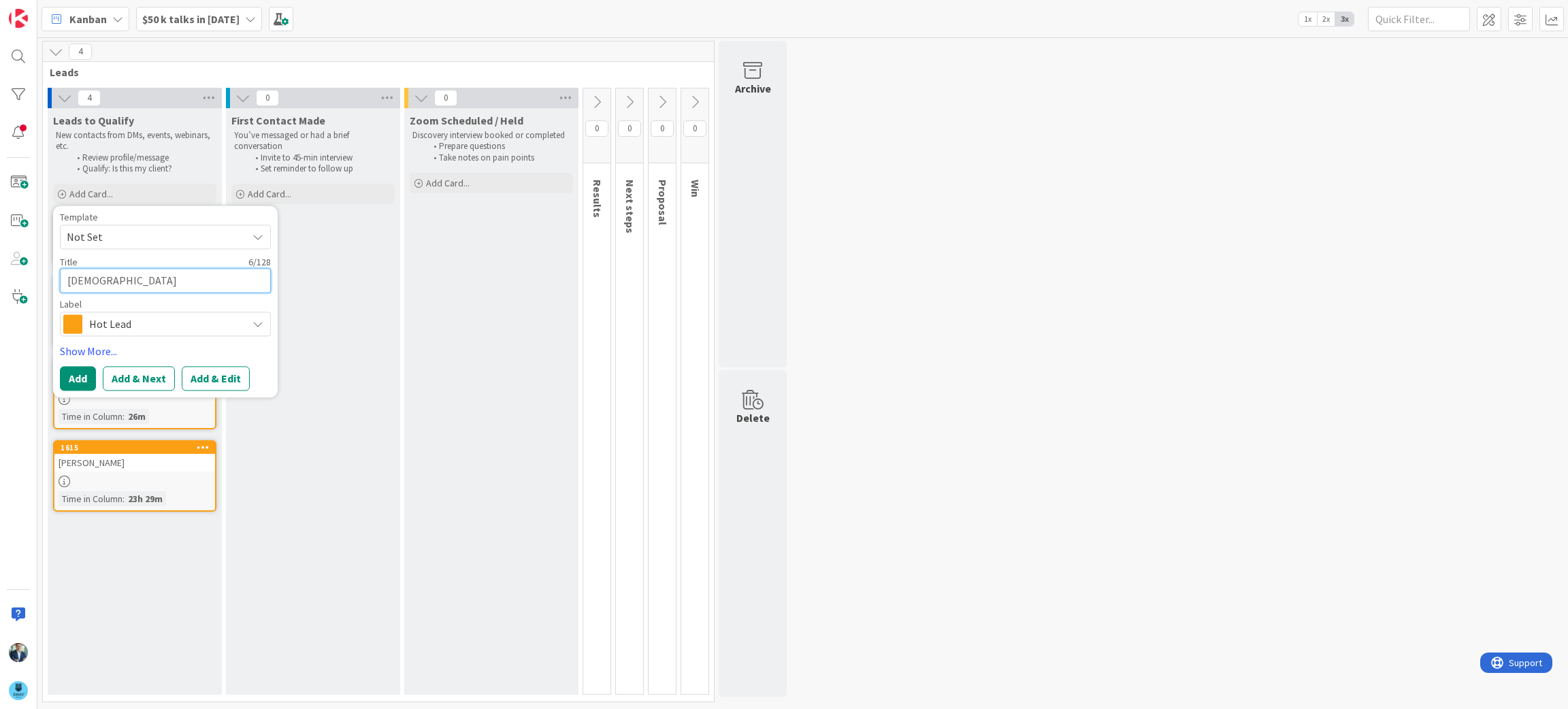
type textarea "x"
type textarea "Christp"
type textarea "x"
type textarea "Christ"
type textarea "x"
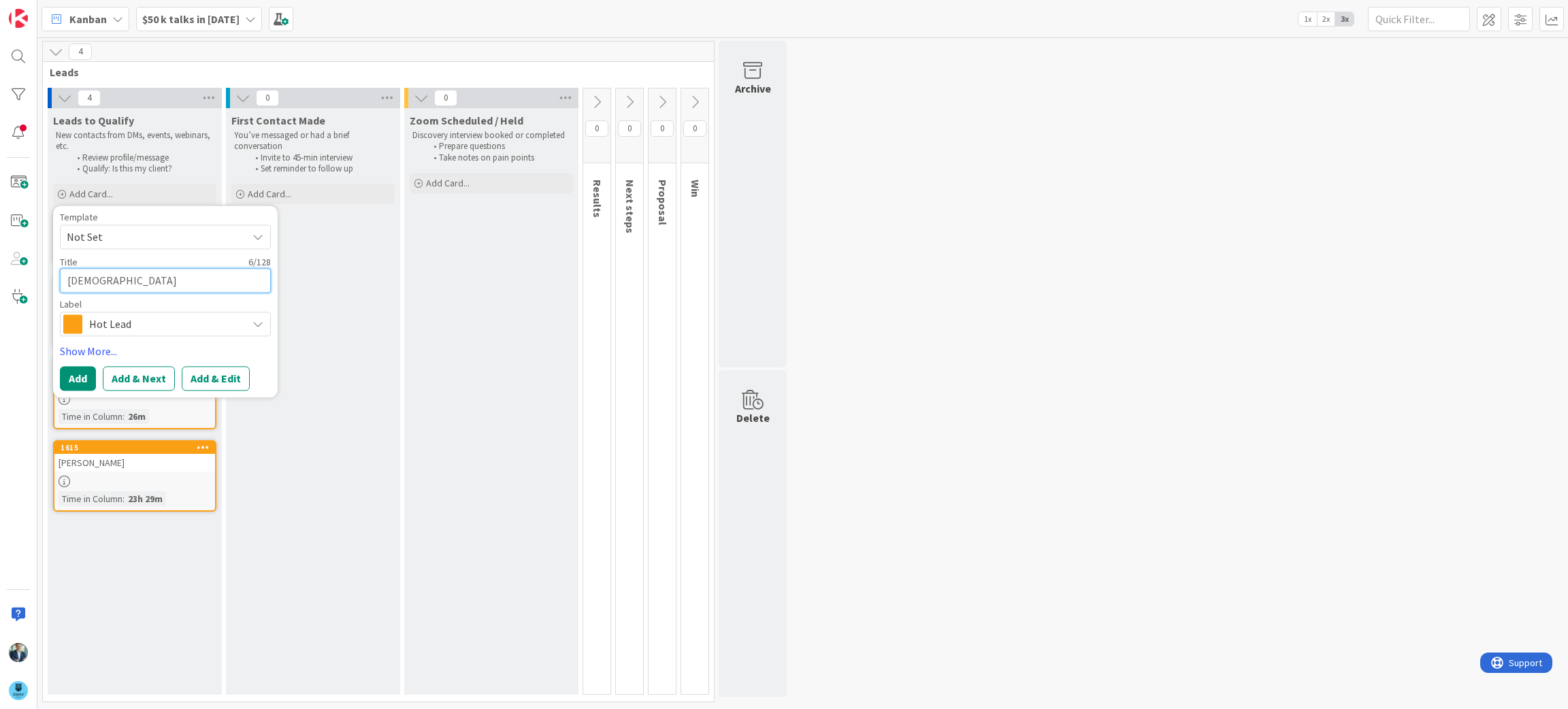
type textarea "Chris"
type textarea "x"
type textarea "Christo"
type textarea "x"
type textarea "Christop"
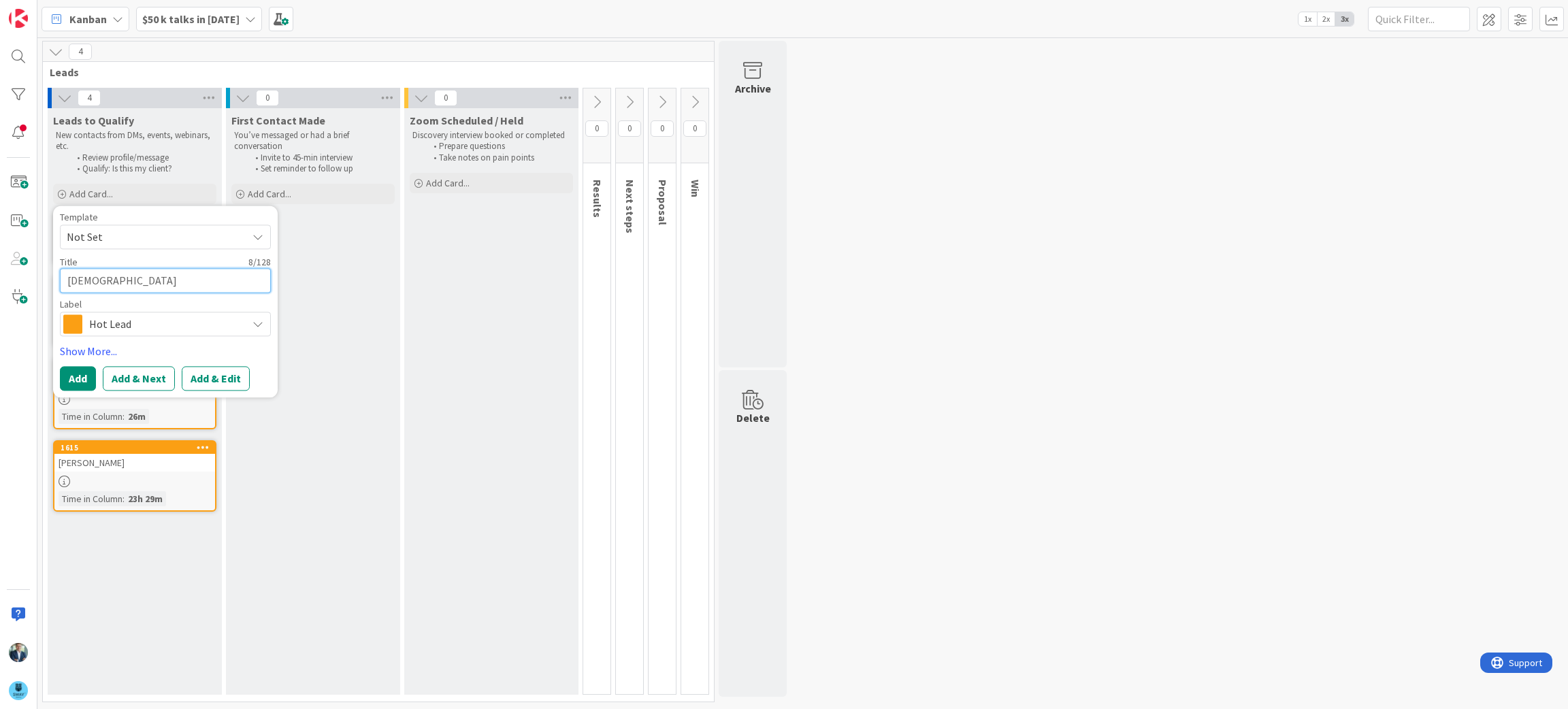
type textarea "x"
type textarea "Christoph"
type textarea "x"
type textarea "Christophe"
type textarea "x"
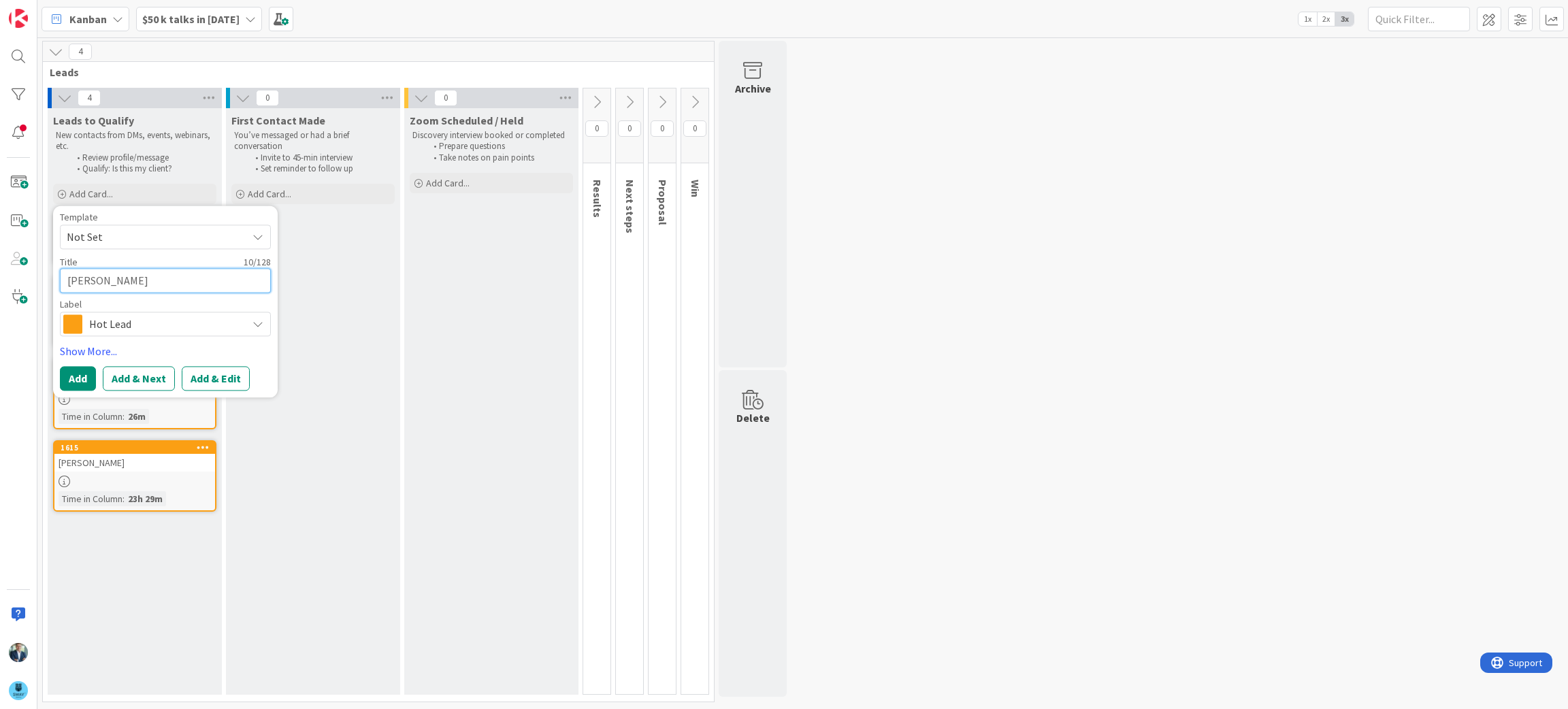
type textarea "Christopher"
type textarea "x"
type textarea "Christopher G"
type textarea "x"
type textarea "Christopher Gei"
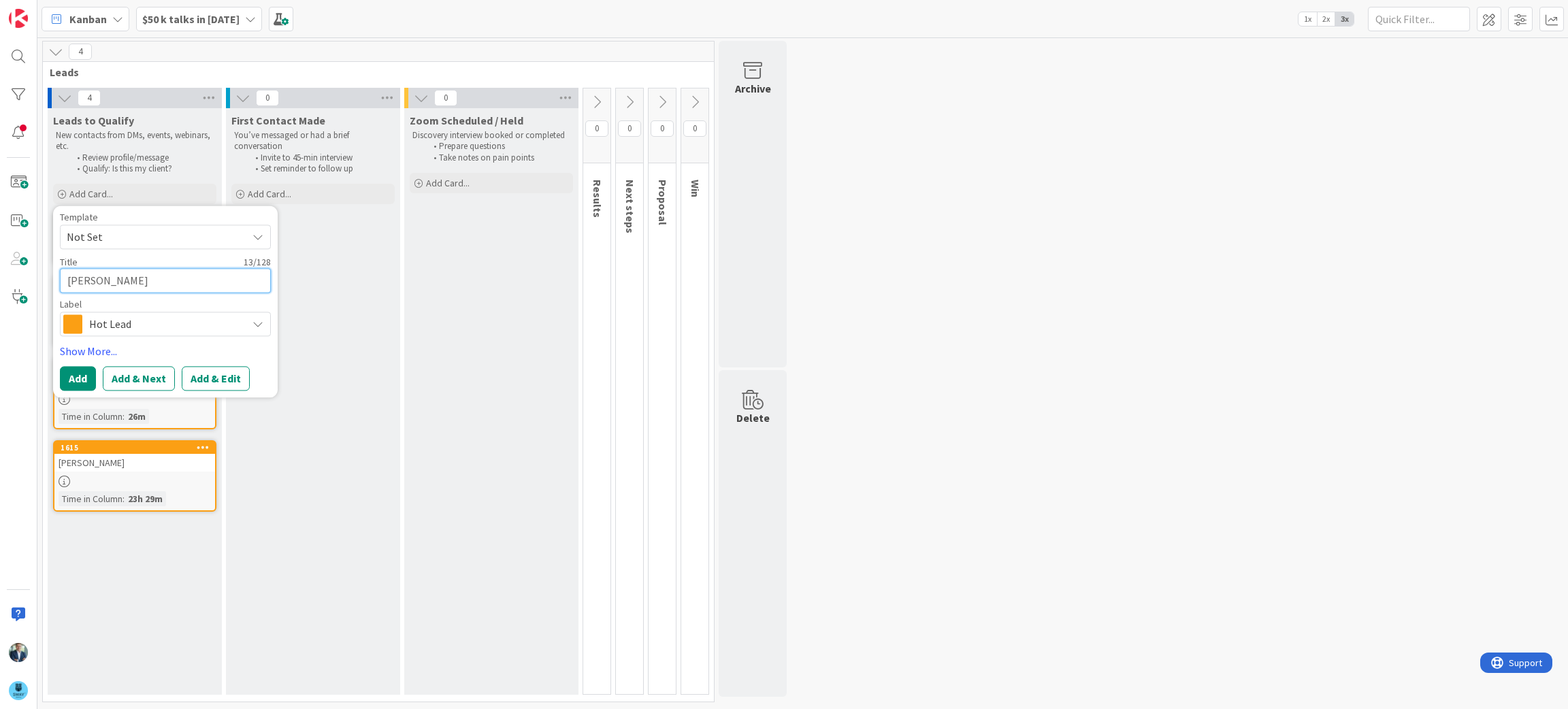
type textarea "x"
type textarea "Christopher Geio"
type textarea "x"
type textarea "Christopher Geior"
type textarea "x"
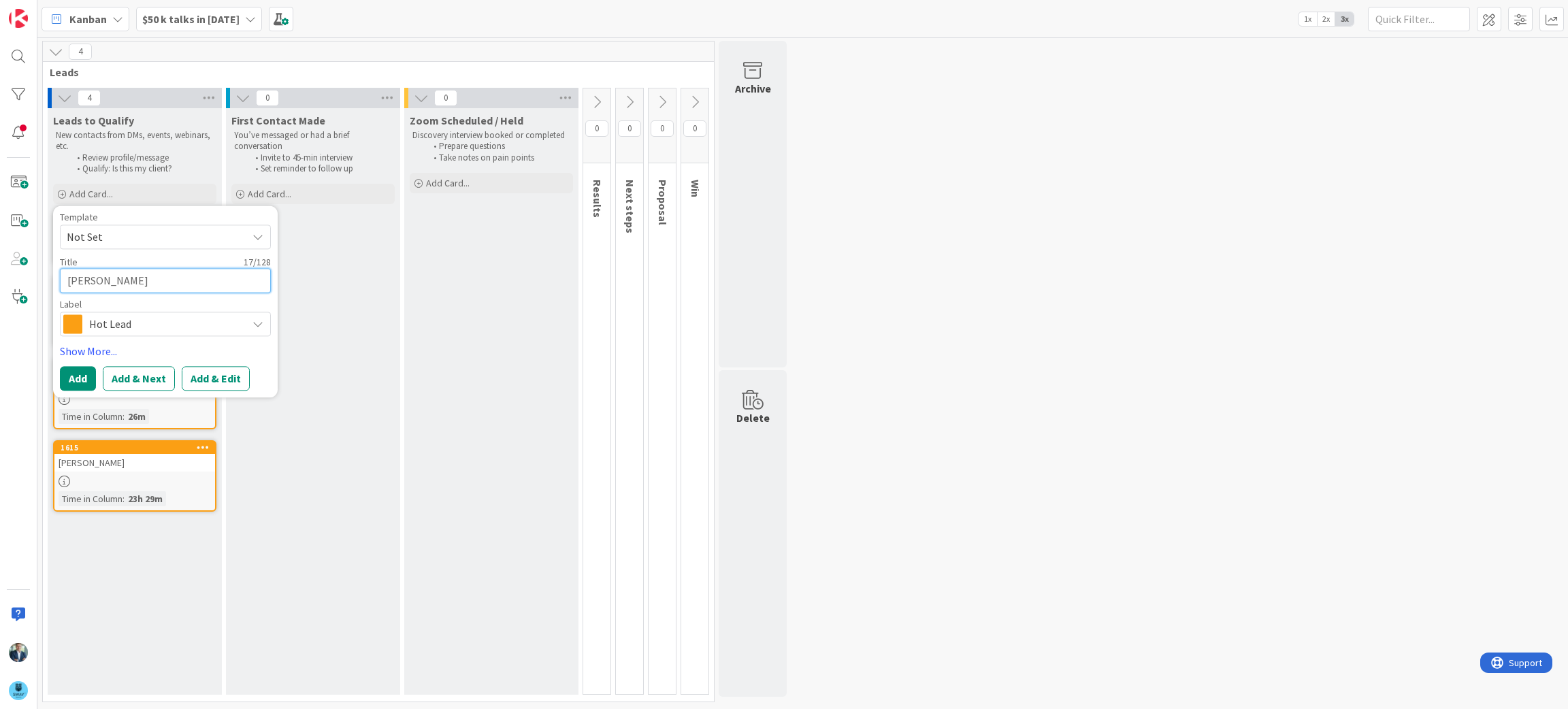
type textarea "Christopher Geiorg"
type textarea "x"
type textarea "Christopher Geiorge"
type textarea "x"
type textarea "Christopher Geiorg"
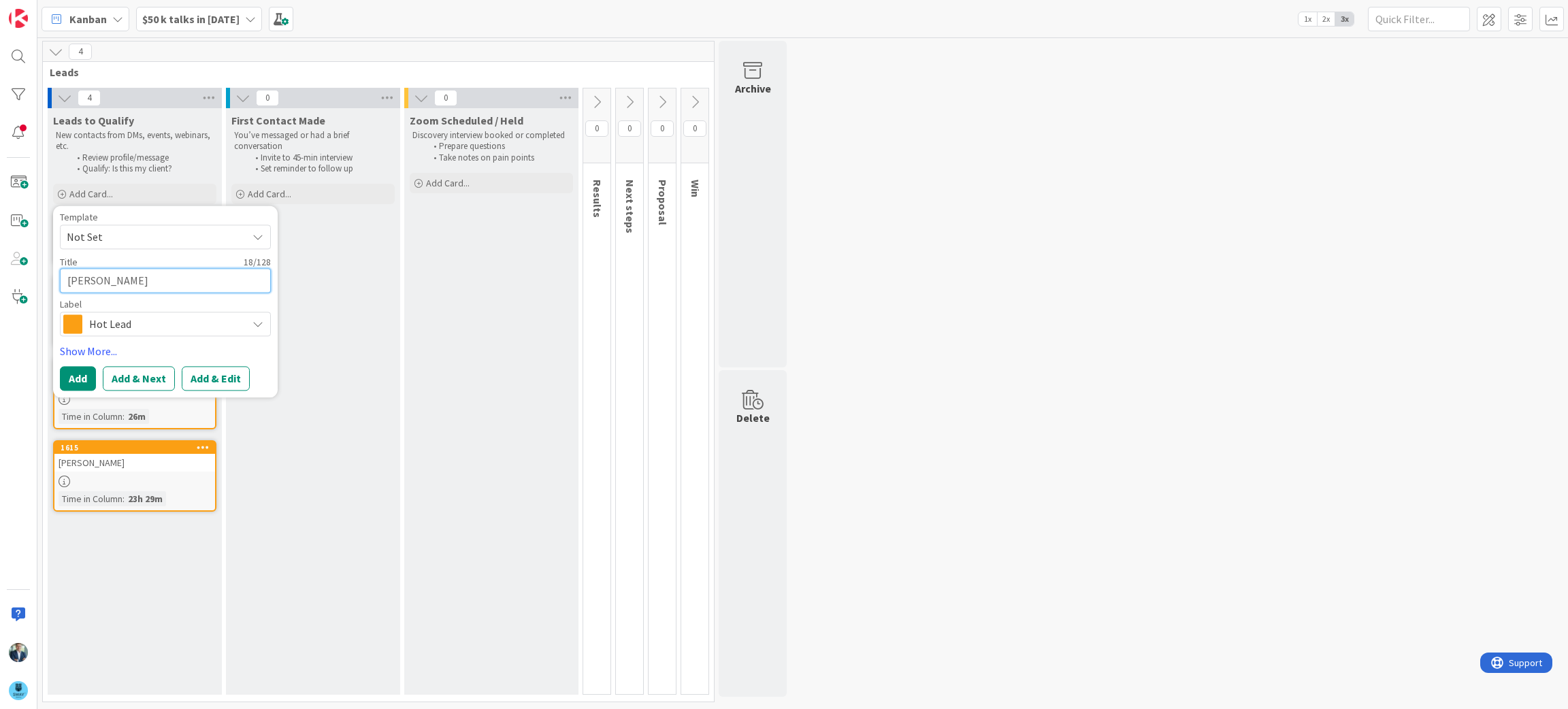
type textarea "x"
type textarea "Christopher Geior"
type textarea "x"
type textarea "Christopher Geio"
type textarea "x"
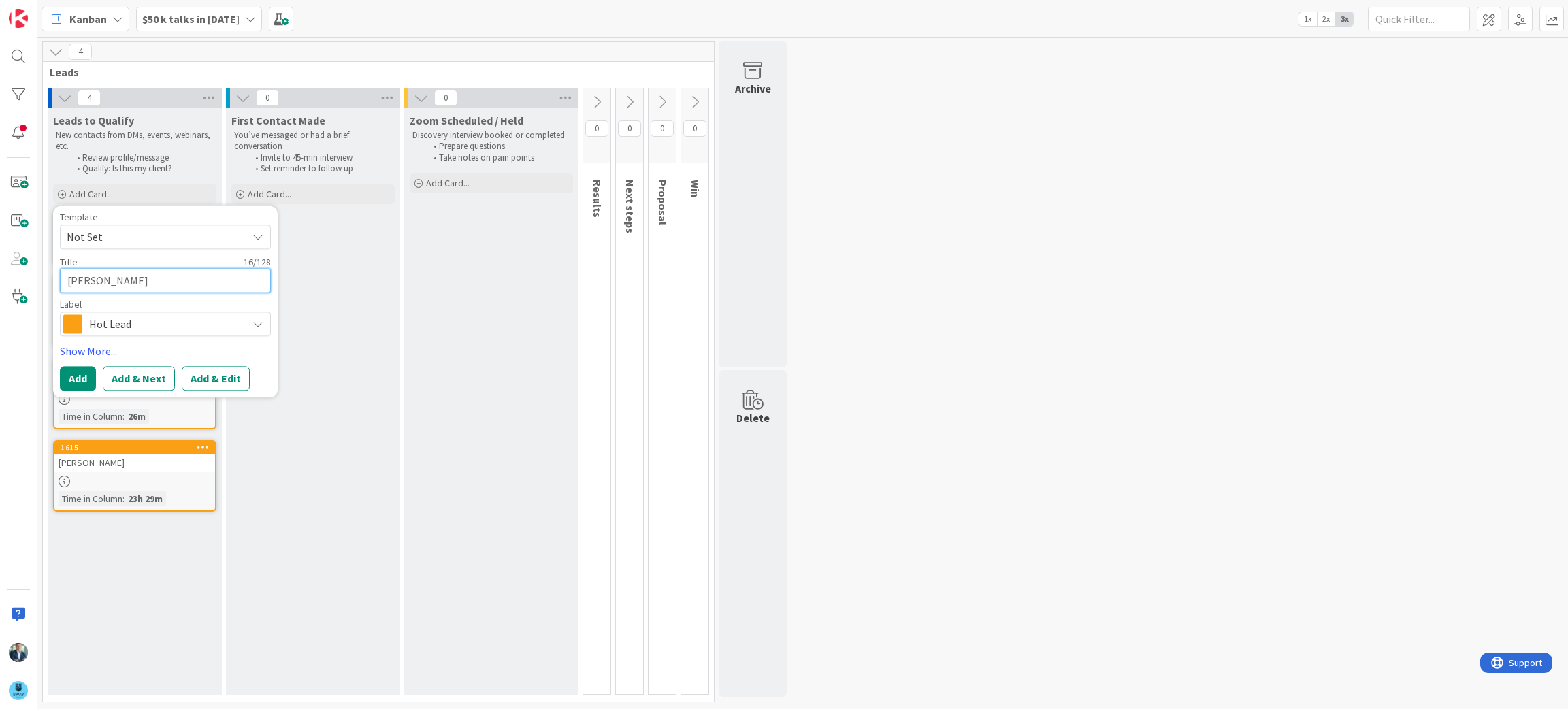
type textarea "Christopher Gei"
type textarea "x"
type textarea "Christopher Ge"
type textarea "x"
type textarea "Christopher Geo"
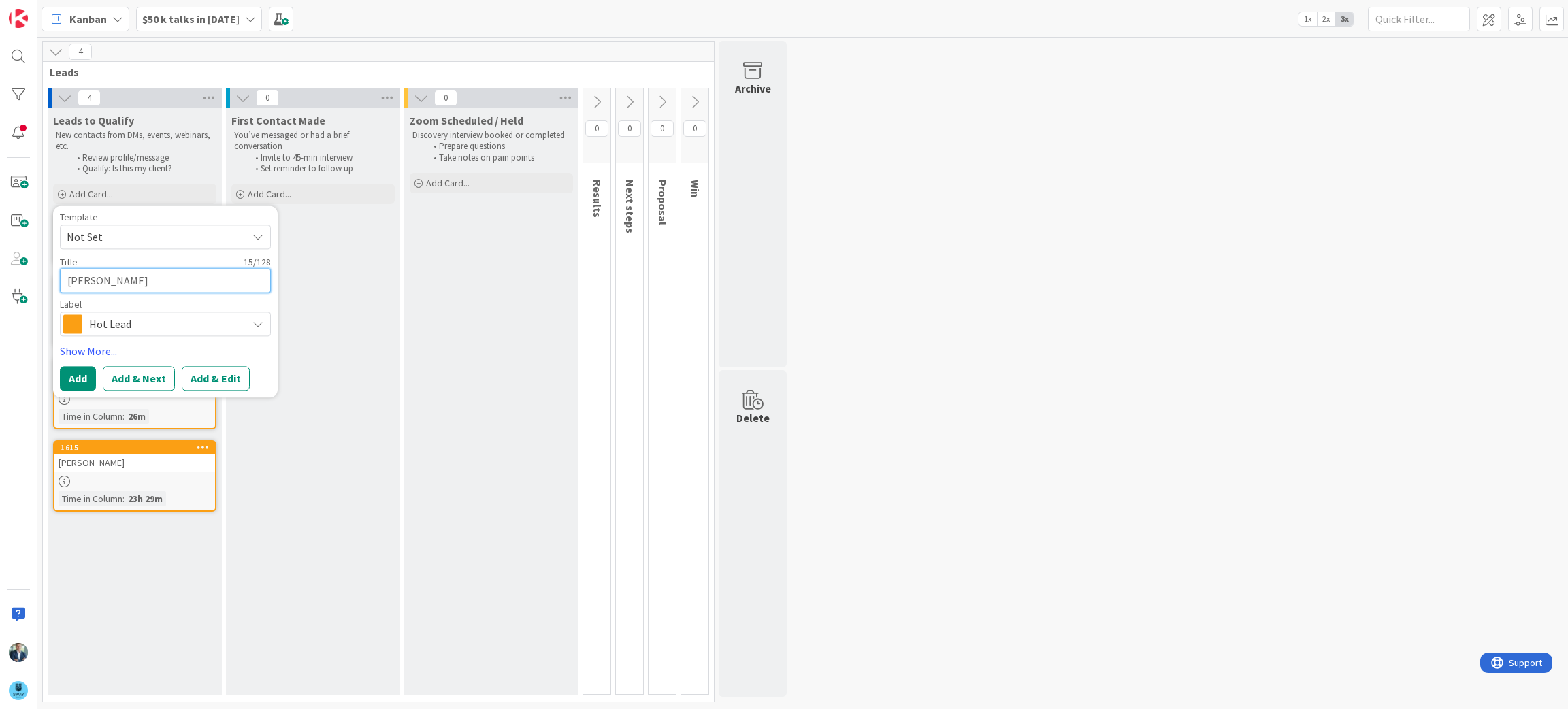
type textarea "x"
type textarea "Christopher Geor"
type textarea "x"
type textarea "Christopher Georg"
type textarea "x"
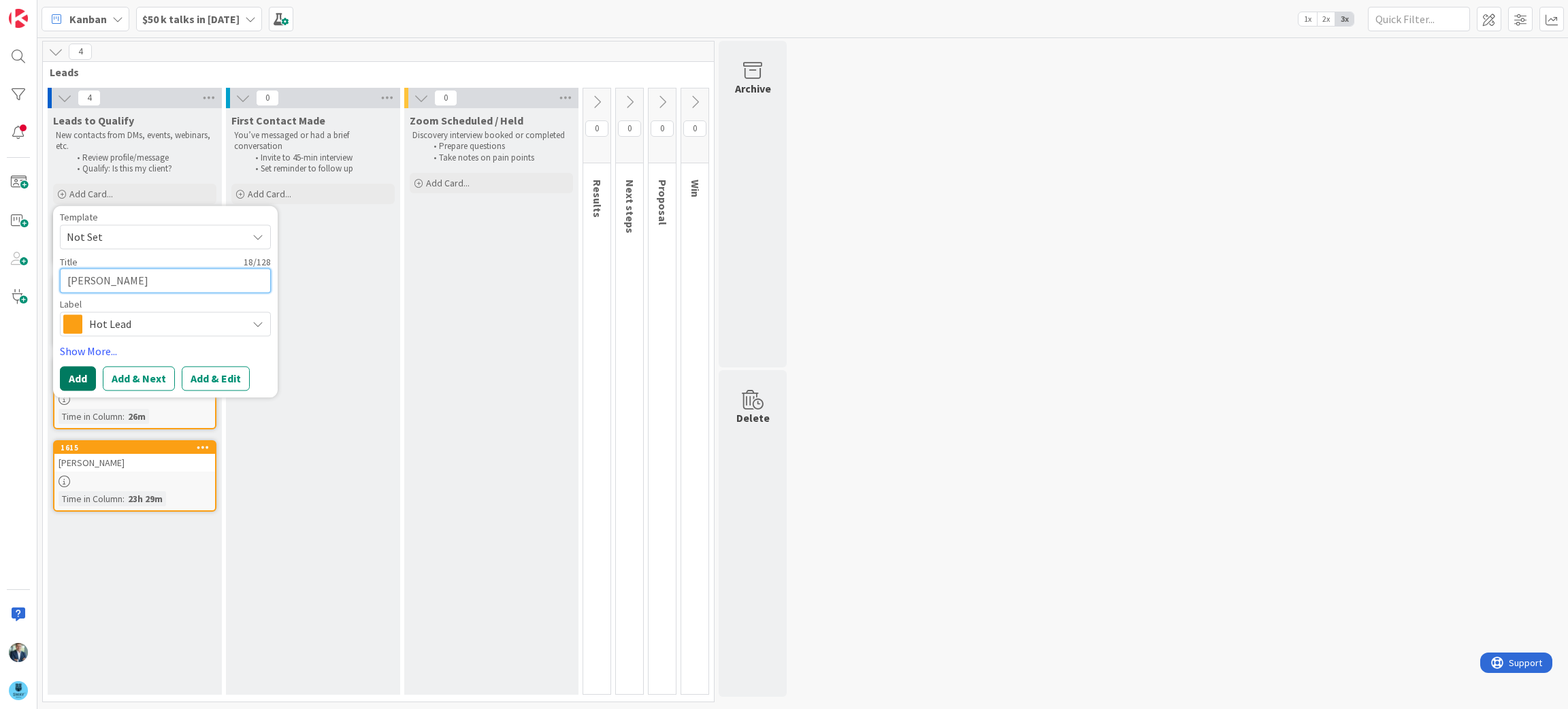
type textarea "[PERSON_NAME]"
click at [73, 378] on button "Add" at bounding box center [78, 379] width 36 height 24
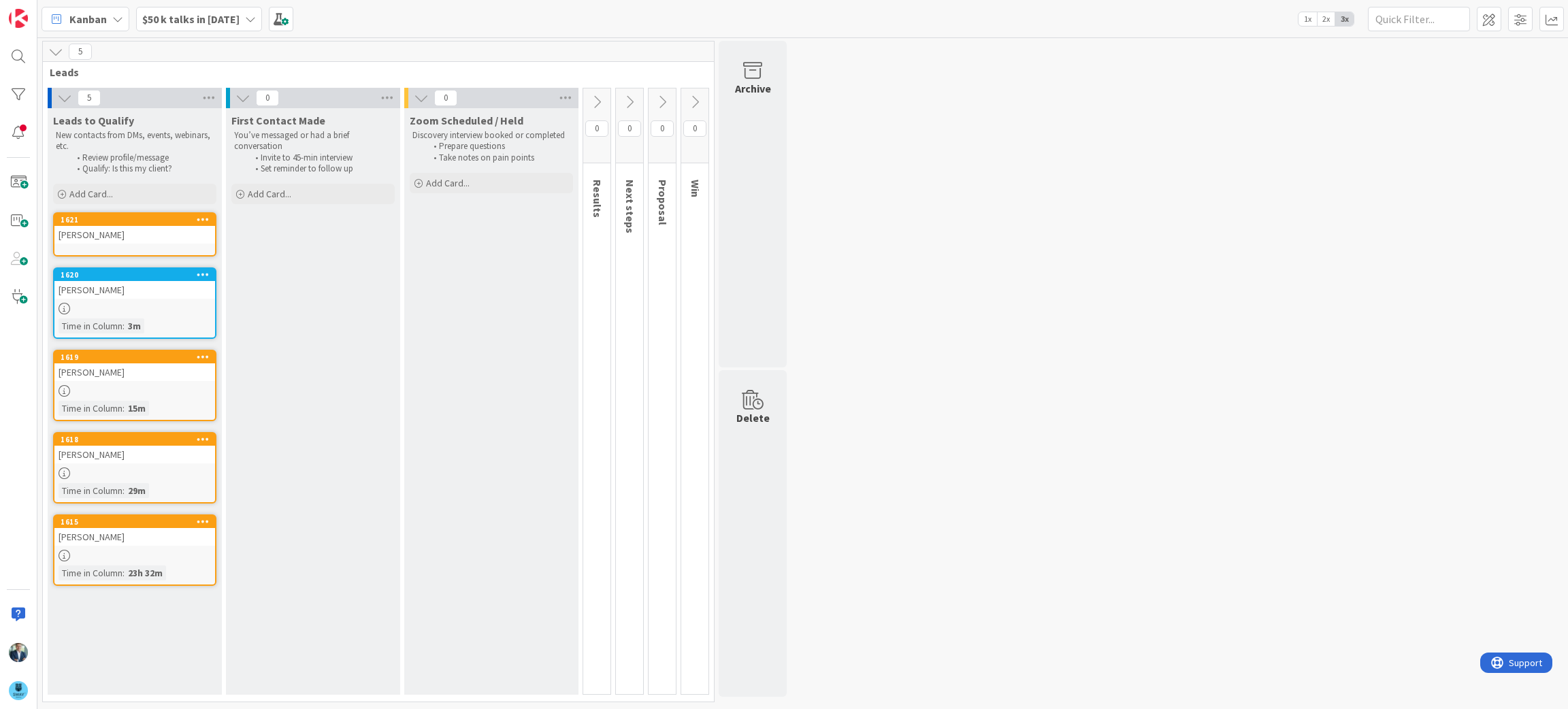
click at [141, 239] on div "[PERSON_NAME]" at bounding box center [135, 234] width 161 height 18
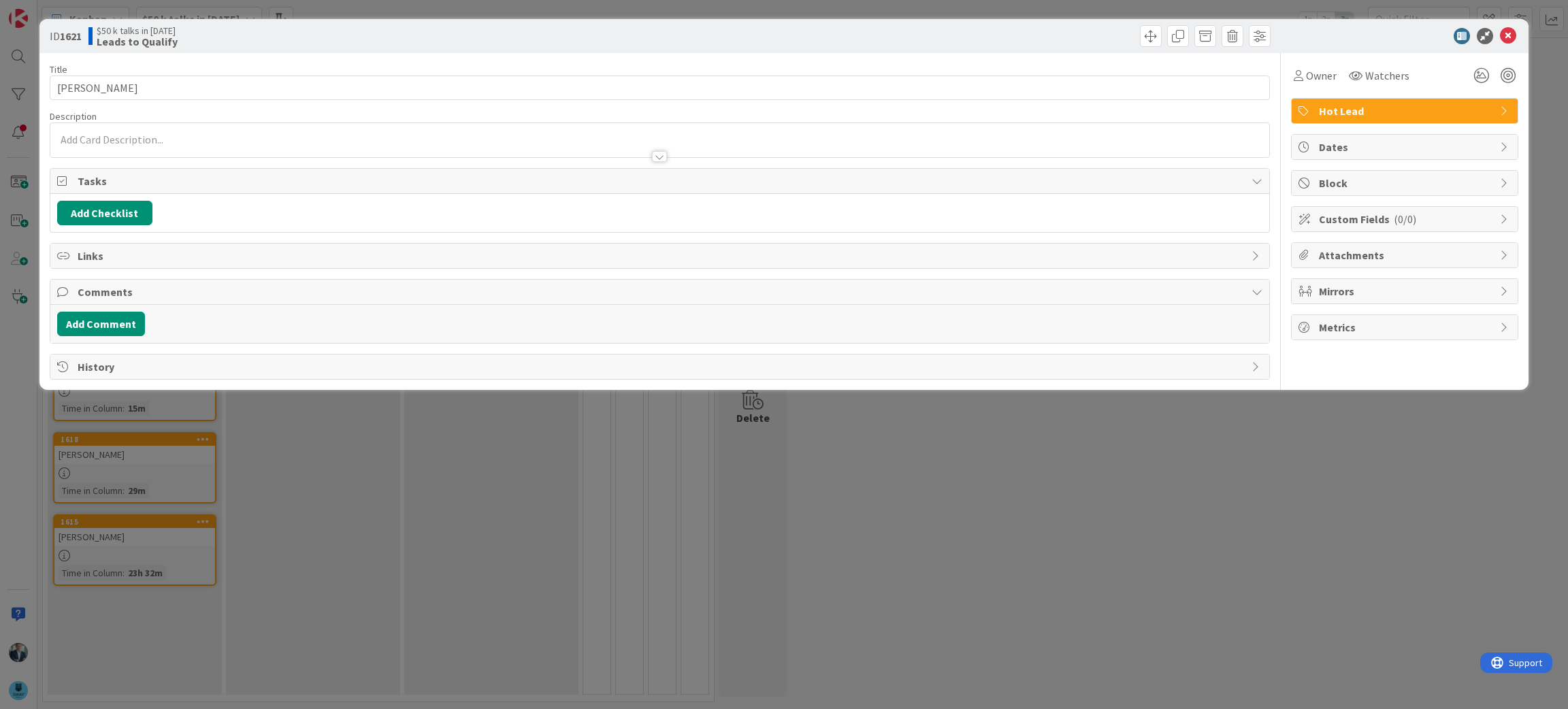
click at [144, 137] on div at bounding box center [660, 140] width 1219 height 34
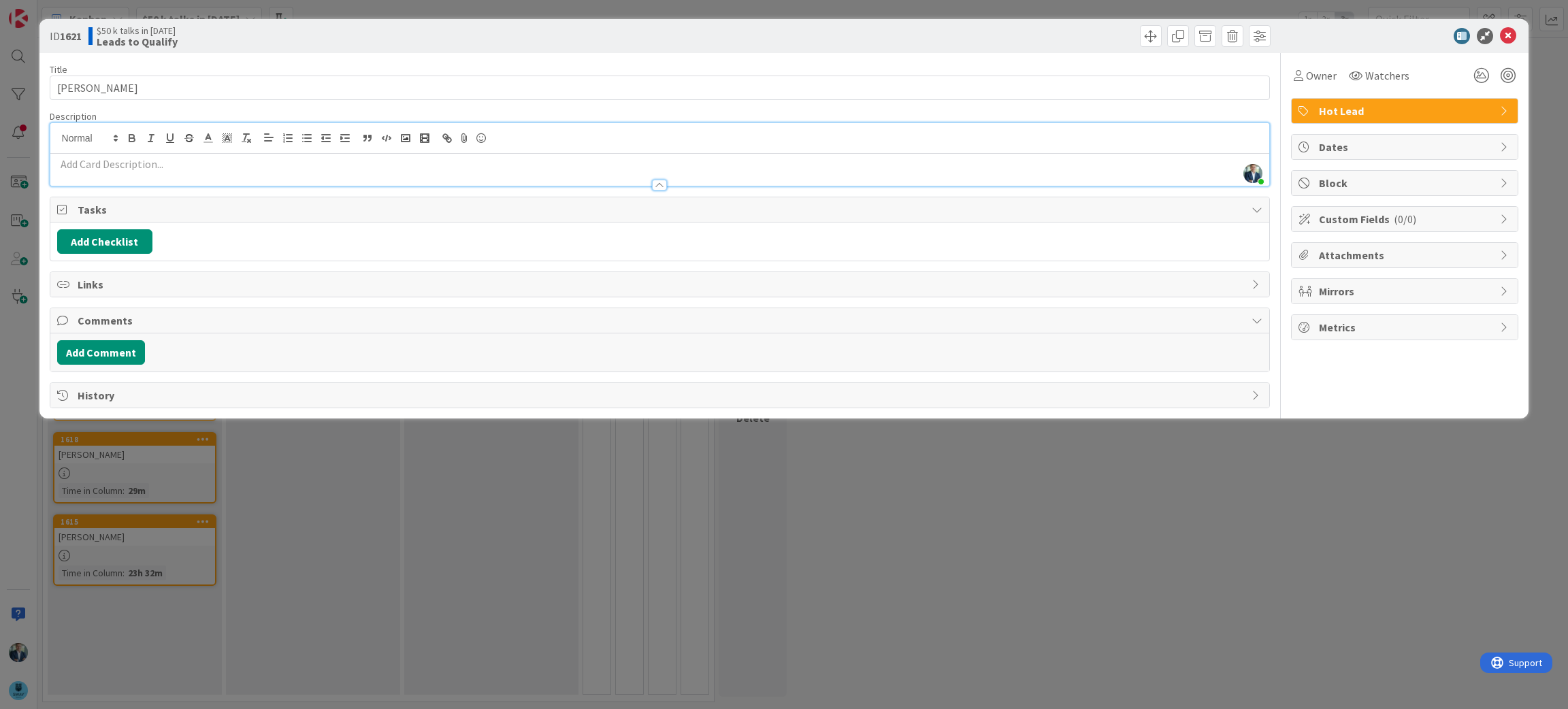
click at [154, 165] on p at bounding box center [660, 164] width 1206 height 16
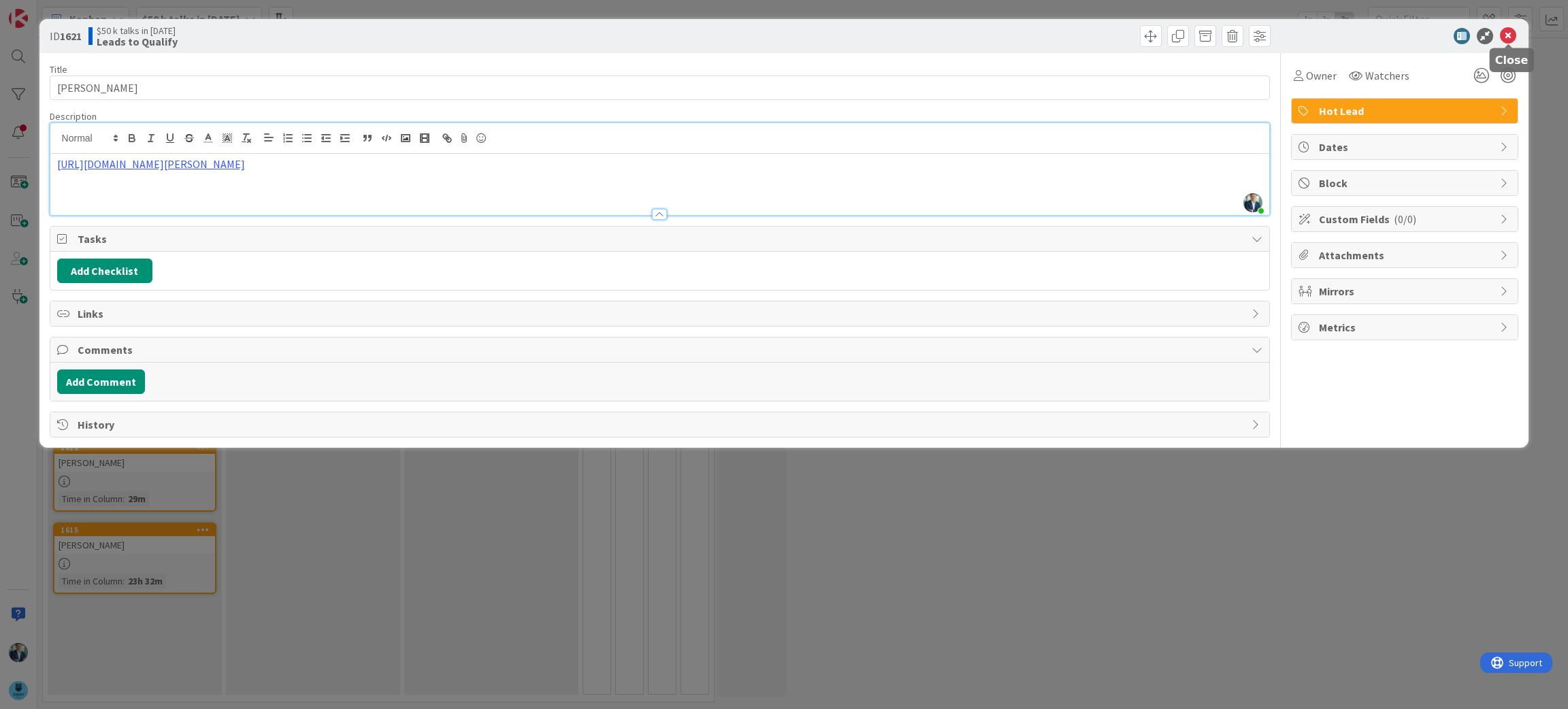
click at [1513, 32] on icon at bounding box center [1509, 36] width 17 height 17
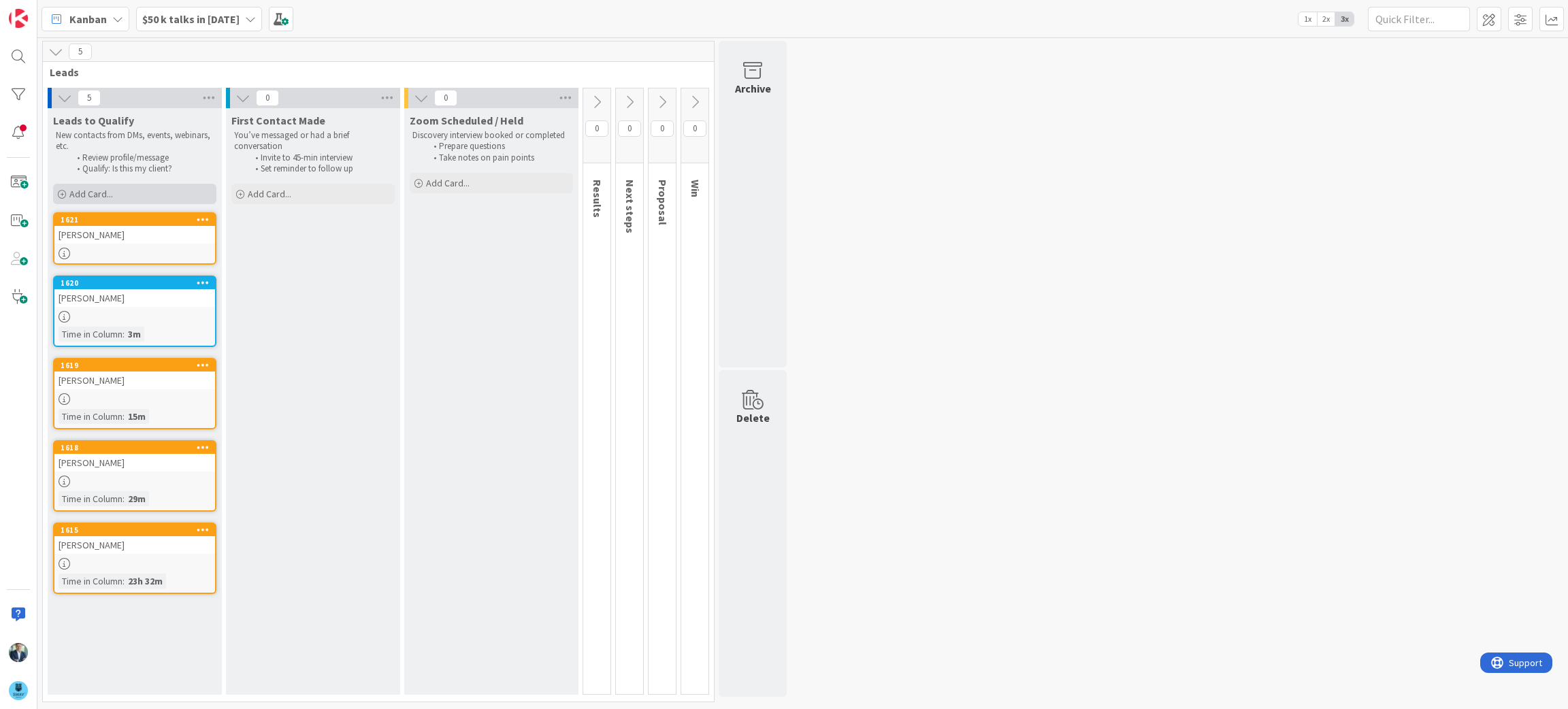
click at [124, 187] on div "Add Card..." at bounding box center [134, 194] width 163 height 20
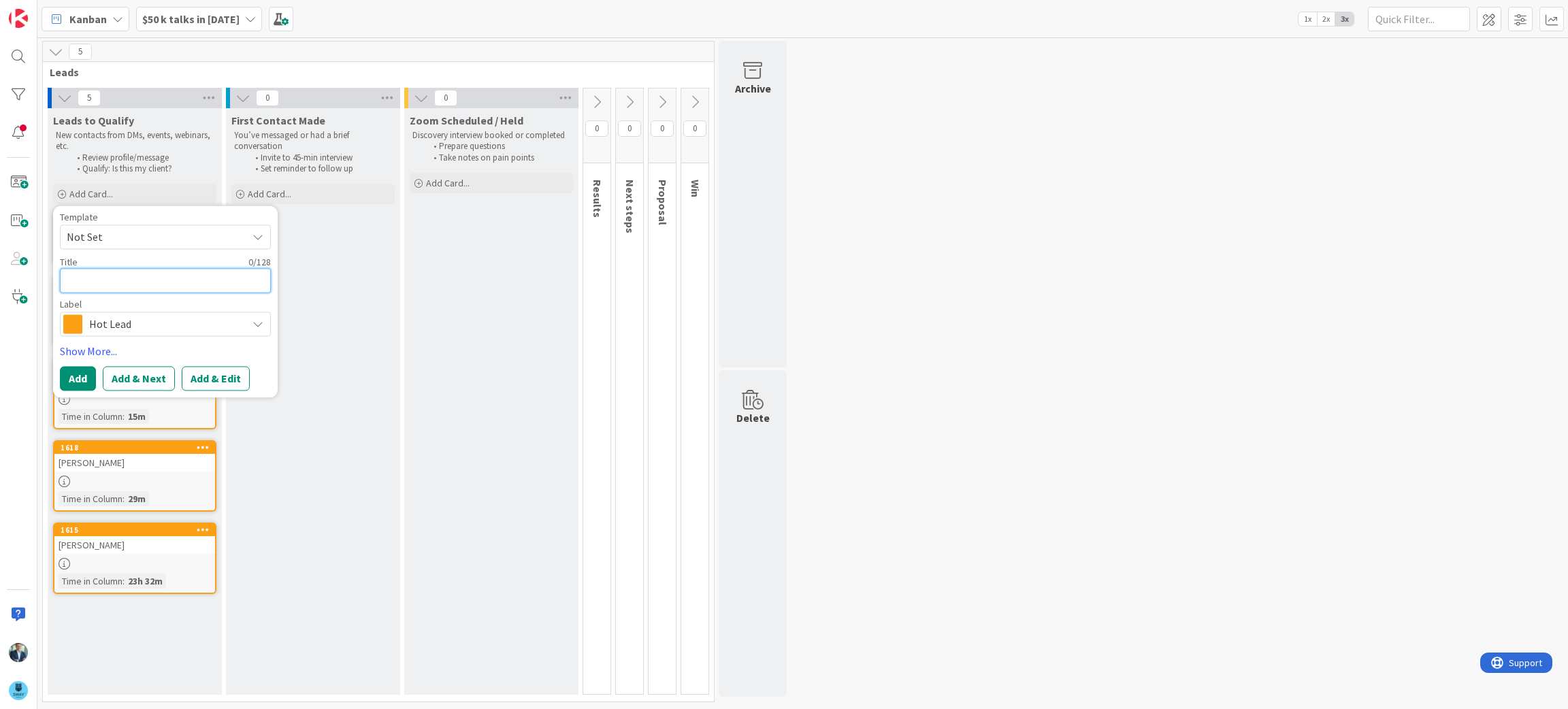
type textarea "x"
type textarea "C"
type textarea "x"
type textarea "Ca"
type textarea "x"
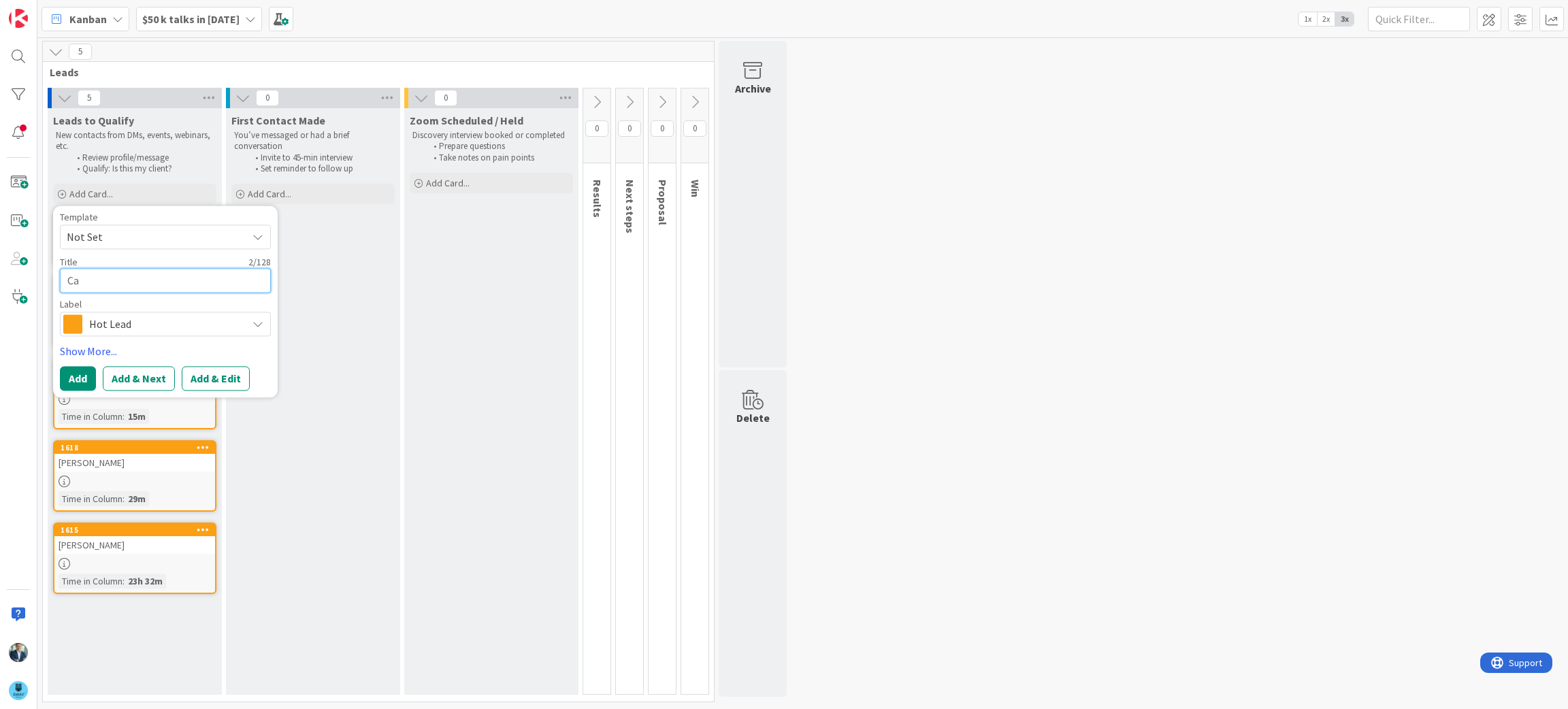
type textarea "Car"
type textarea "x"
type textarea "Care"
type textarea "x"
type textarea "Carey"
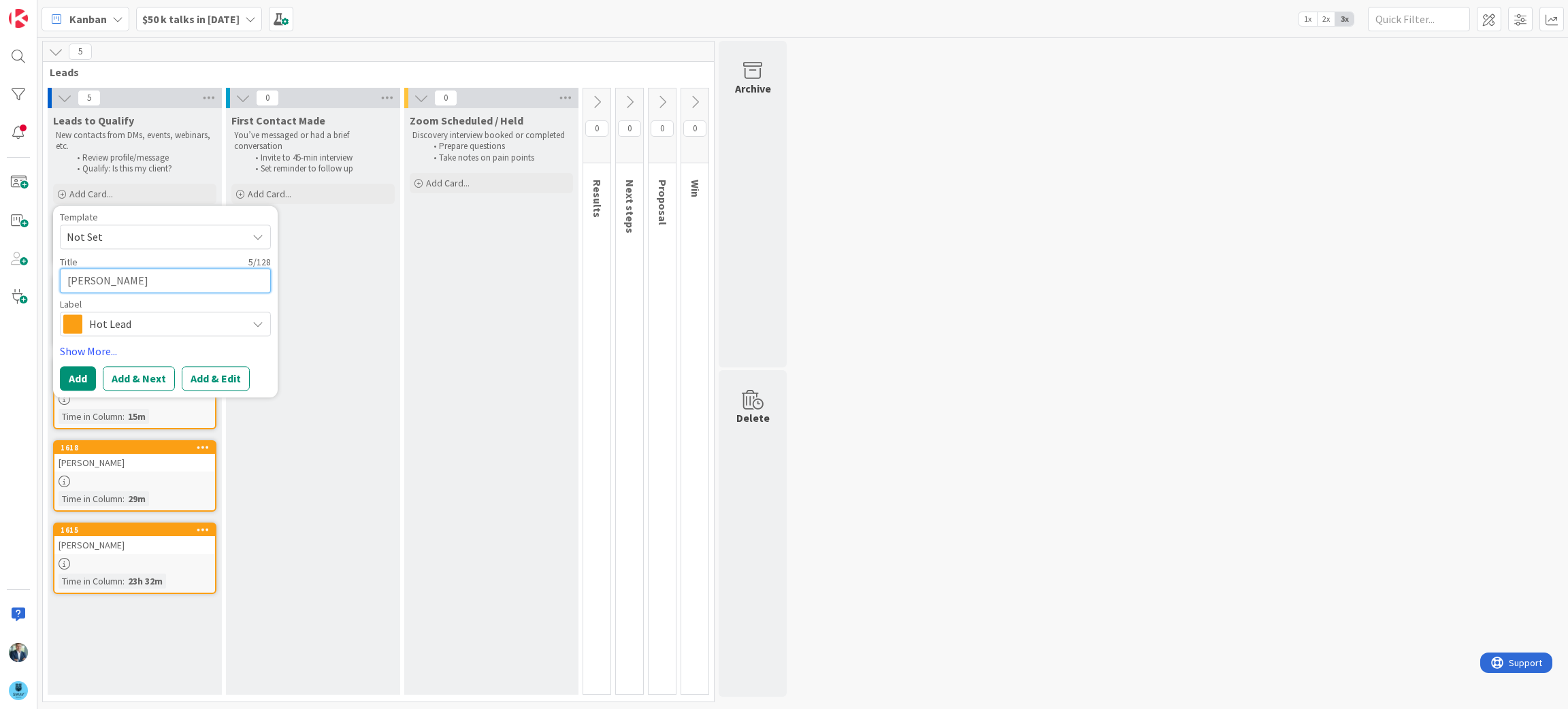
type textarea "x"
type textarea "CareyA"
type textarea "x"
type textarea "CareyAn"
type textarea "x"
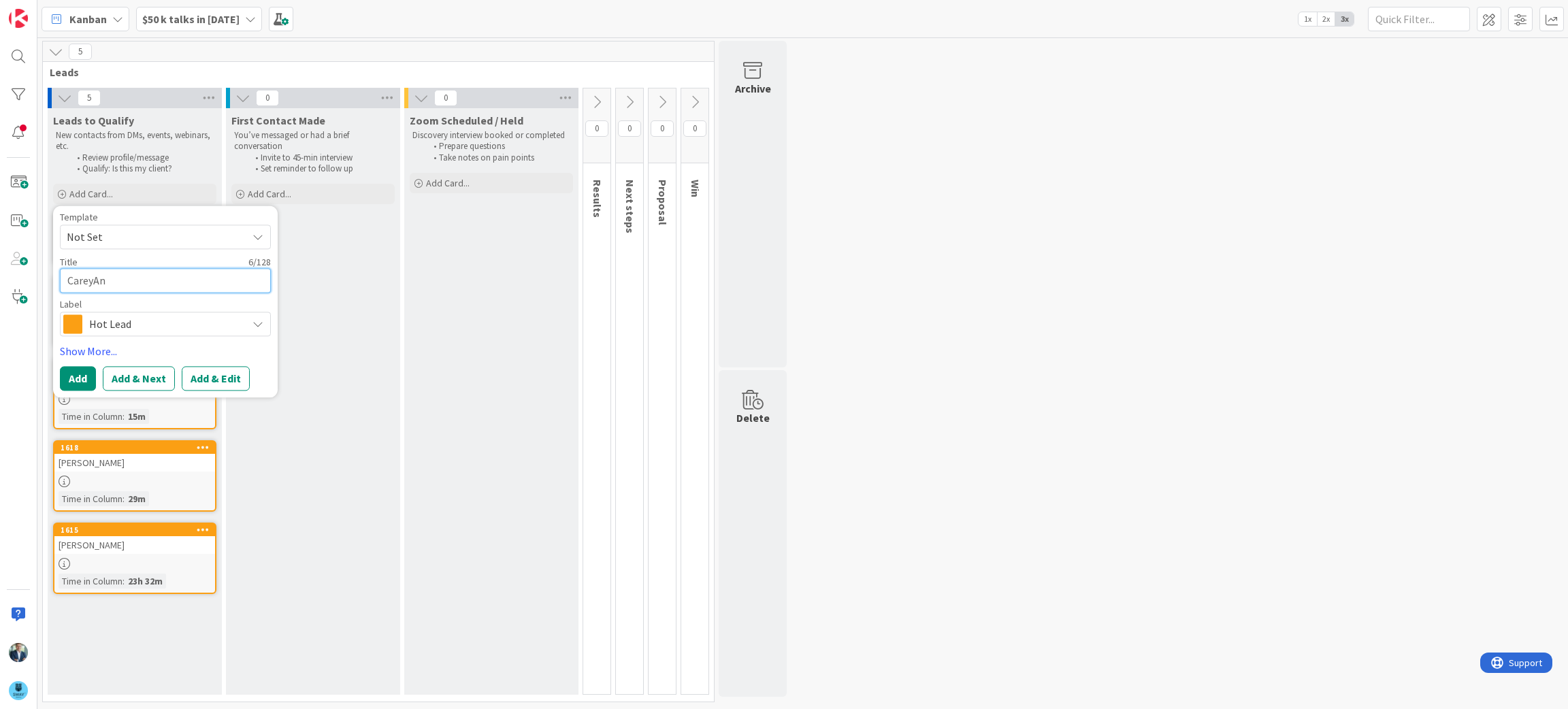
type textarea "CareyAnn"
type textarea "x"
type textarea "CareyAnn"
type textarea "x"
type textarea "CareyAnn C"
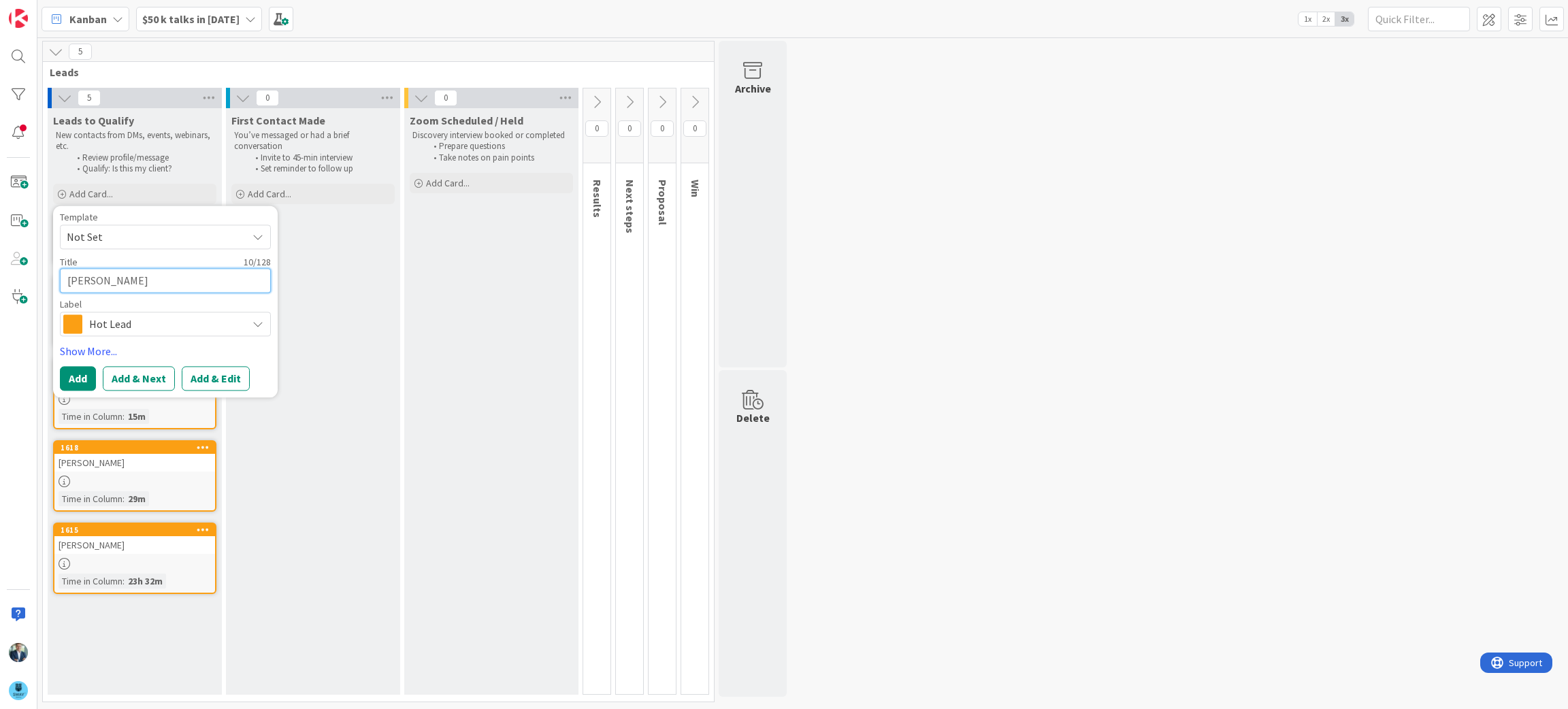
type textarea "x"
type textarea "CareyAnn Cy"
type textarea "x"
type textarea "[PERSON_NAME]"
click at [69, 371] on button "Add" at bounding box center [78, 379] width 36 height 24
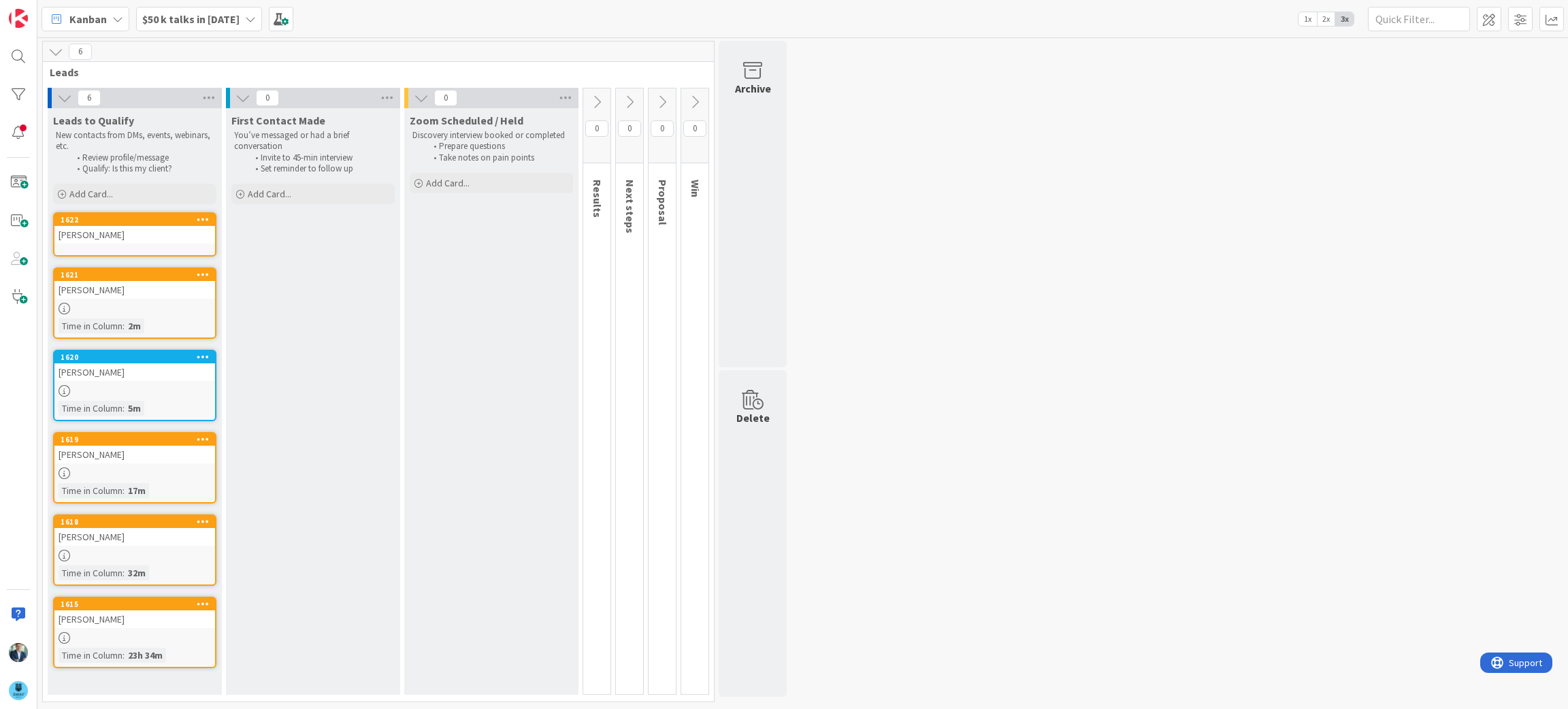
click at [154, 238] on div "[PERSON_NAME]" at bounding box center [135, 234] width 161 height 18
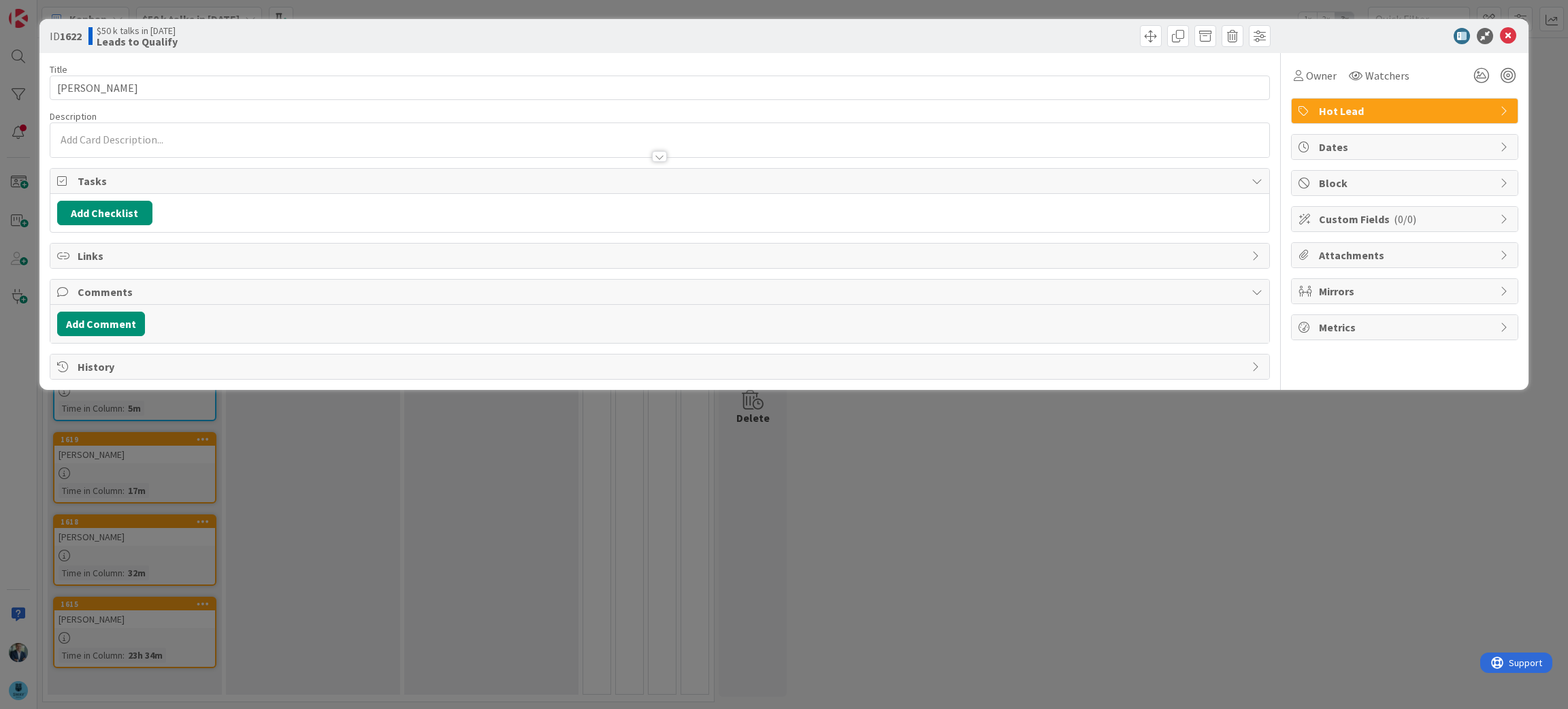
click at [151, 136] on div at bounding box center [660, 140] width 1219 height 34
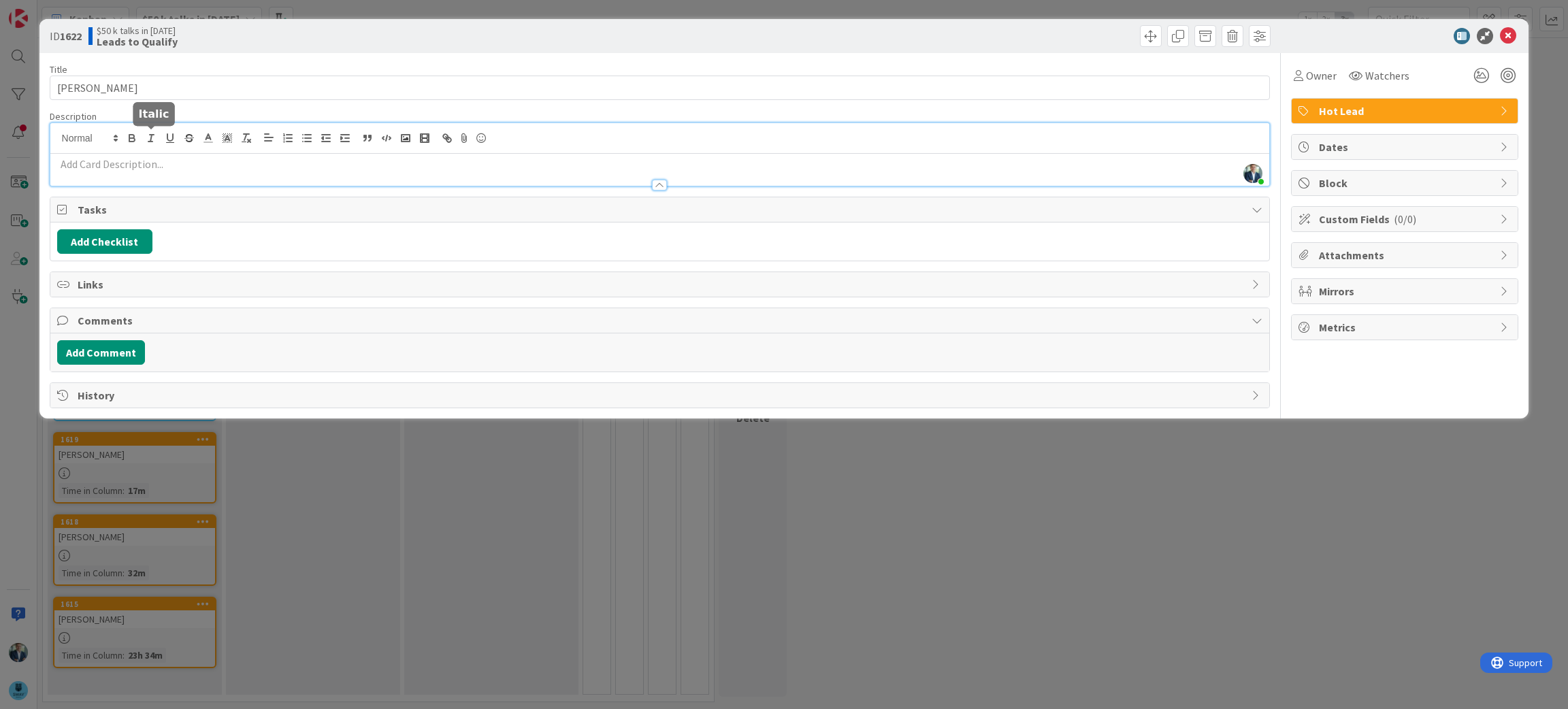
drag, startPoint x: 151, startPoint y: 136, endPoint x: 92, endPoint y: 169, distance: 67.6
click at [92, 169] on p at bounding box center [660, 164] width 1206 height 16
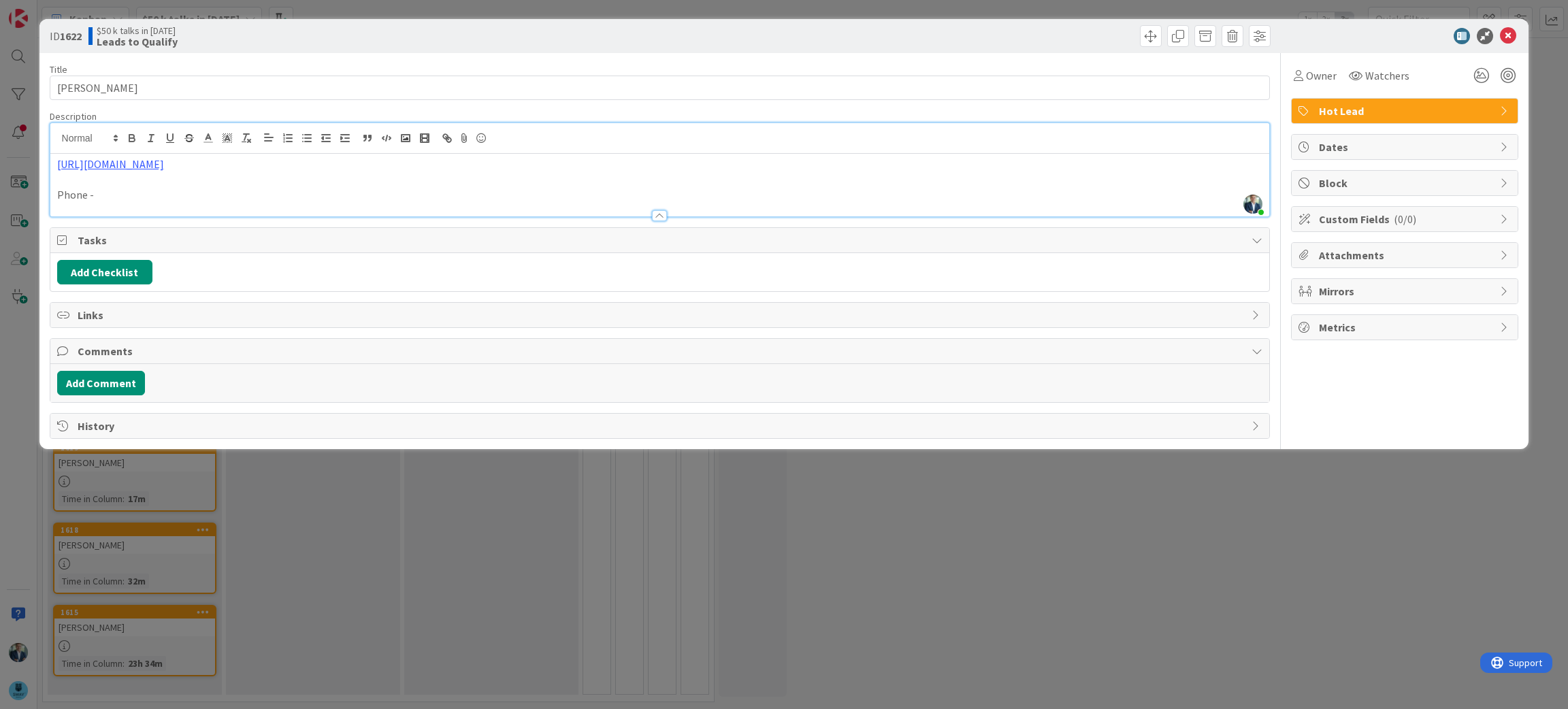
click at [117, 196] on p "Phone -" at bounding box center [660, 195] width 1206 height 16
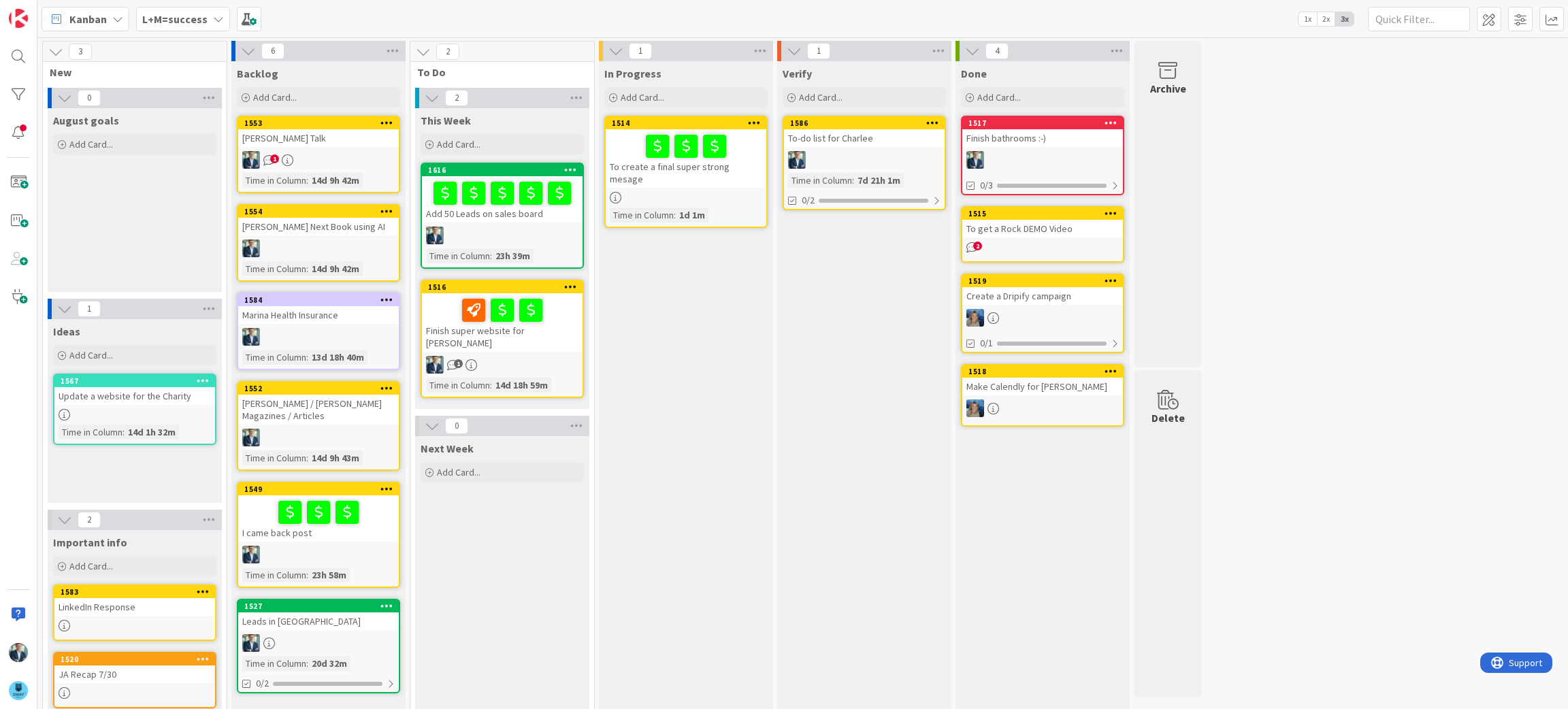
click at [213, 13] on icon at bounding box center [218, 18] width 11 height 11
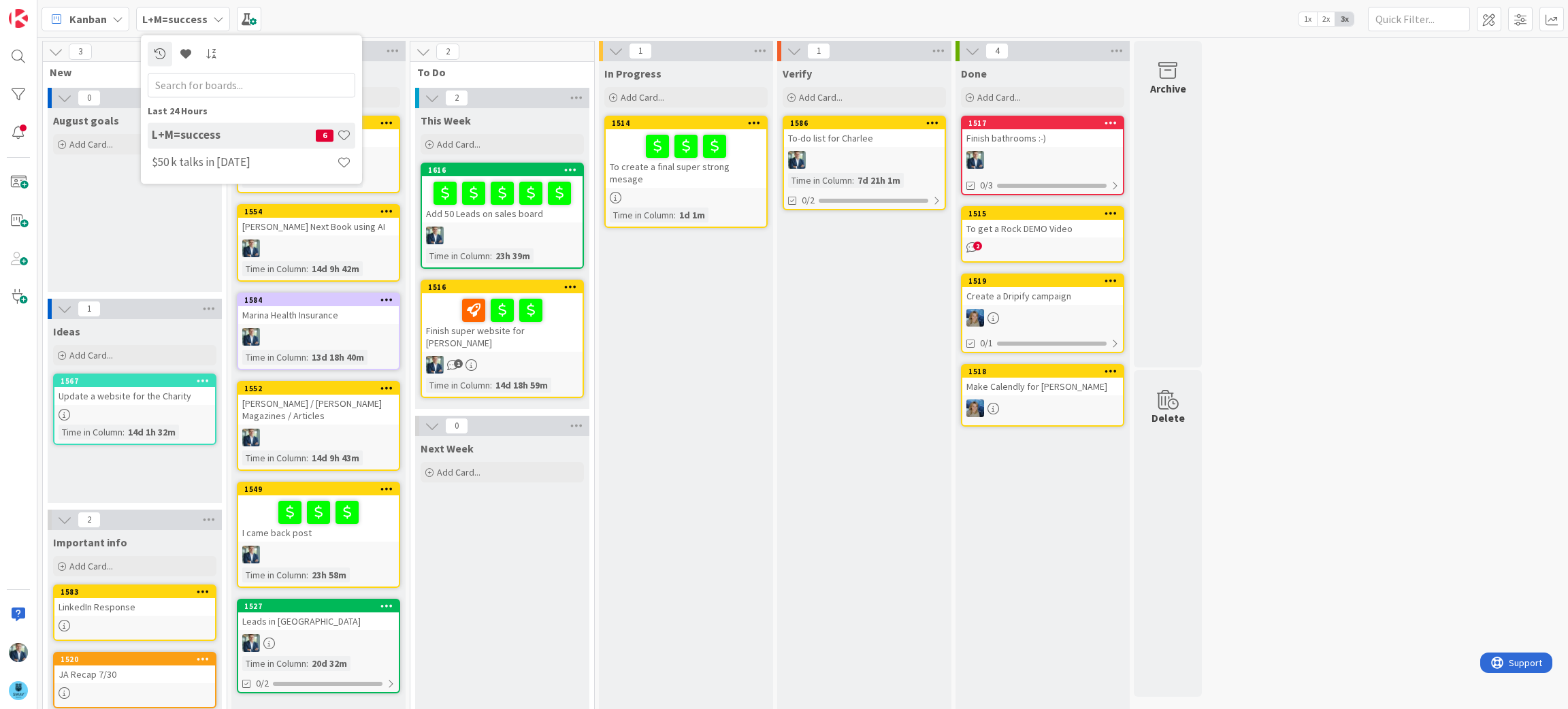
click at [238, 140] on h4 "L+M=success" at bounding box center [233, 135] width 164 height 13
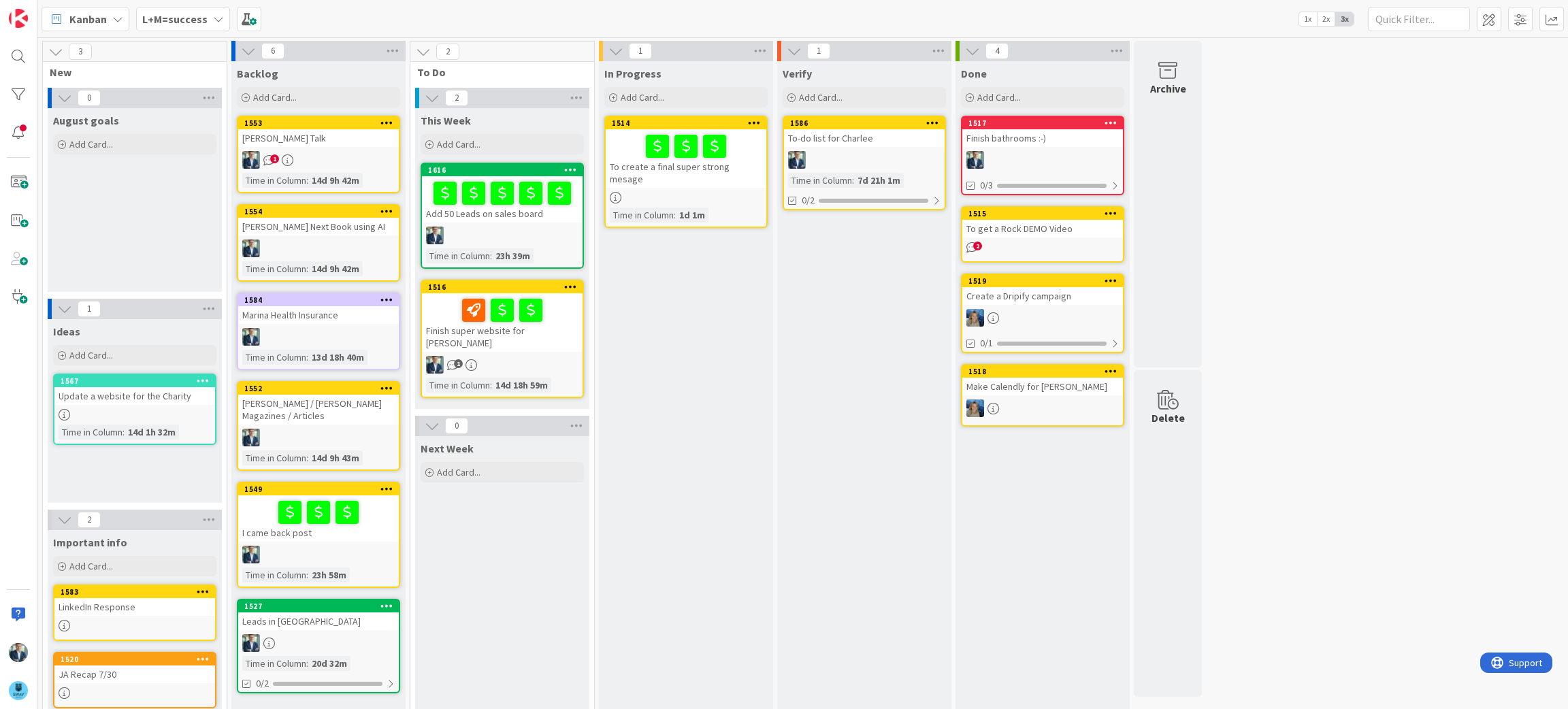
click at [214, 16] on icon at bounding box center [218, 18] width 11 height 11
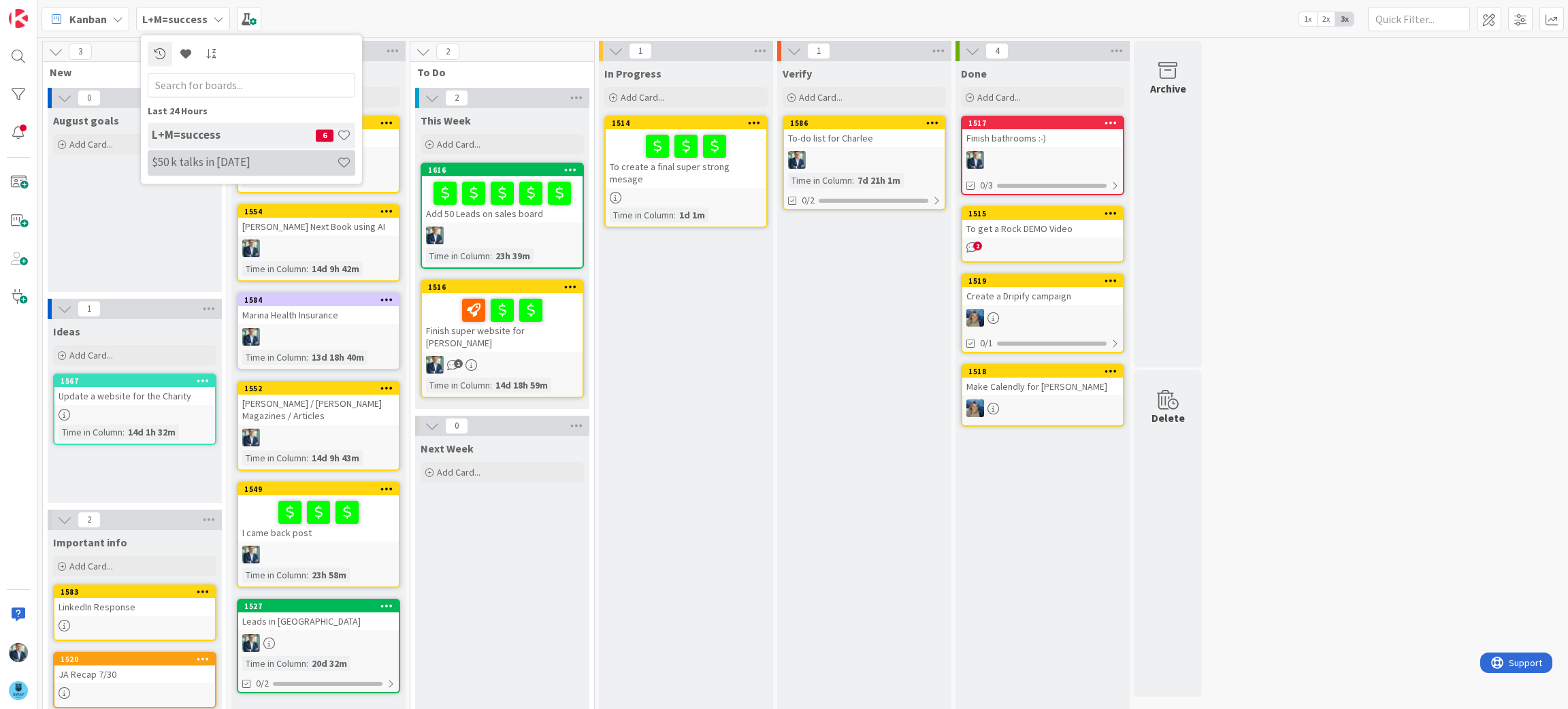
click at [236, 158] on h4 "$50 k talks in [DATE]" at bounding box center [243, 162] width 185 height 13
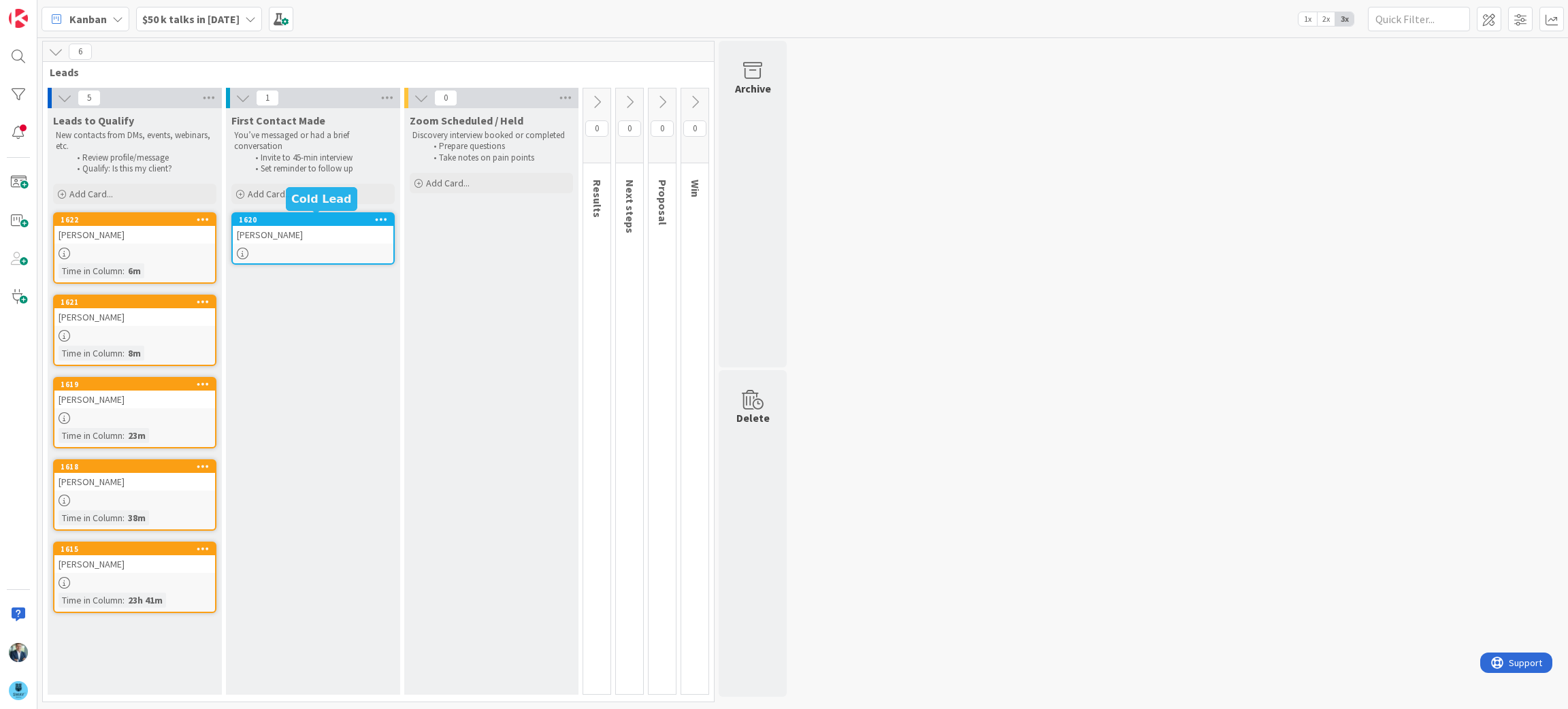
click at [305, 222] on div "1620" at bounding box center [316, 219] width 155 height 9
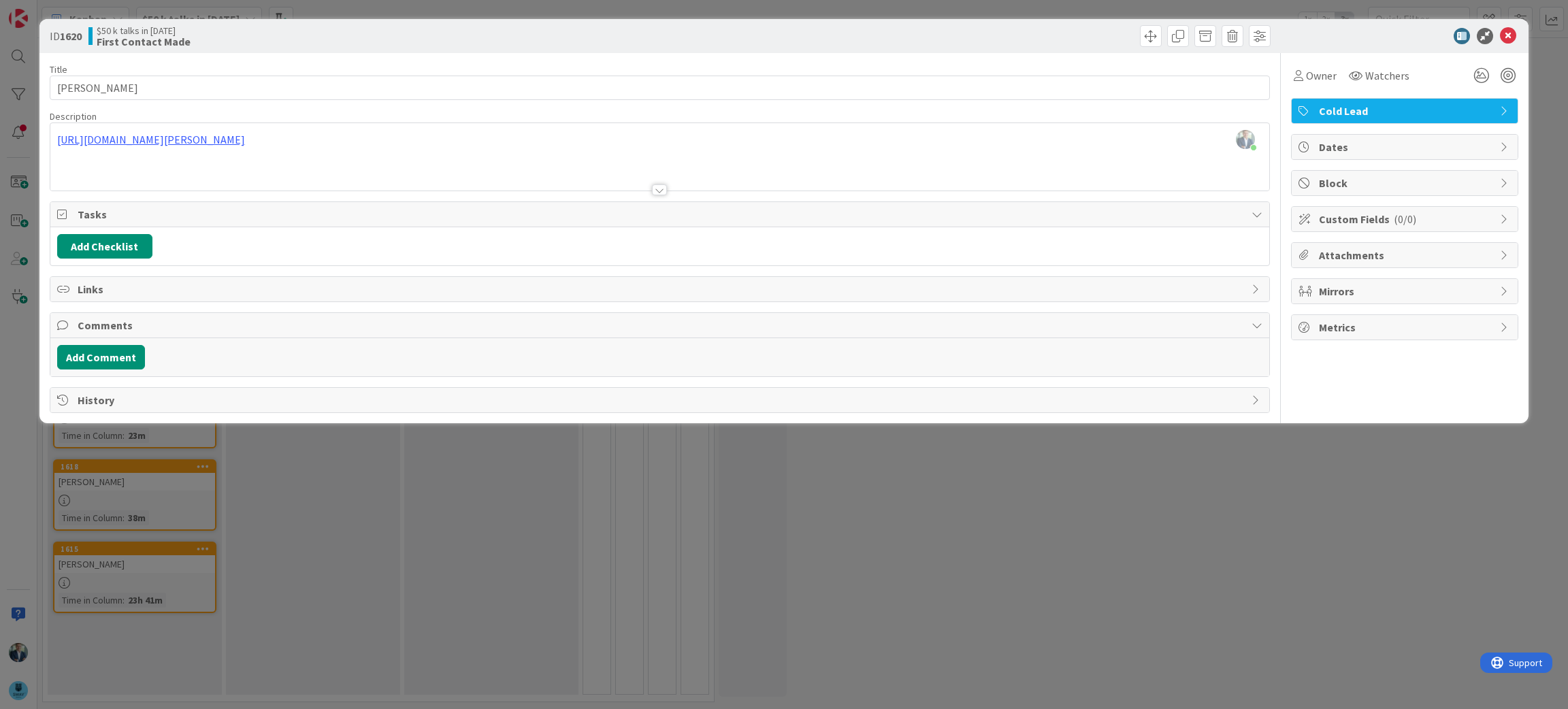
click at [369, 165] on div at bounding box center [660, 173] width 1219 height 35
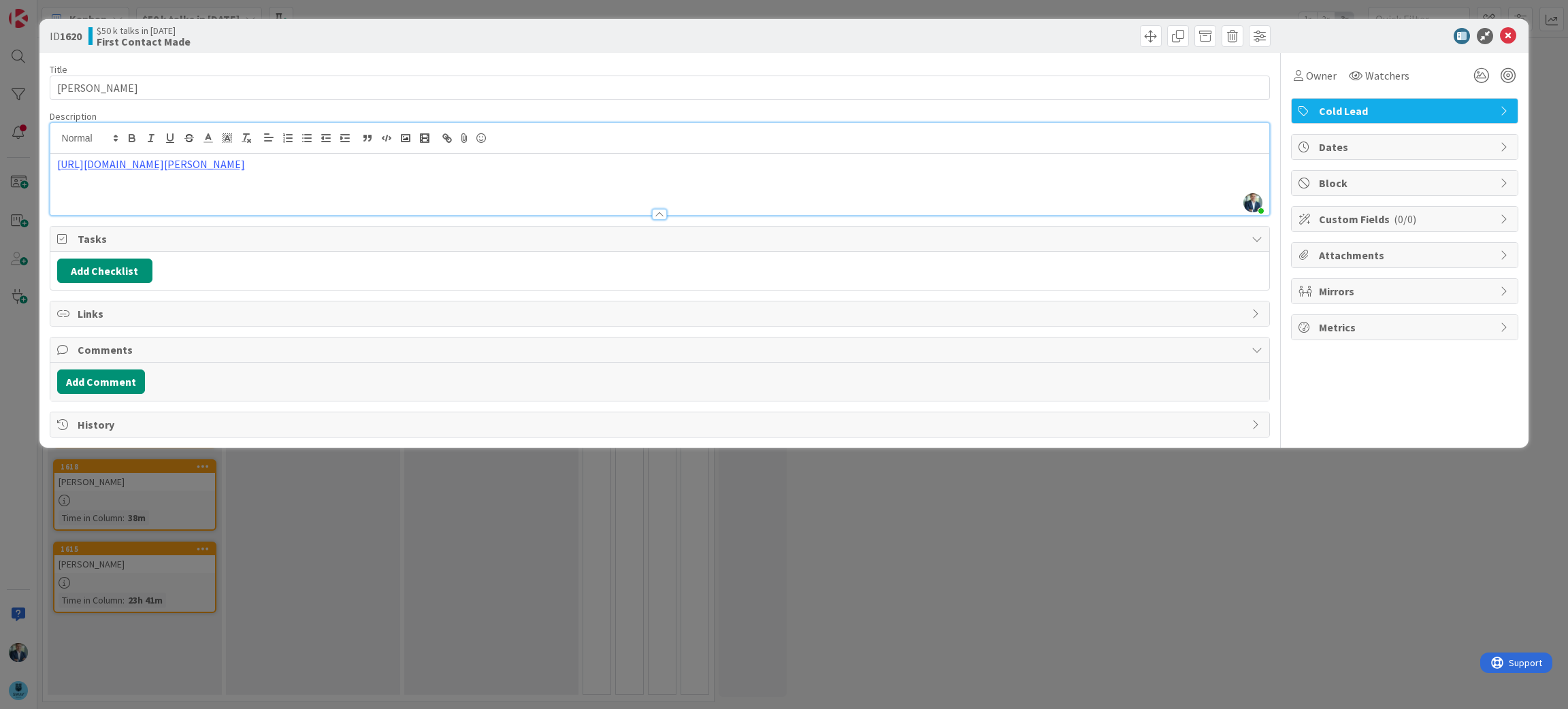
click at [369, 165] on p "[URL][DOMAIN_NAME][PERSON_NAME]" at bounding box center [660, 164] width 1206 height 16
click at [1514, 28] on icon at bounding box center [1509, 36] width 17 height 17
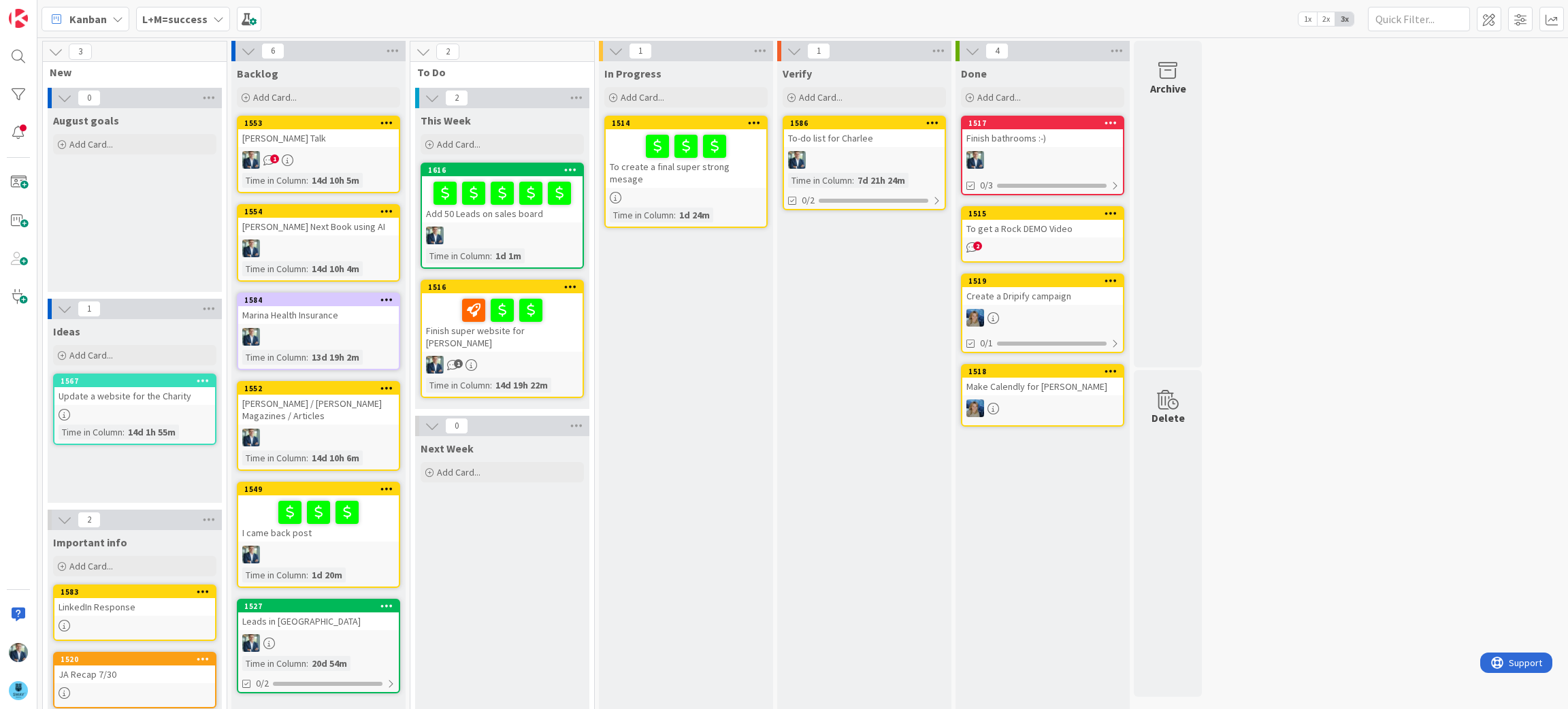
click at [190, 20] on b "L+M=success" at bounding box center [175, 19] width 65 height 13
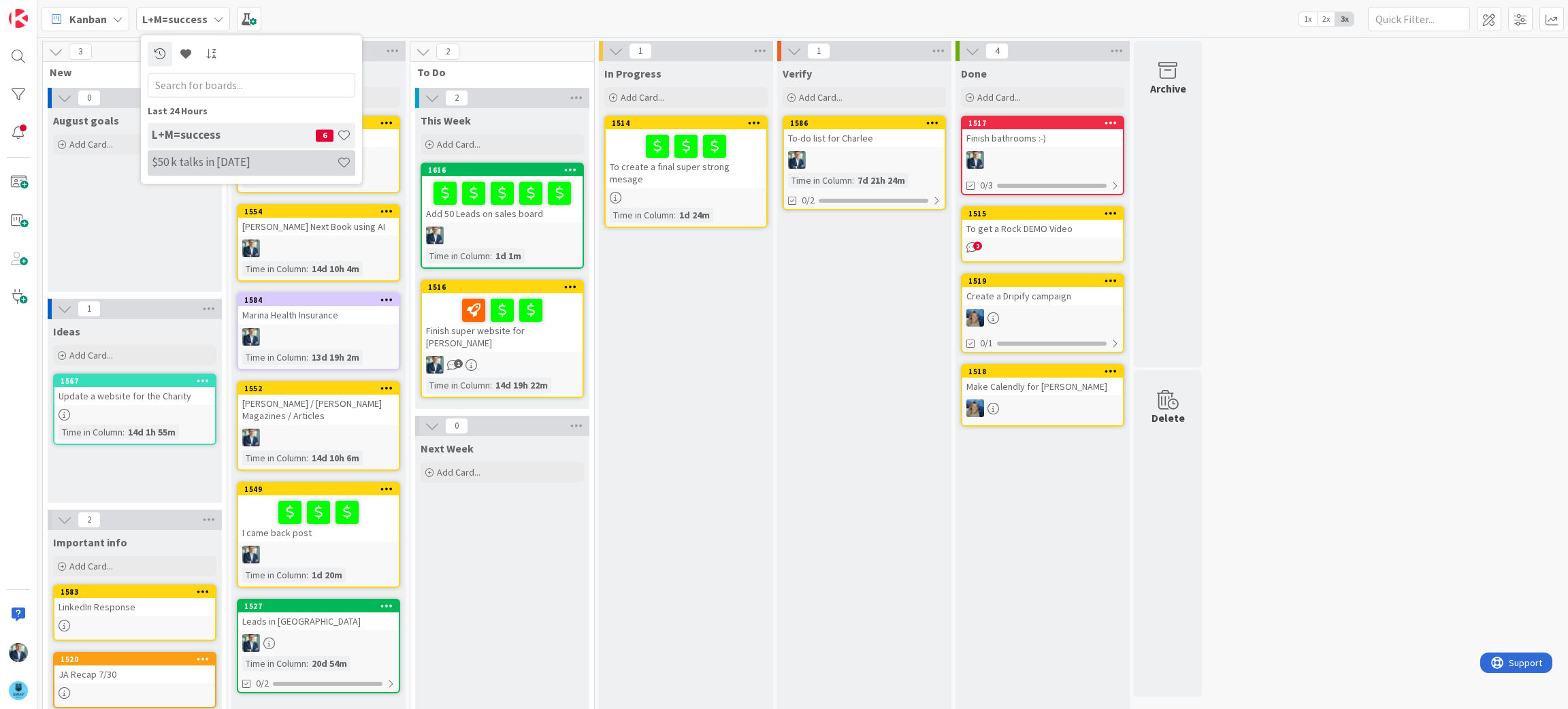
click at [214, 166] on h4 "$50 k talks in [DATE]" at bounding box center [243, 162] width 185 height 13
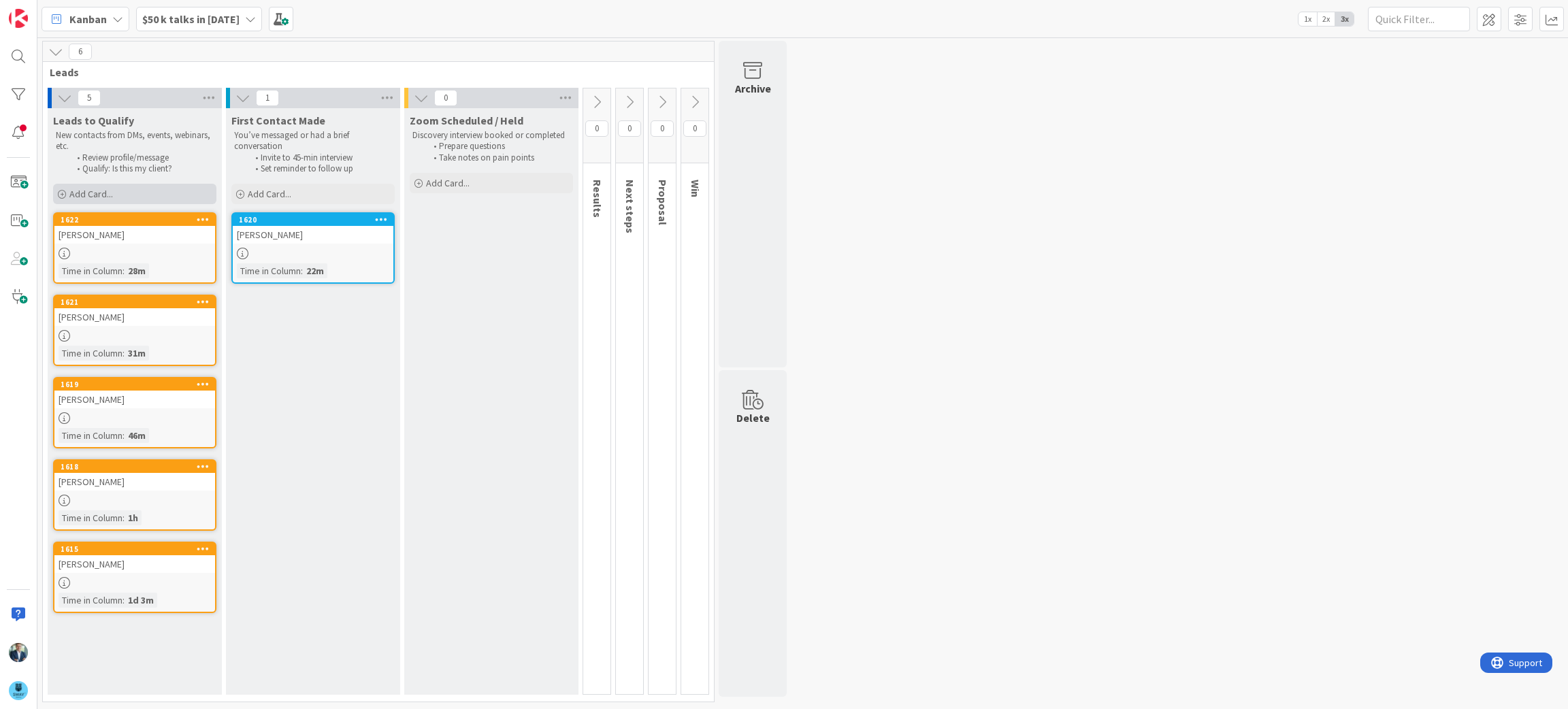
click at [109, 194] on span "Add Card..." at bounding box center [91, 194] width 43 height 13
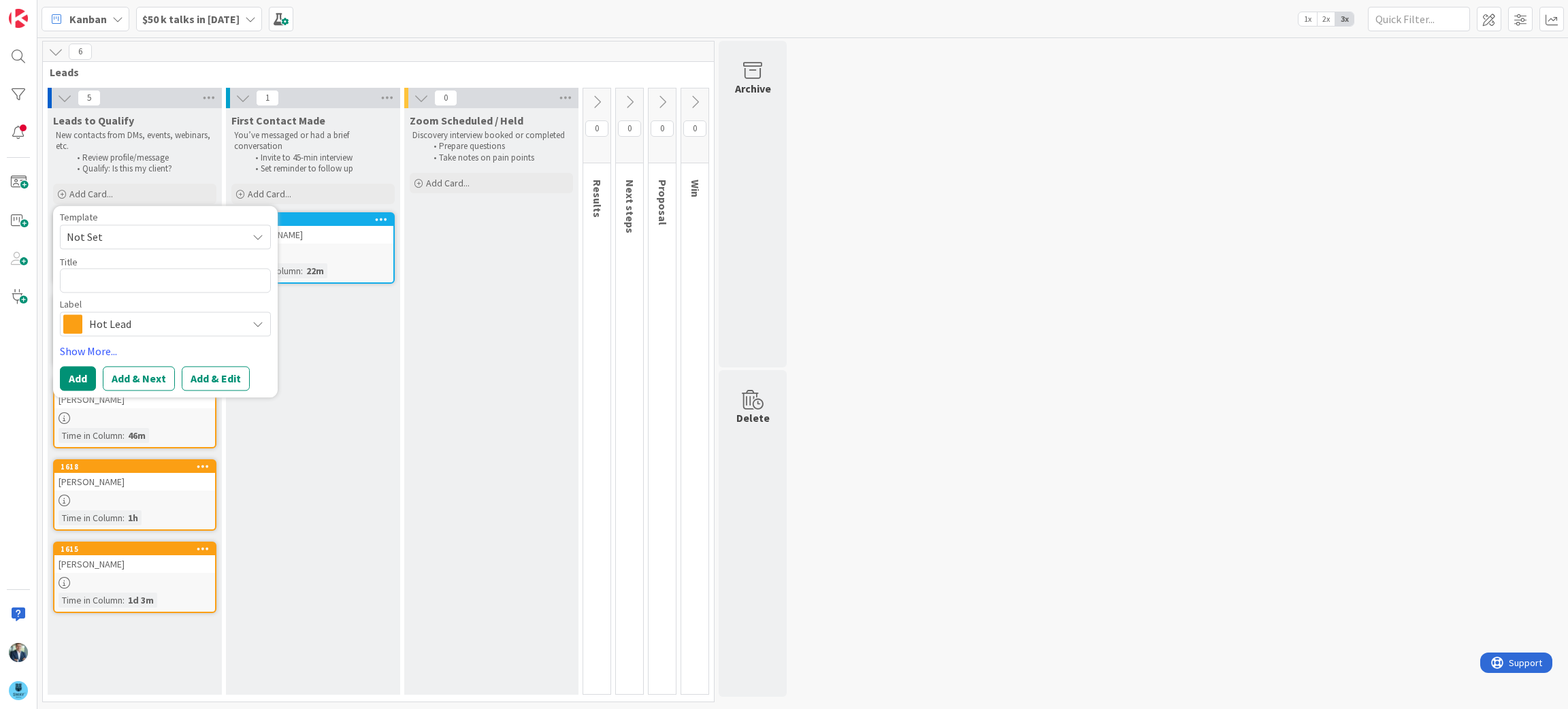
type textarea "x"
type textarea "B"
type textarea "x"
type textarea "Br"
type textarea "x"
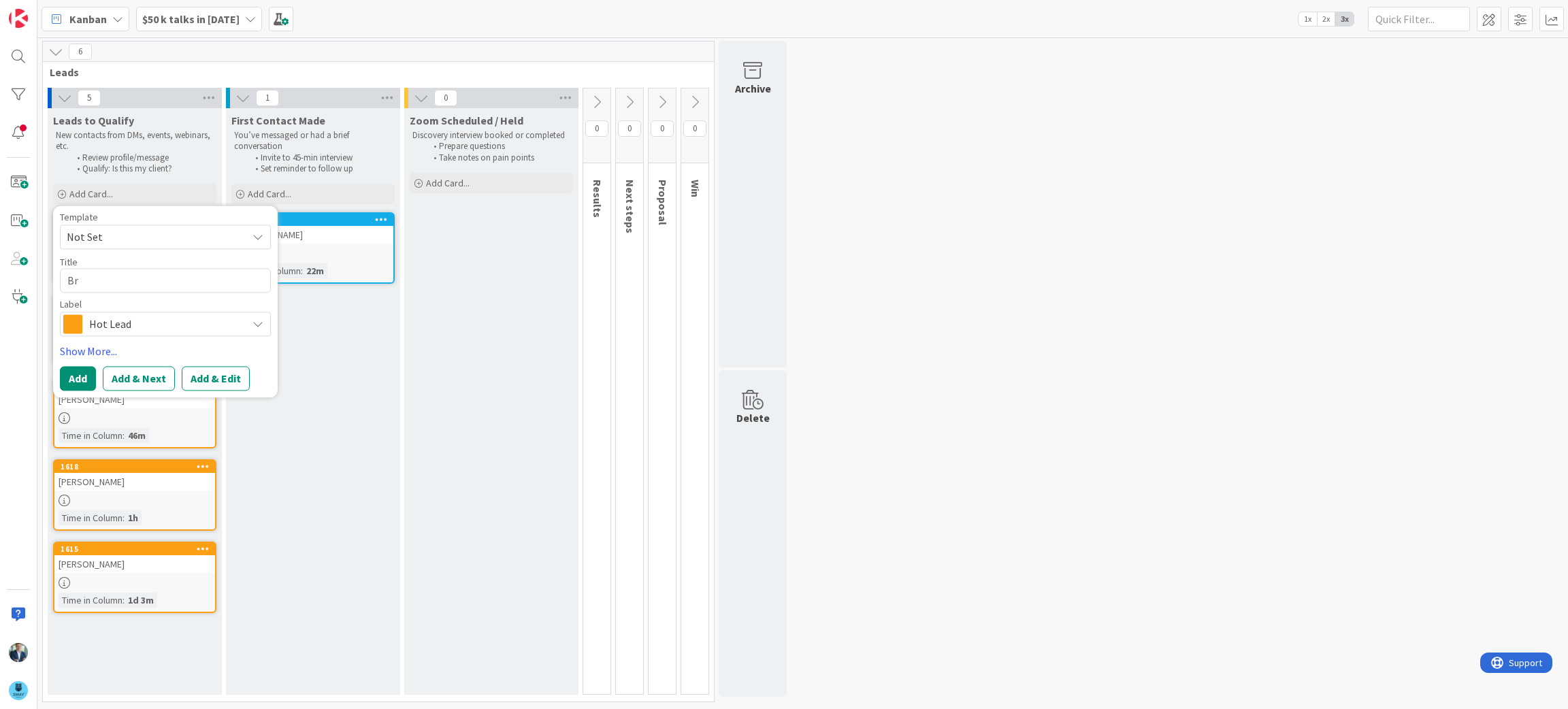
type textarea "Bre"
type textarea "x"
type textarea "Bren"
type textarea "x"
type textarea "Brent"
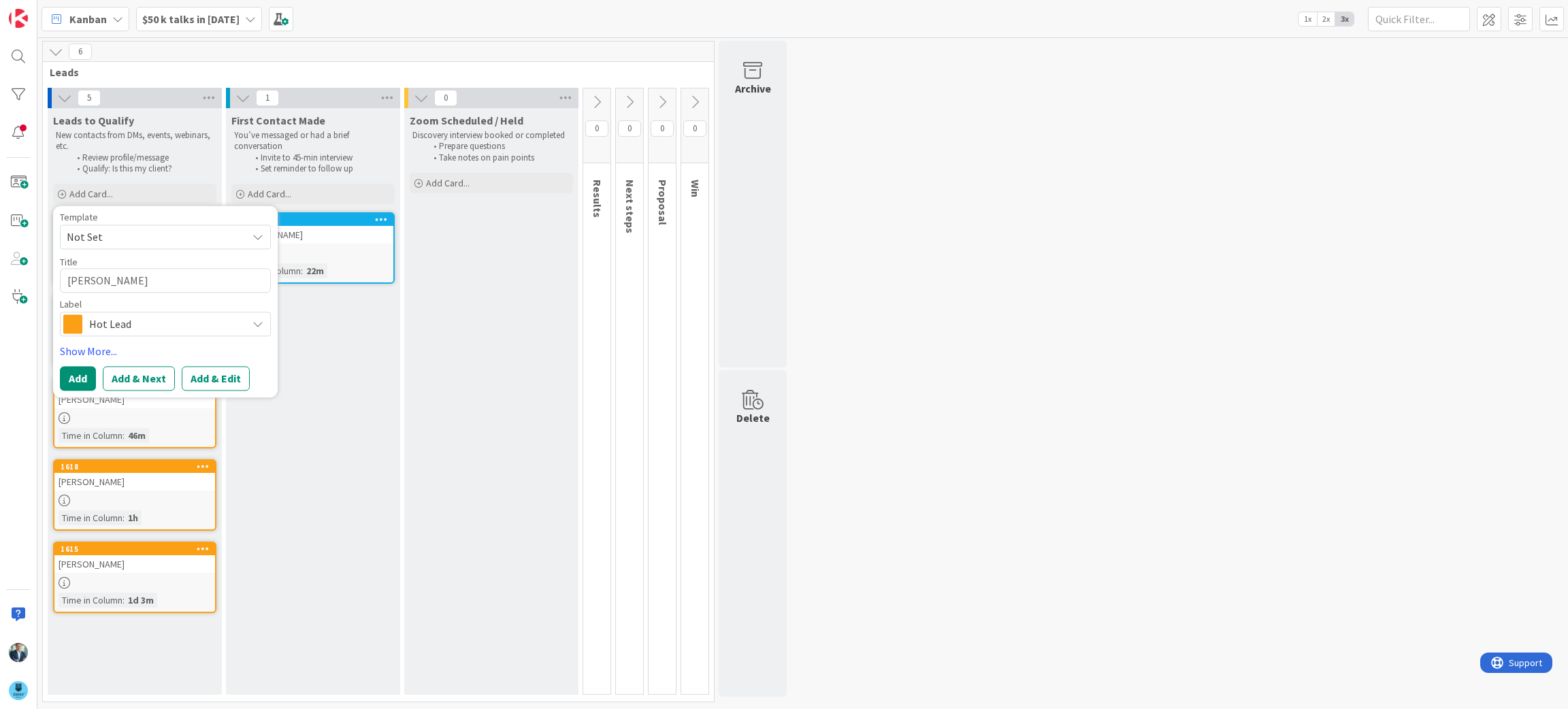
type textarea "x"
type textarea "Brent"
type textarea "x"
type textarea "Brent Go"
type textarea "x"
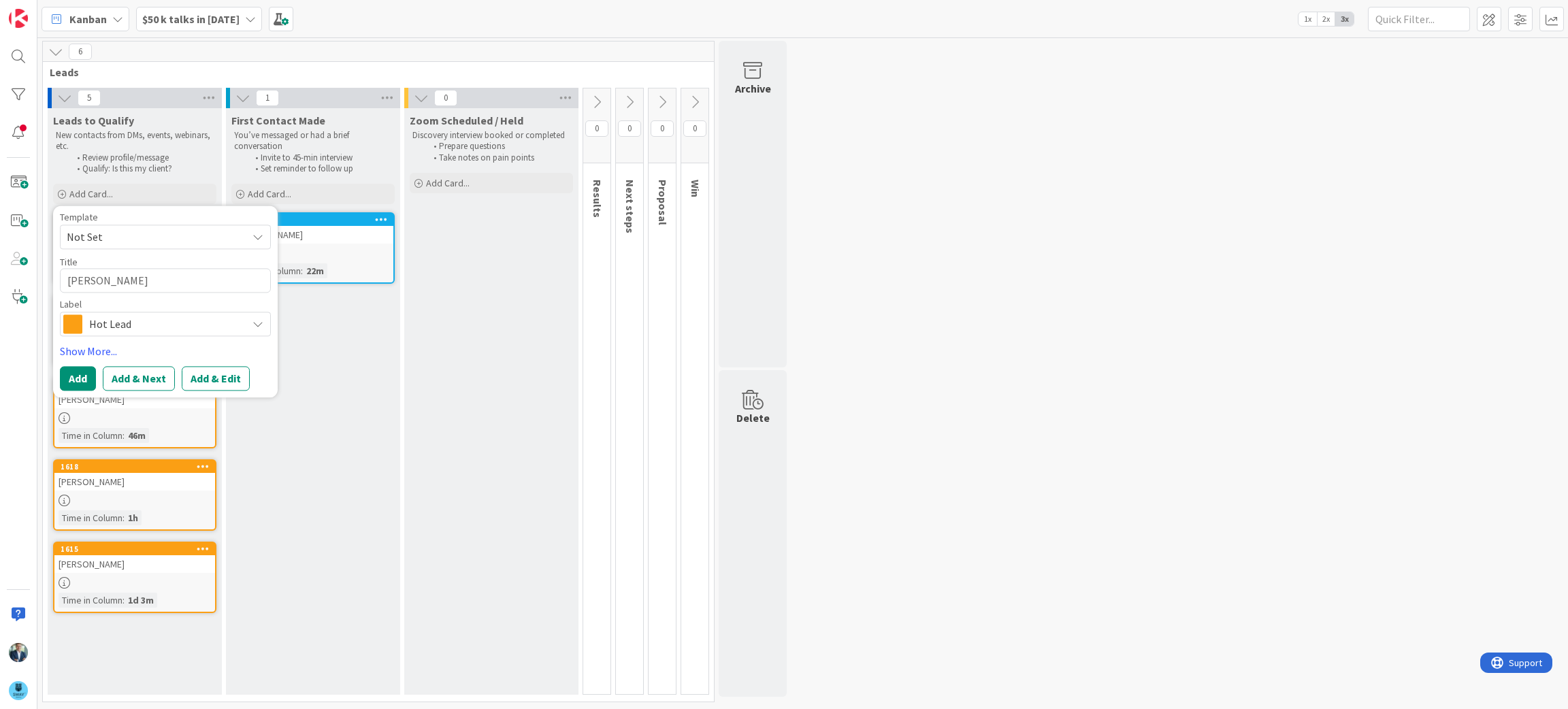
type textarea "Brent Gov"
type textarea "x"
type textarea "Brent Gove"
click at [84, 375] on button "Add" at bounding box center [78, 379] width 36 height 24
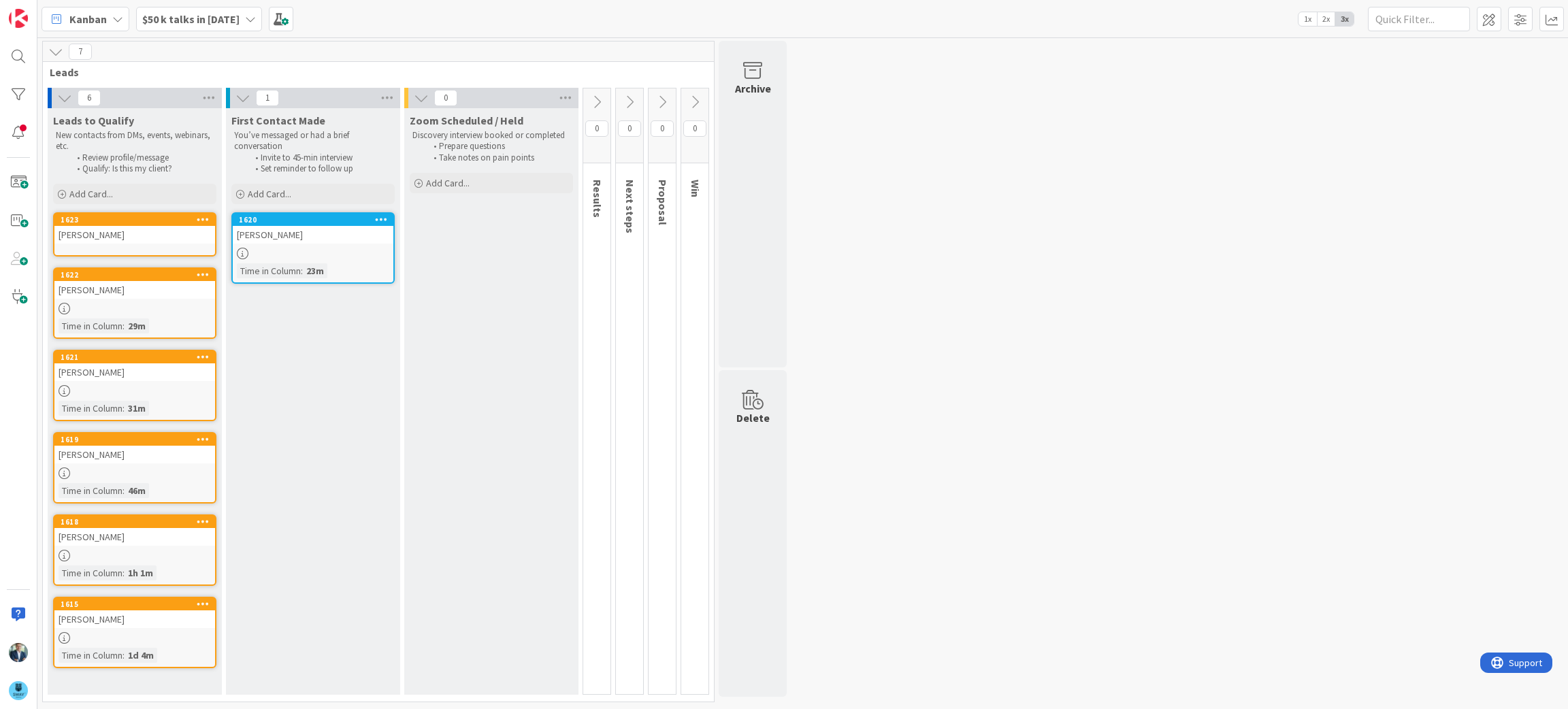
click at [114, 237] on div "Brent Gove" at bounding box center [135, 234] width 161 height 18
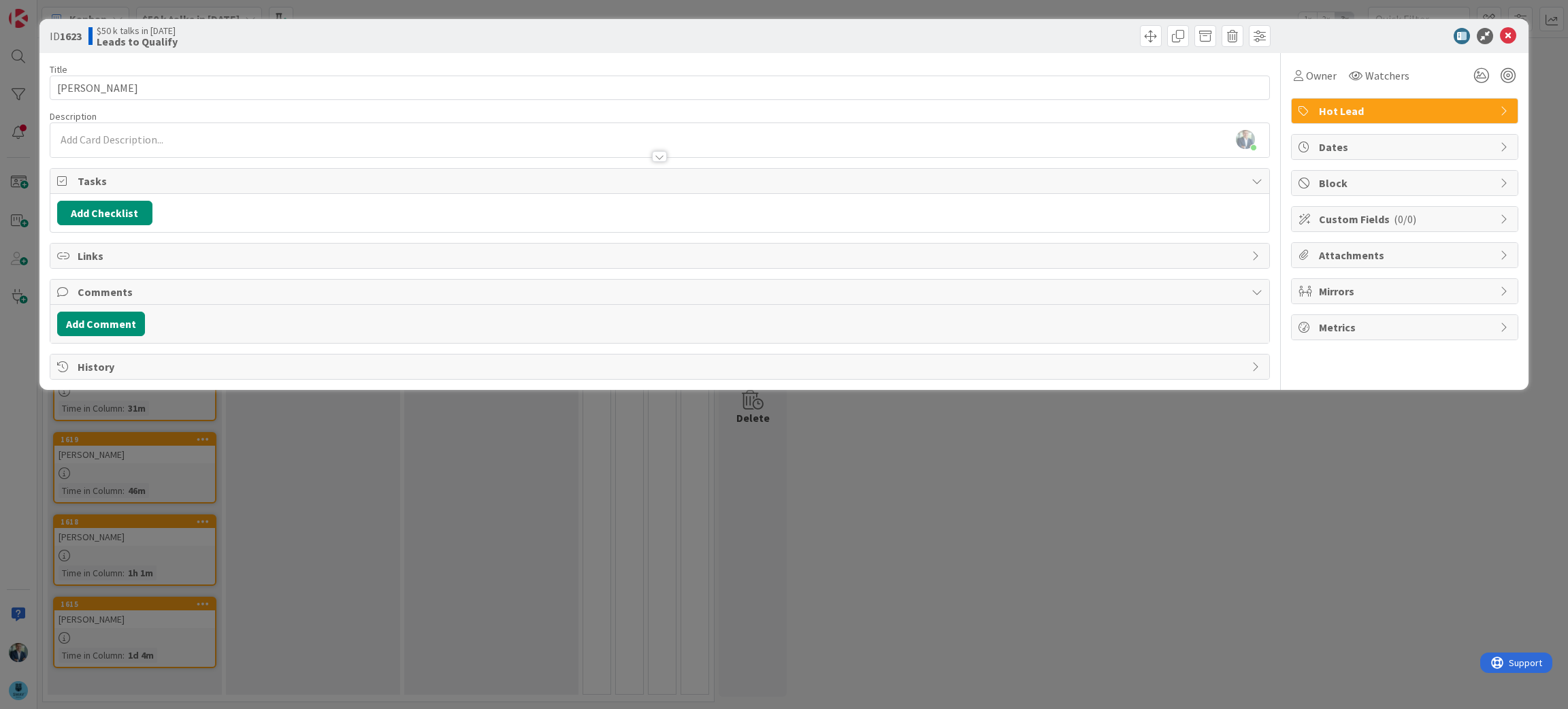
click at [162, 140] on div "Leif Becker just joined" at bounding box center [660, 140] width 1219 height 34
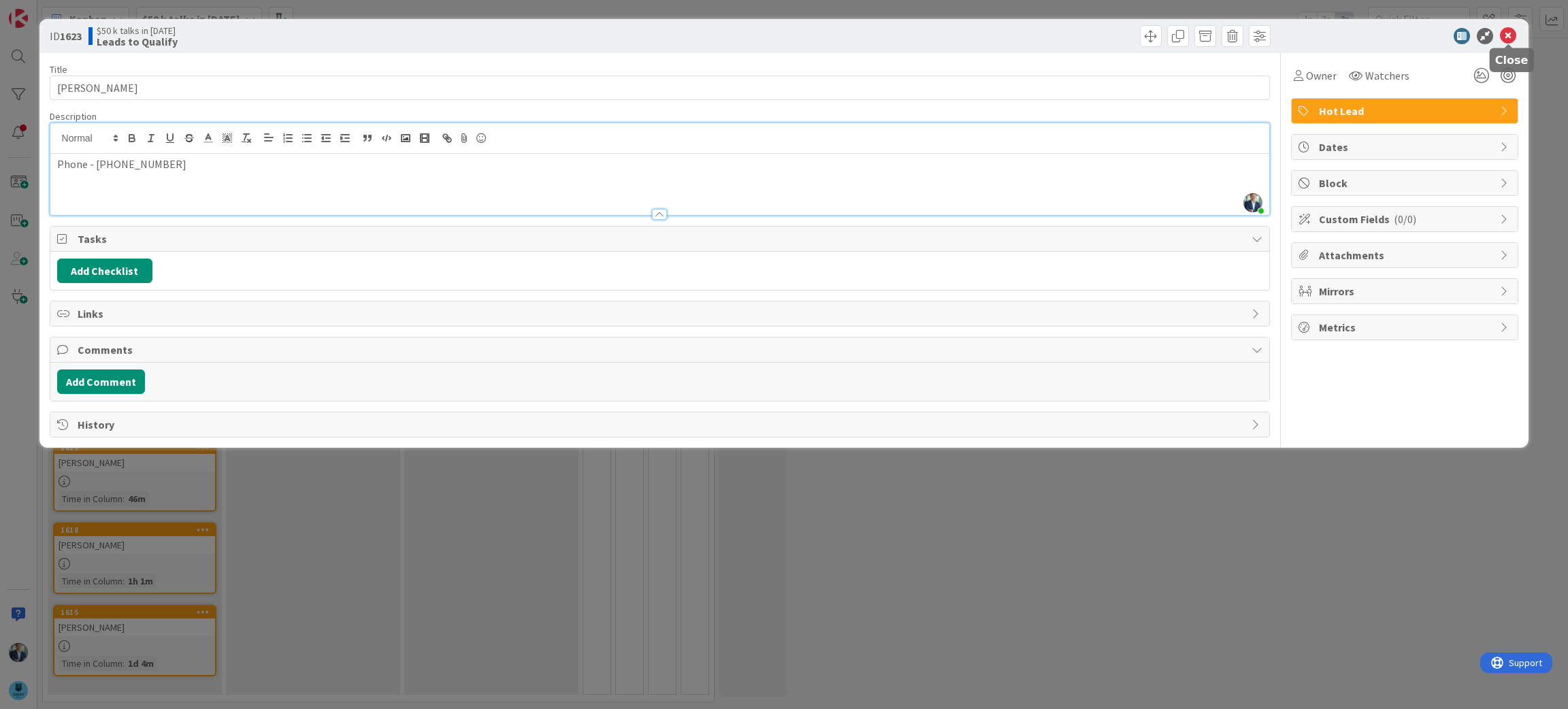
click at [1508, 31] on icon at bounding box center [1509, 36] width 17 height 17
